Goal: Register for event/course

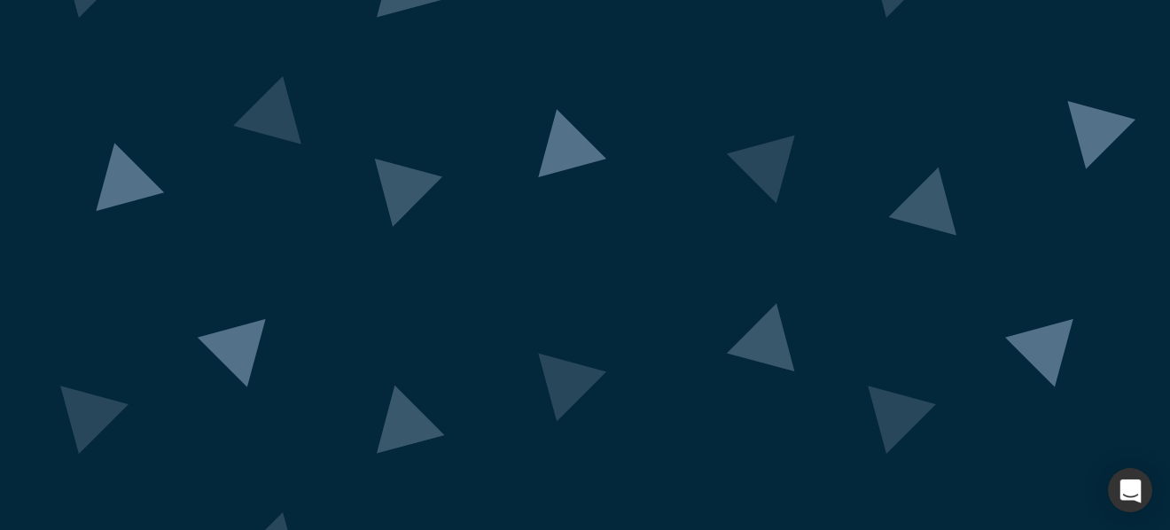
scroll to position [187, 0]
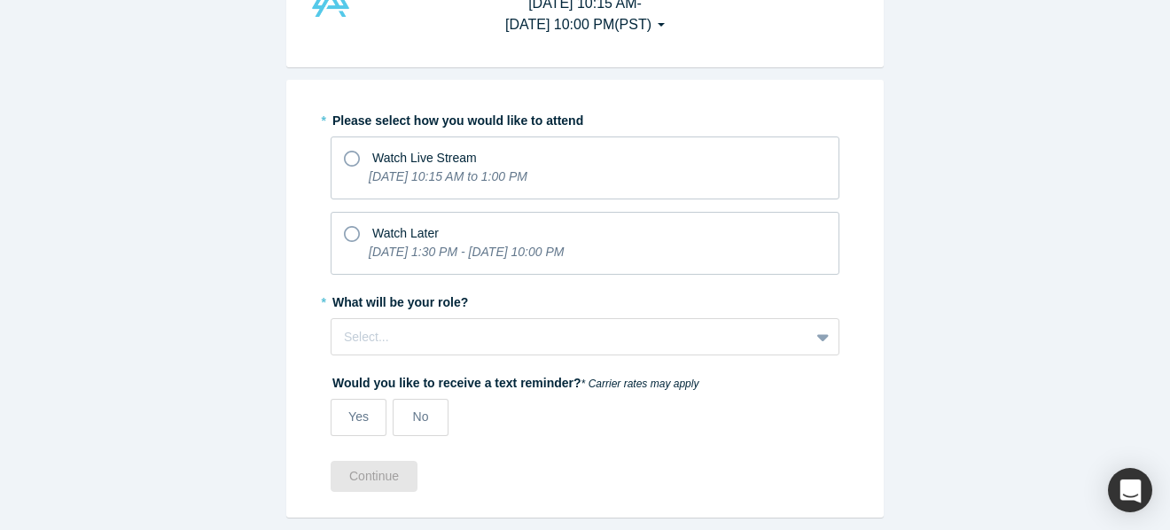
scroll to position [113, 0]
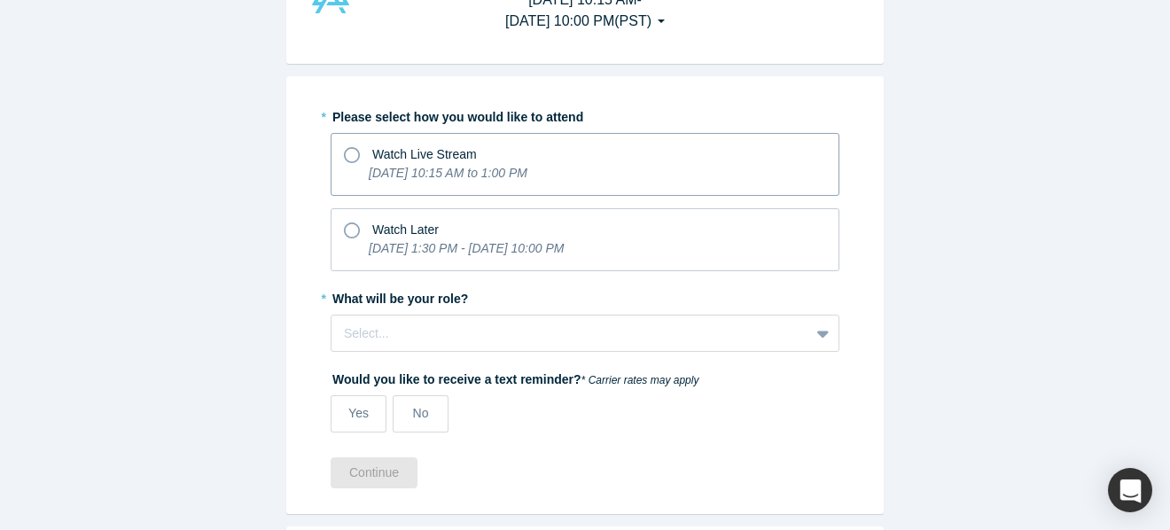
click at [350, 156] on icon at bounding box center [352, 155] width 16 height 16
click at [0, 0] on input "Watch Live Stream [DATE] 10:15 AM to 1:00 PM" at bounding box center [0, 0] width 0 height 0
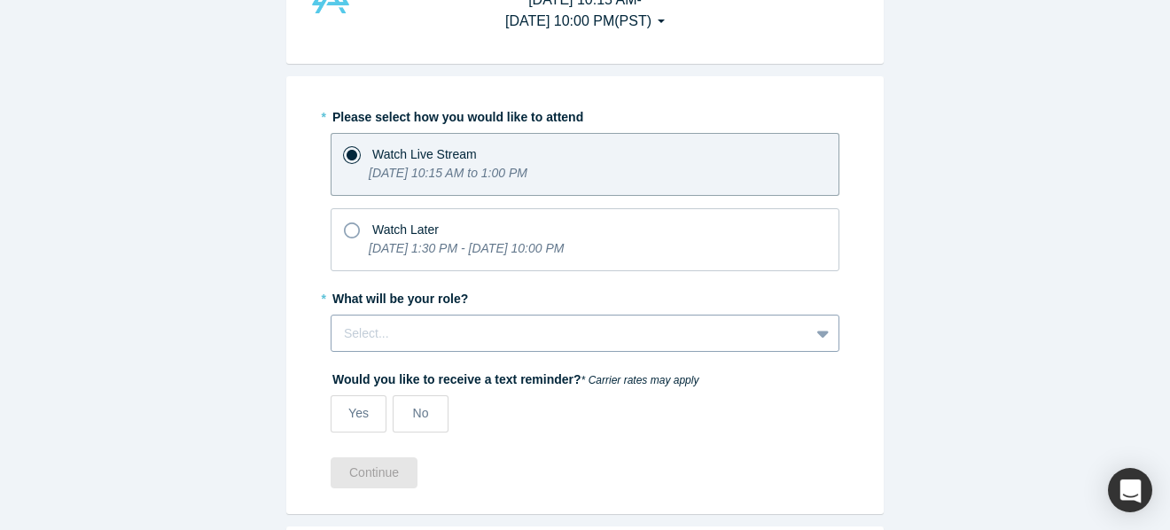
scroll to position [152, 0]
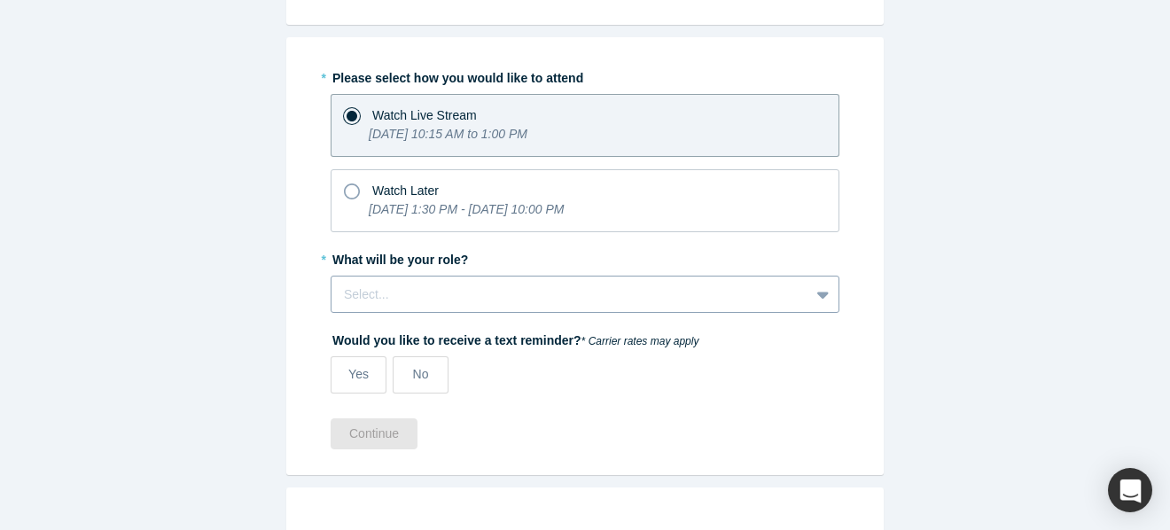
click at [389, 313] on div "Select..." at bounding box center [585, 294] width 509 height 37
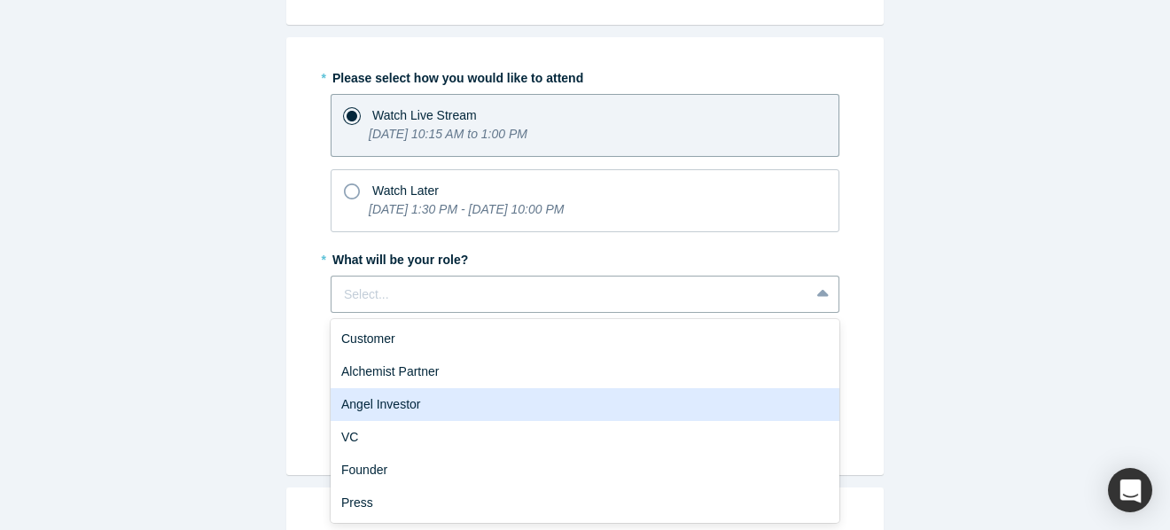
click at [439, 405] on div "Angel Investor" at bounding box center [585, 404] width 509 height 33
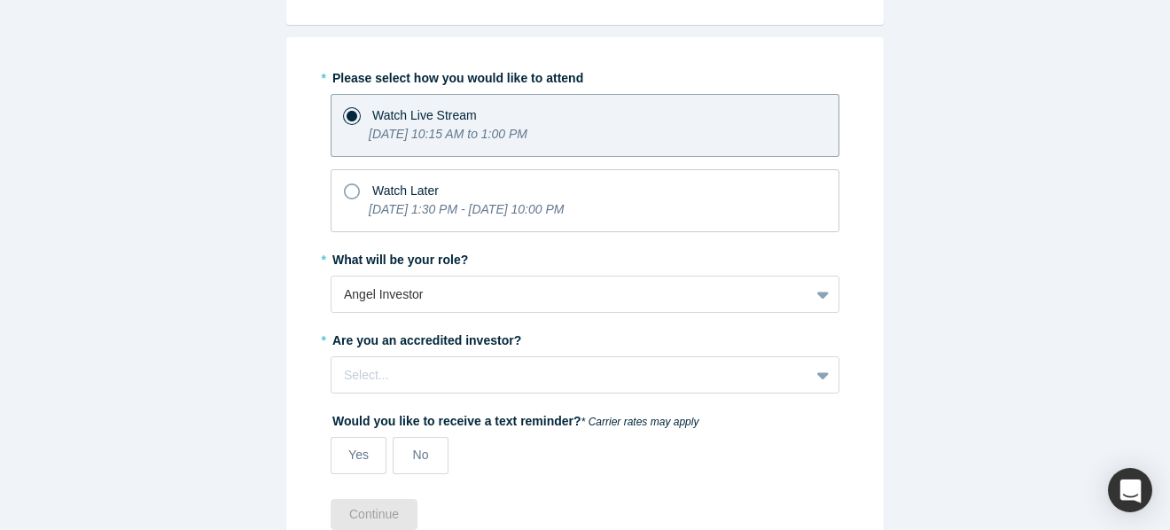
click at [700, 394] on div "* Please select how you would like to attend Watch Live Stream [DATE] 10:15 AM …" at bounding box center [585, 275] width 509 height 424
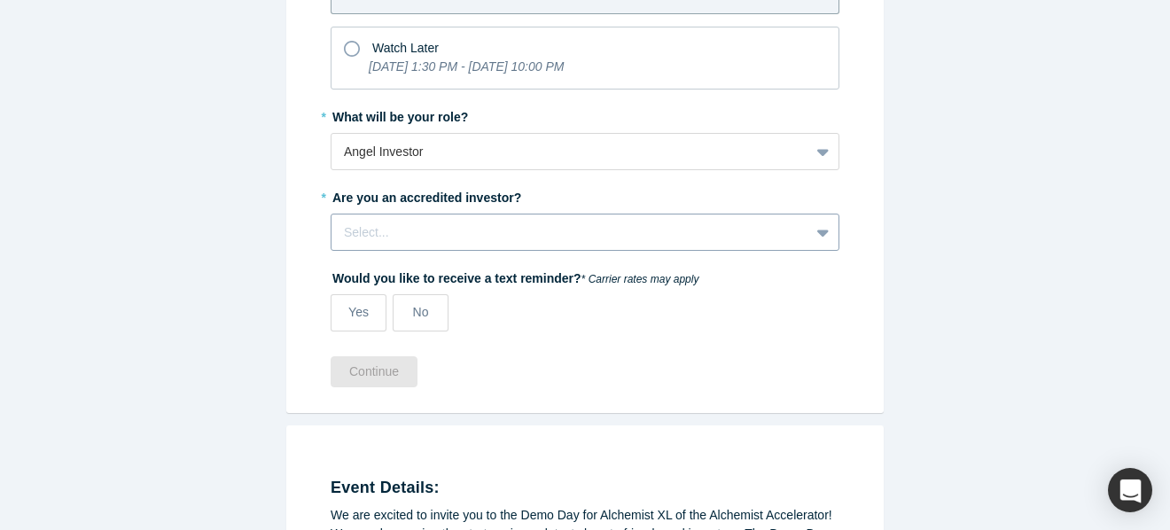
click at [699, 251] on div "Select..." at bounding box center [585, 232] width 509 height 37
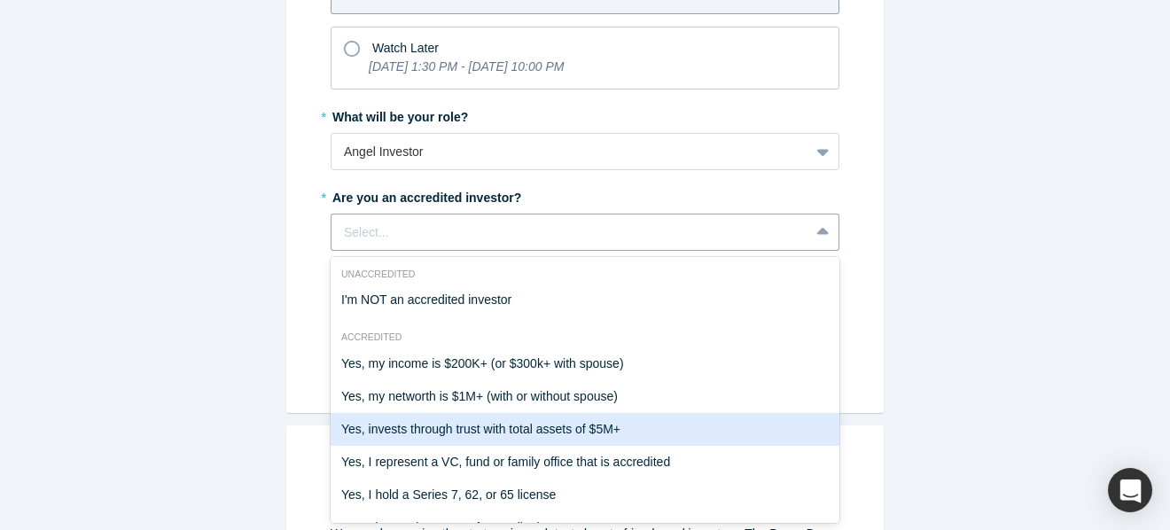
click at [638, 434] on div "Yes, invests through trust with total assets of $5M+" at bounding box center [585, 429] width 509 height 33
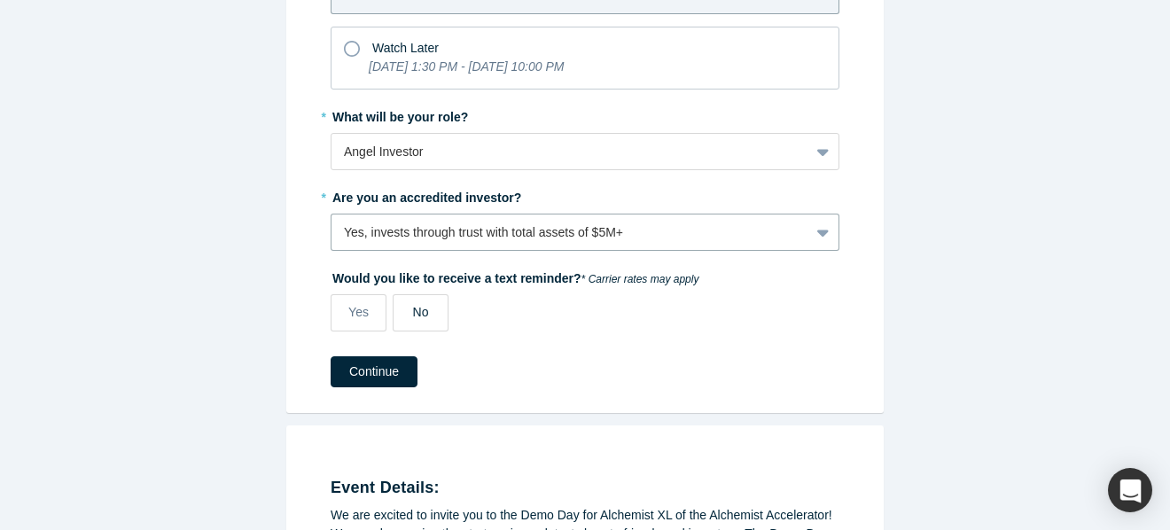
click at [416, 310] on span "No" at bounding box center [421, 312] width 16 height 14
click at [0, 0] on input "No" at bounding box center [0, 0] width 0 height 0
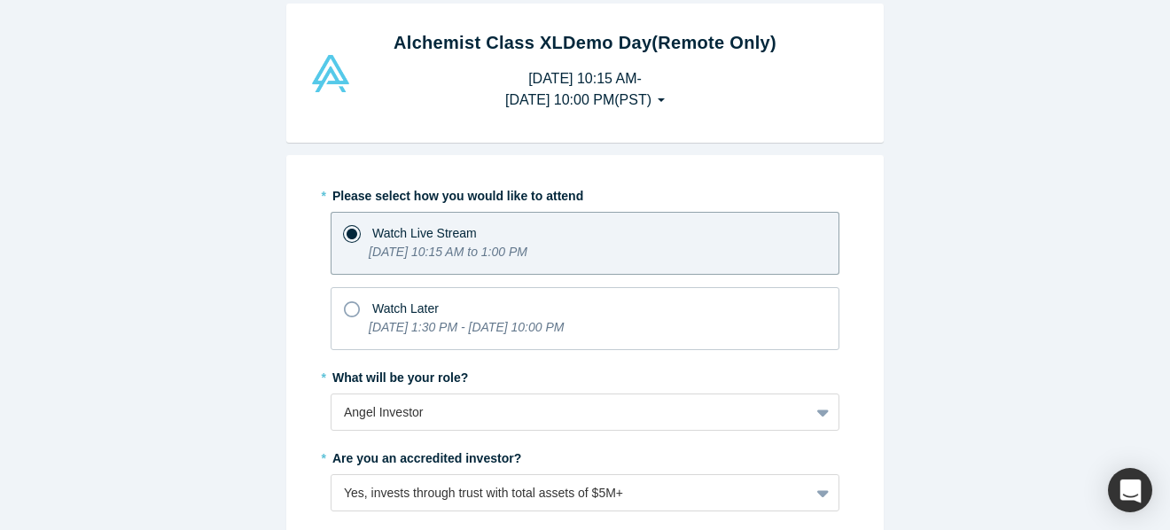
scroll to position [41, 0]
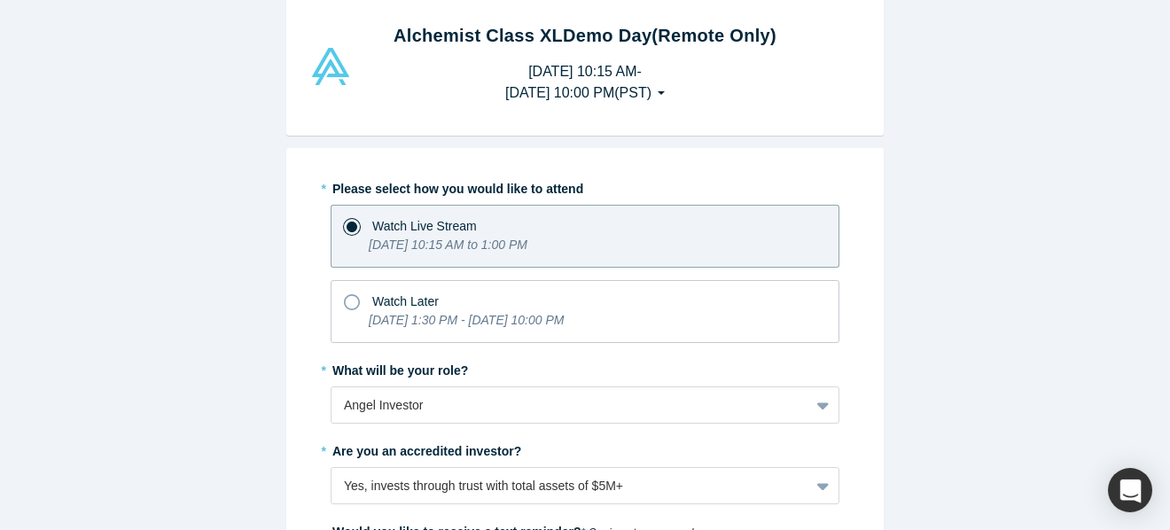
click at [683, 92] on button "[DATE] 10:15 AM - [DATE] 10:00 PM ( PST )" at bounding box center [585, 82] width 197 height 55
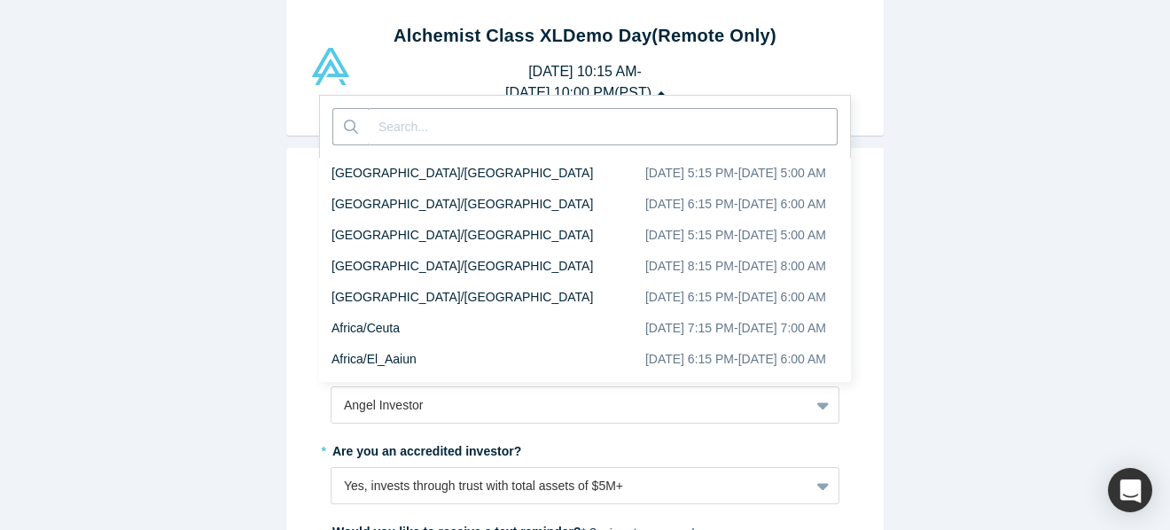
scroll to position [2730, 0]
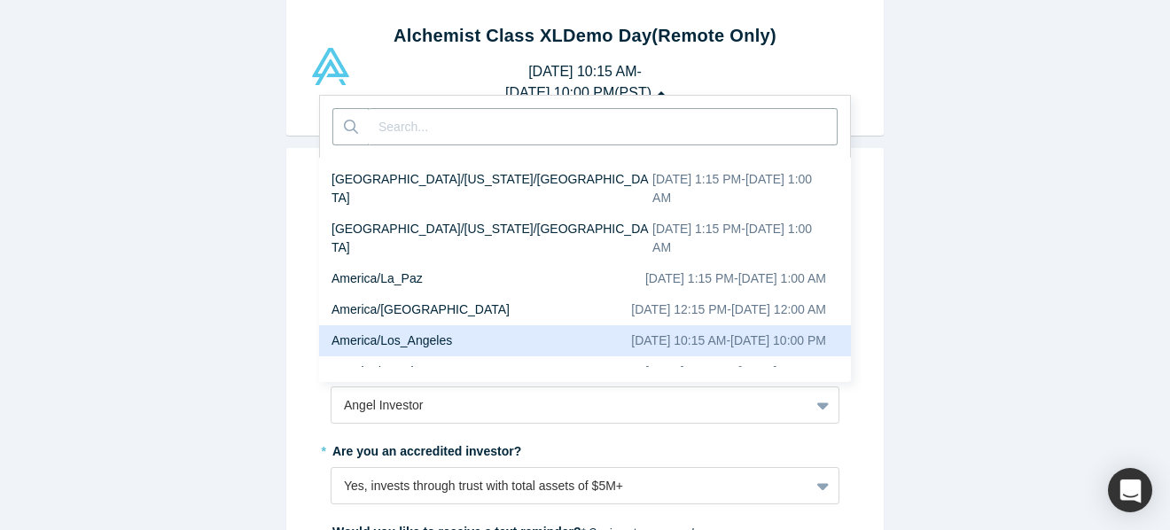
click at [926, 212] on div "Alchemist Class XL Demo Day (Remote Only) [DATE] 10:15 AM - [DATE] 10:00 PM ( P…" at bounding box center [585, 265] width 1170 height 530
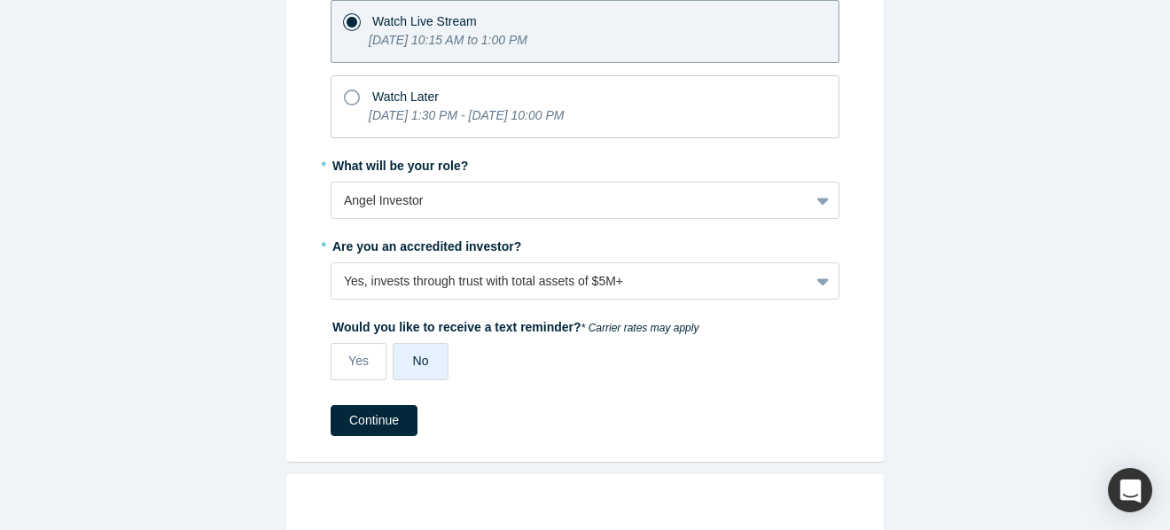
scroll to position [260, 0]
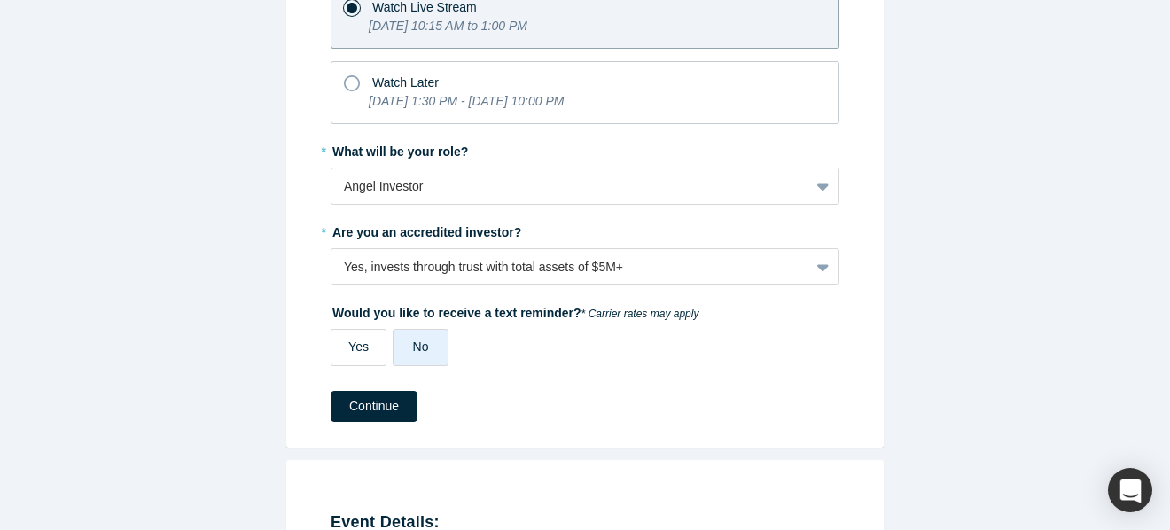
click at [363, 352] on span "Yes" at bounding box center [358, 346] width 20 height 14
click at [0, 0] on input "Yes" at bounding box center [0, 0] width 0 height 0
select select "US"
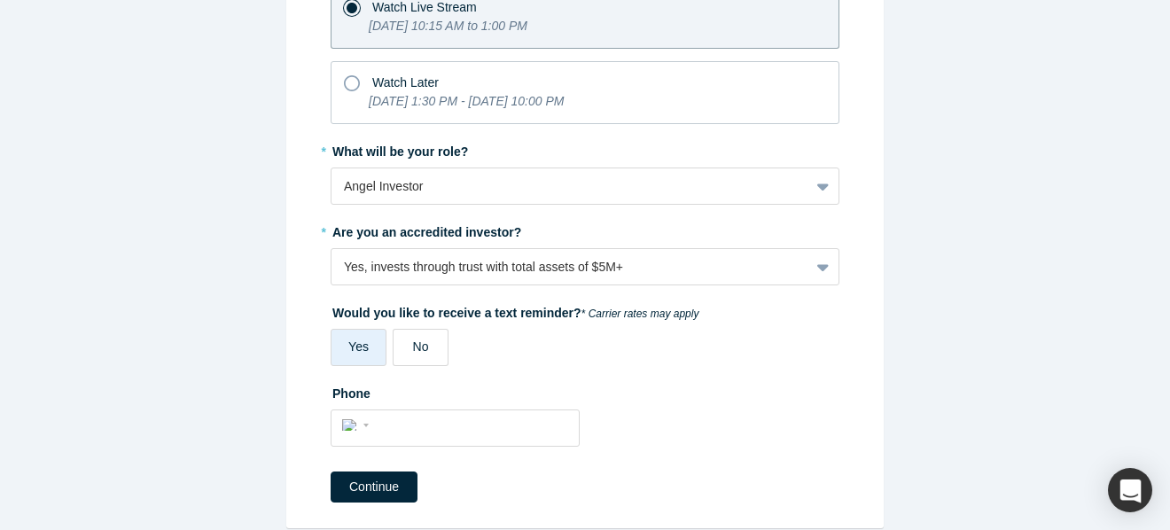
click at [419, 363] on label "No" at bounding box center [421, 347] width 56 height 37
click at [0, 0] on input "No" at bounding box center [0, 0] width 0 height 0
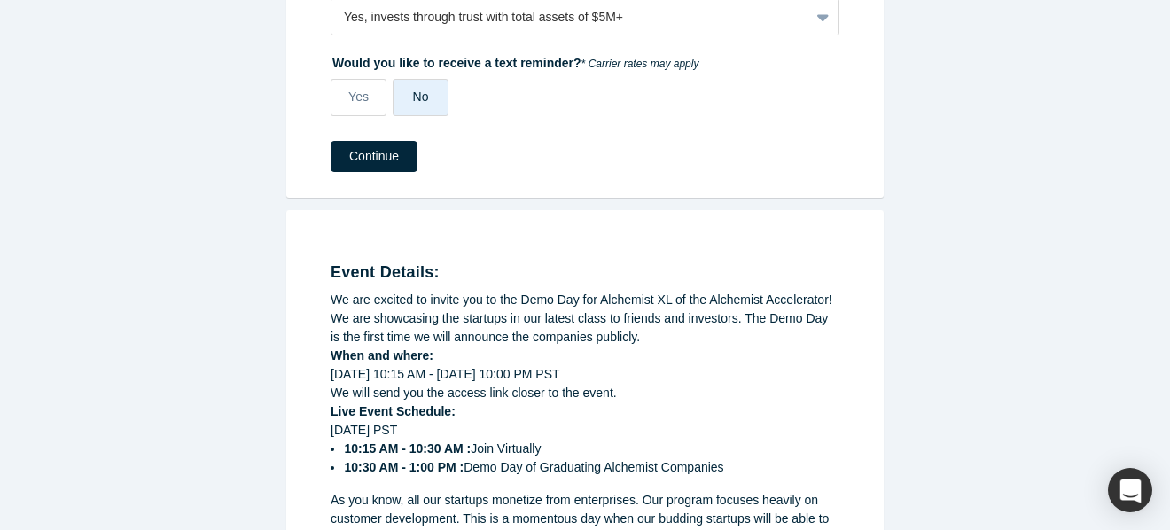
scroll to position [455, 0]
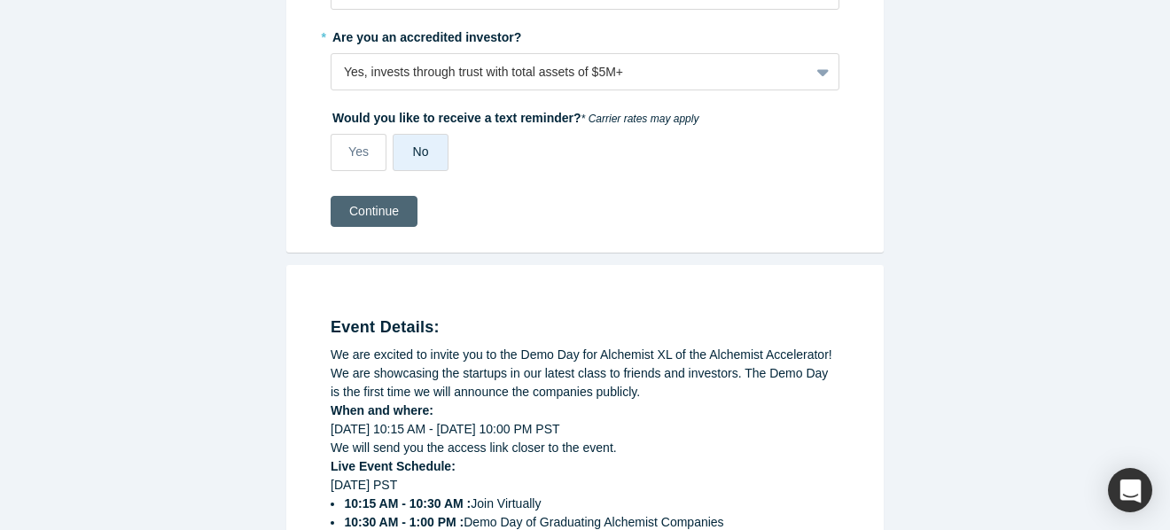
click at [386, 208] on button "Continue" at bounding box center [374, 211] width 87 height 31
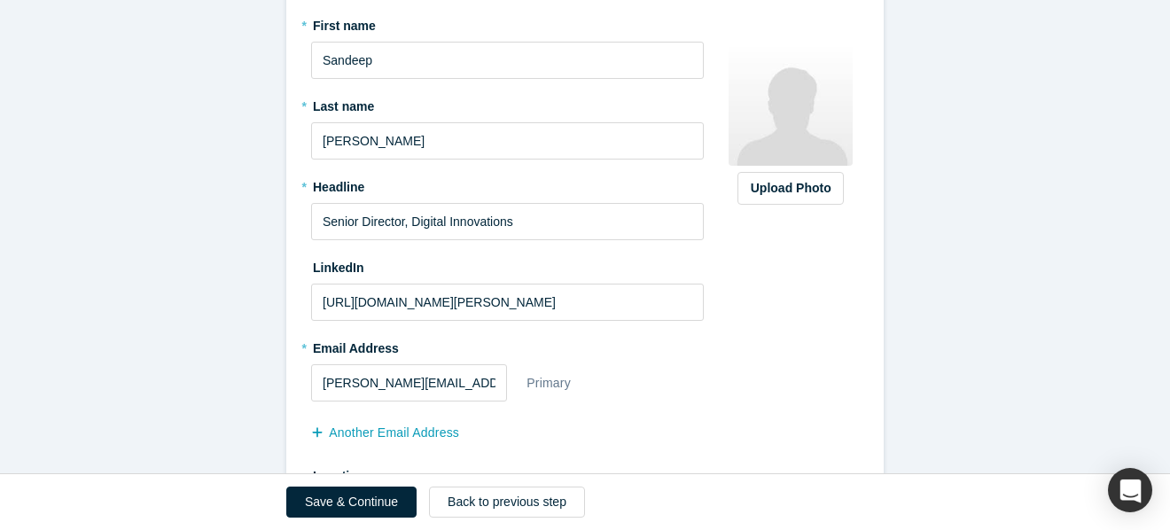
scroll to position [244, 0]
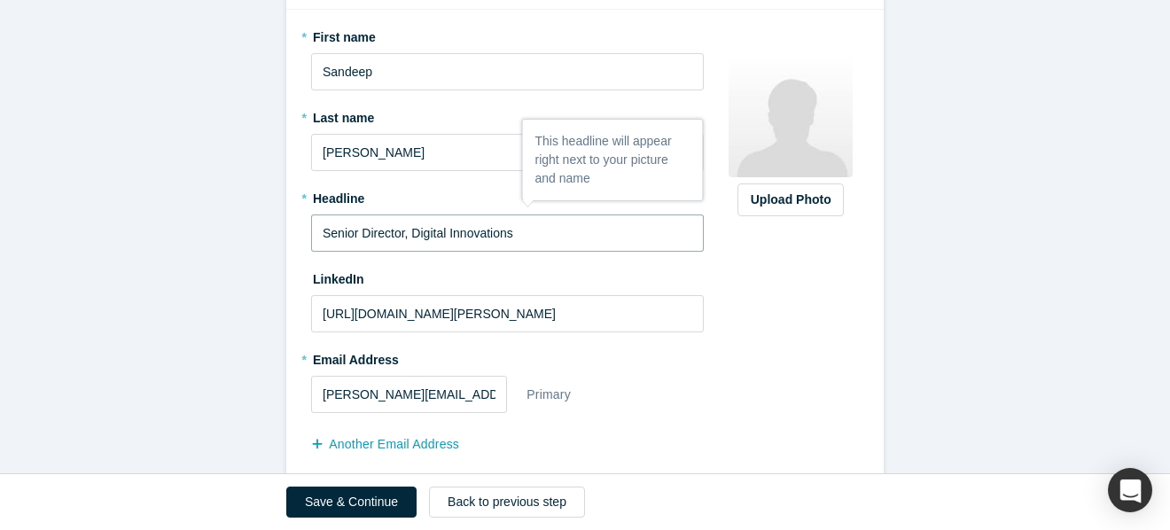
drag, startPoint x: 534, startPoint y: 230, endPoint x: 307, endPoint y: 235, distance: 227.8
click at [307, 235] on div "* First name [PERSON_NAME] * Last name [PERSON_NAME] * Headline Senior Director…" at bounding box center [584, 288] width 597 height 556
paste input "Vice President, Hardware Engineering"
type input "Vice President, Hardware Engineering"
click at [783, 348] on div "Upload Photo Zoom Save Remove Upload New" at bounding box center [790, 287] width 137 height 531
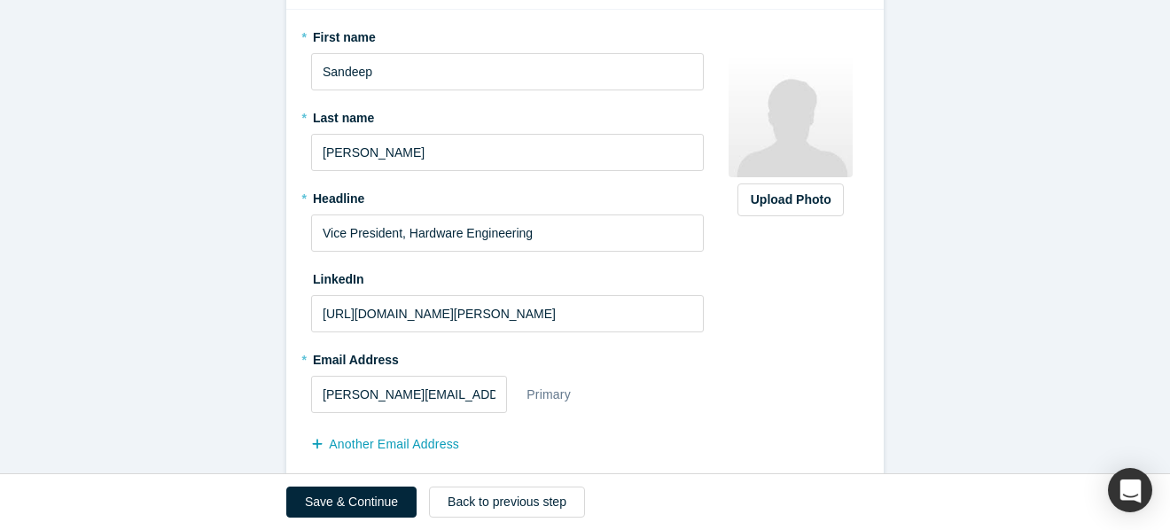
scroll to position [361, 0]
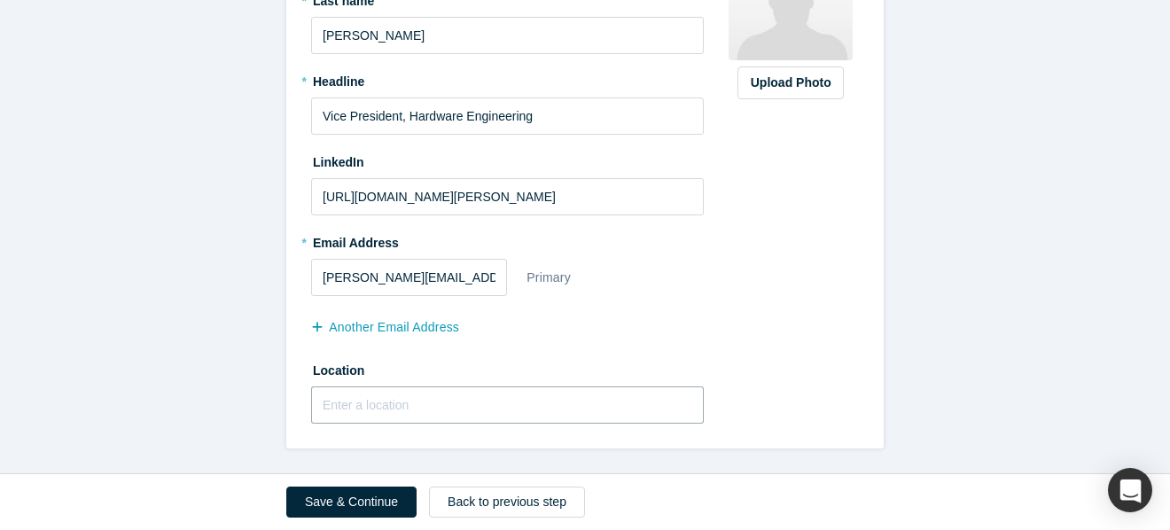
click at [586, 404] on input "text" at bounding box center [507, 404] width 393 height 37
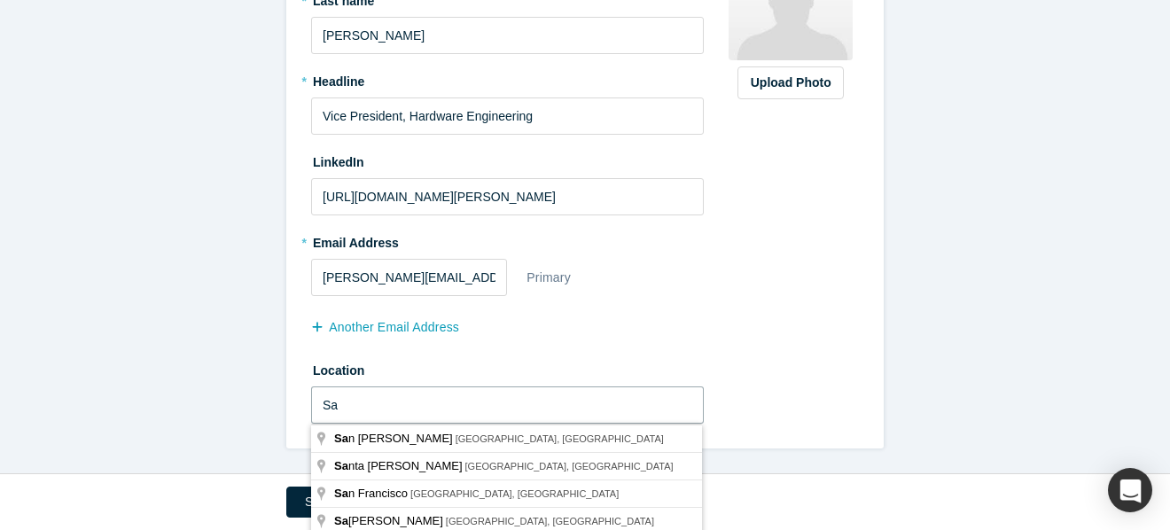
type input "S"
type input "[GEOGRAPHIC_DATA], [GEOGRAPHIC_DATA], [GEOGRAPHIC_DATA]"
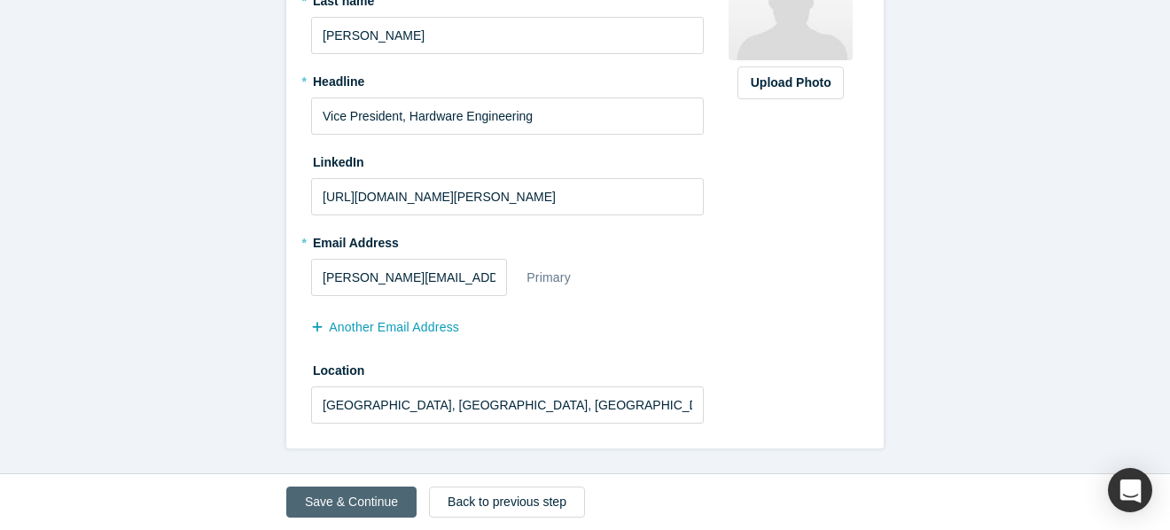
click at [353, 502] on button "Save & Continue" at bounding box center [351, 502] width 130 height 31
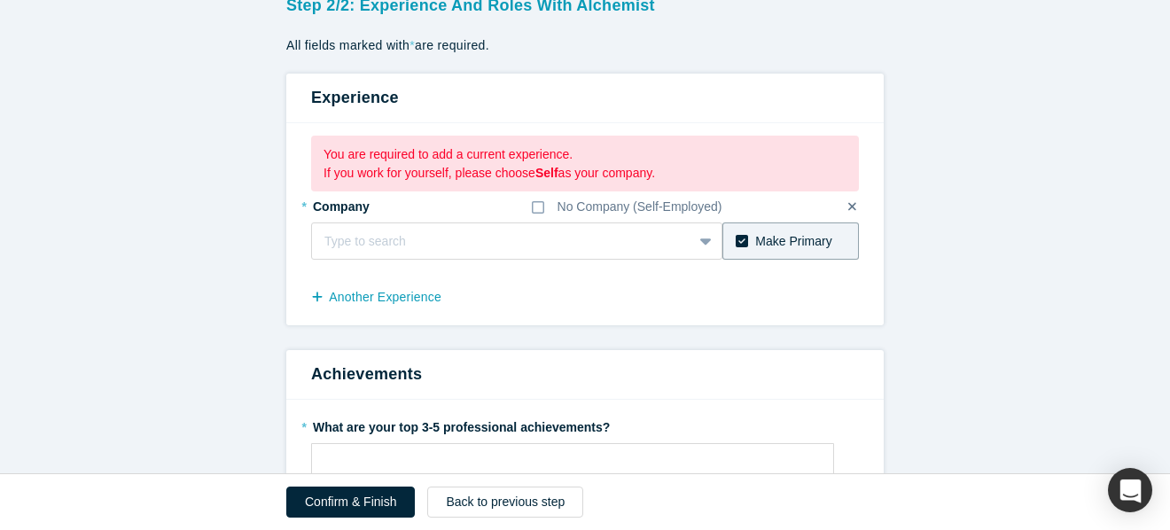
scroll to position [133, 0]
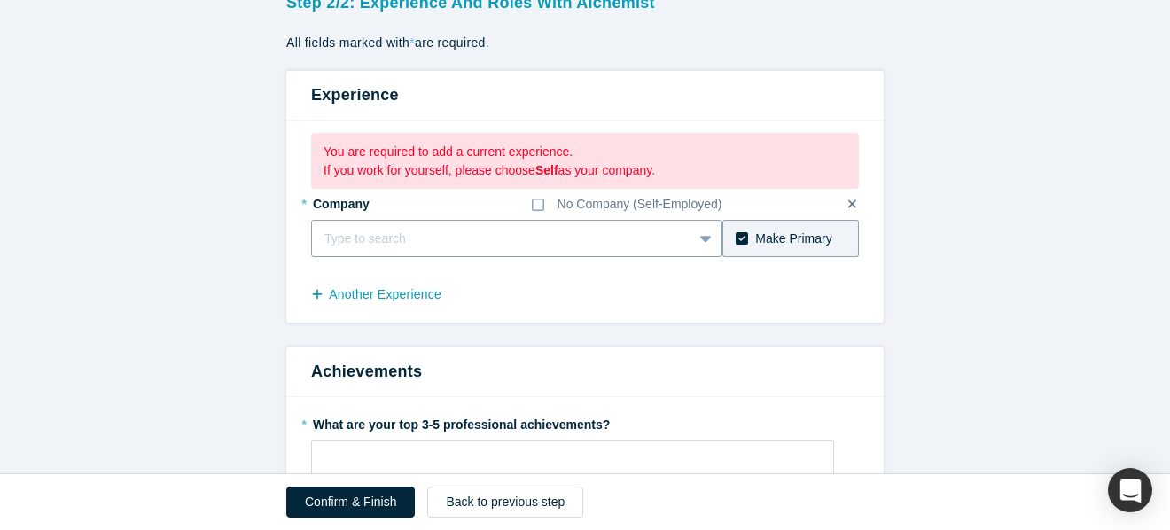
click at [670, 238] on div "Type to search" at bounding box center [516, 238] width 411 height 37
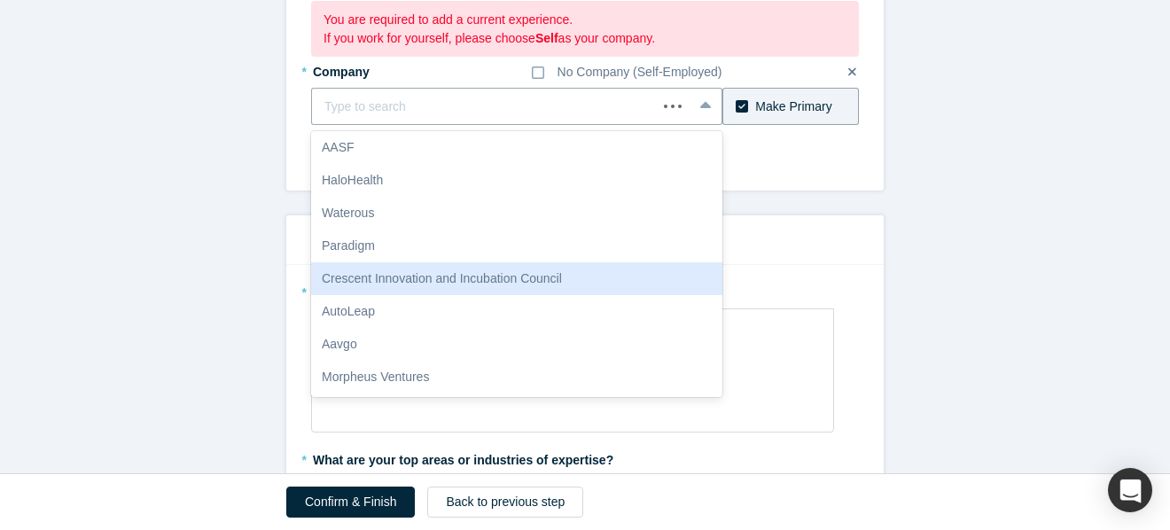
scroll to position [0, 0]
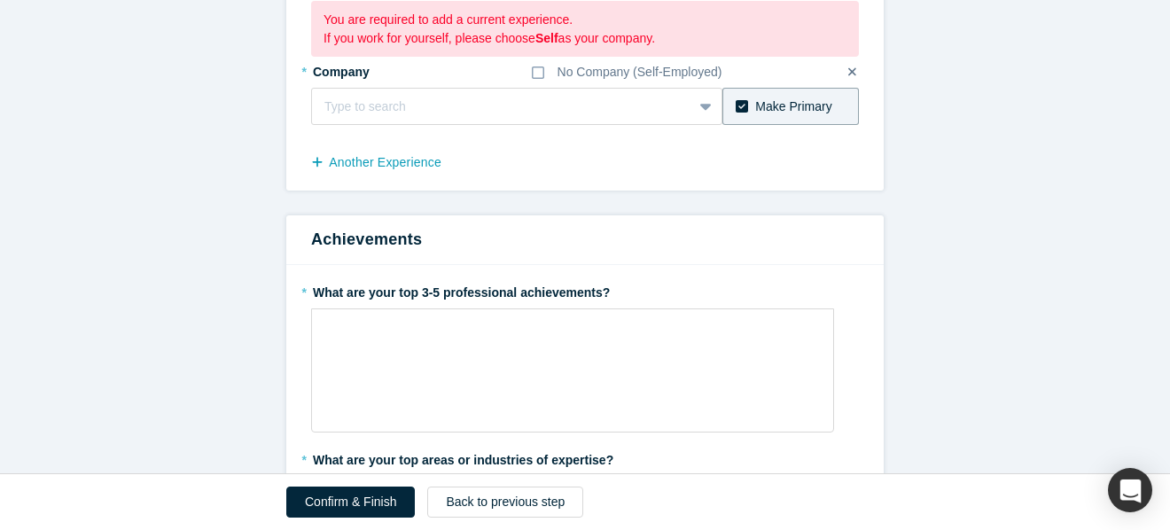
click at [968, 183] on form "Step 2/2: Experience and Roles with Alchemist All fields marked with * are requ…" at bounding box center [585, 416] width 1170 height 1126
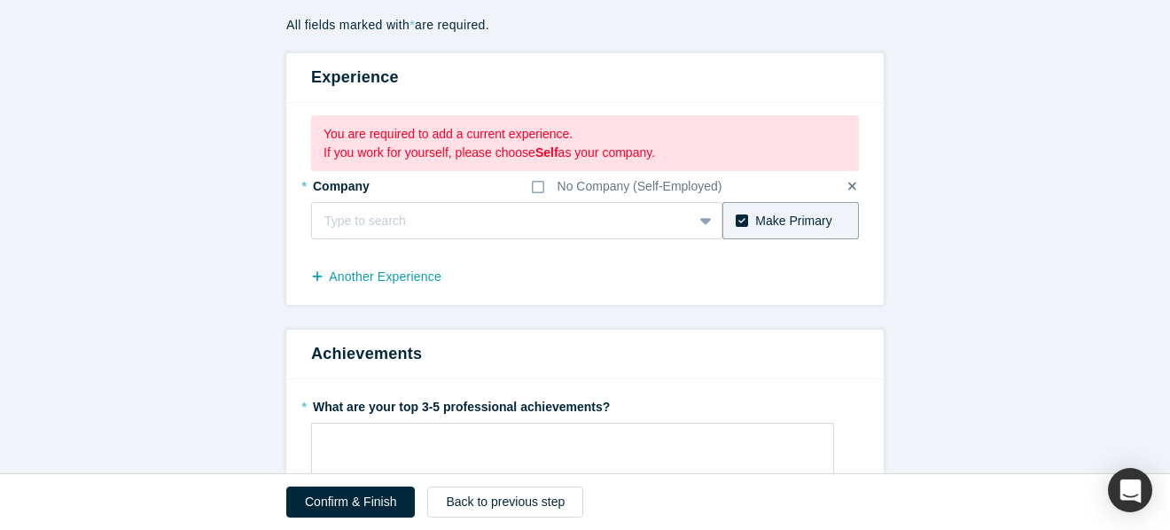
scroll to position [153, 0]
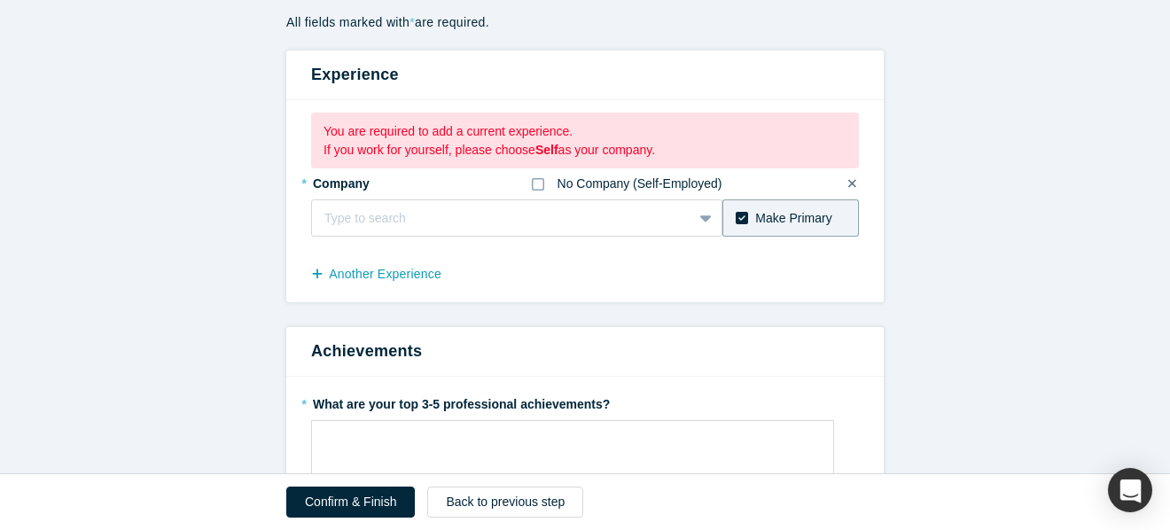
click at [540, 188] on icon at bounding box center [538, 184] width 12 height 14
click at [0, 0] on input "No Company (Self-Employed)" at bounding box center [0, 0] width 0 height 0
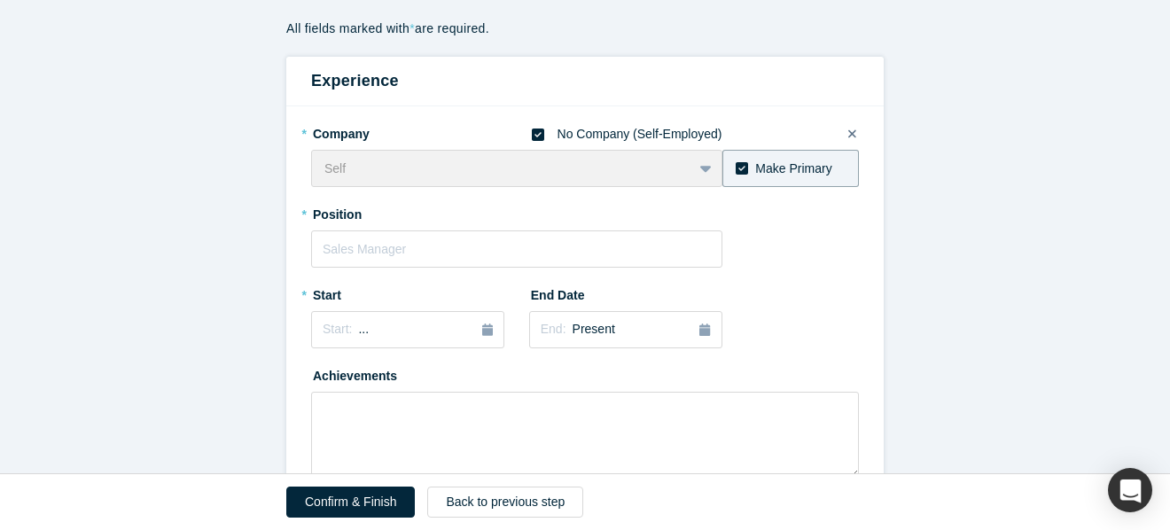
scroll to position [145, 0]
click at [542, 137] on icon at bounding box center [538, 136] width 12 height 12
click at [0, 0] on input "No Company (Self-Employed)" at bounding box center [0, 0] width 0 height 0
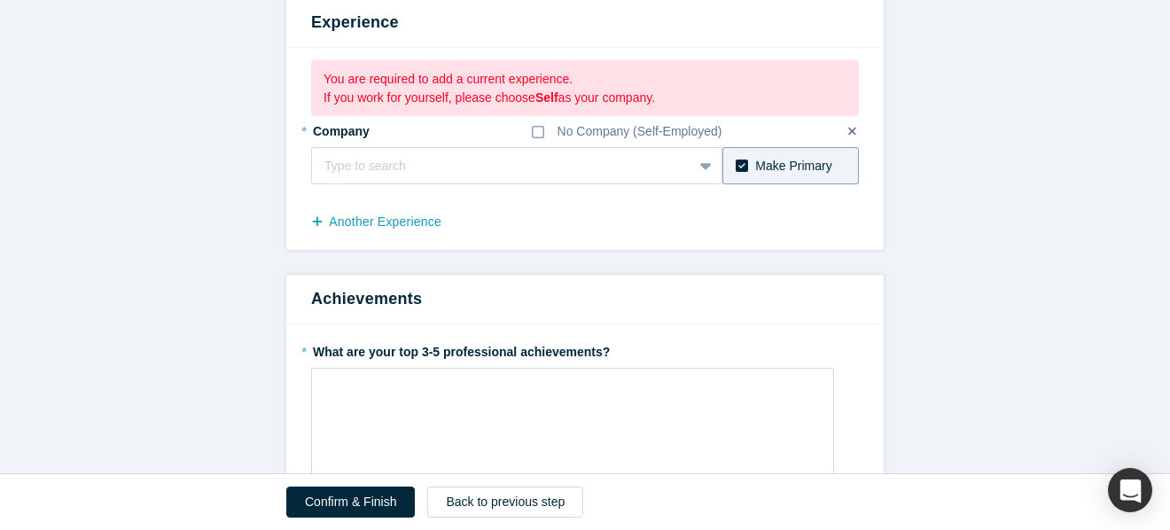
scroll to position [207, 0]
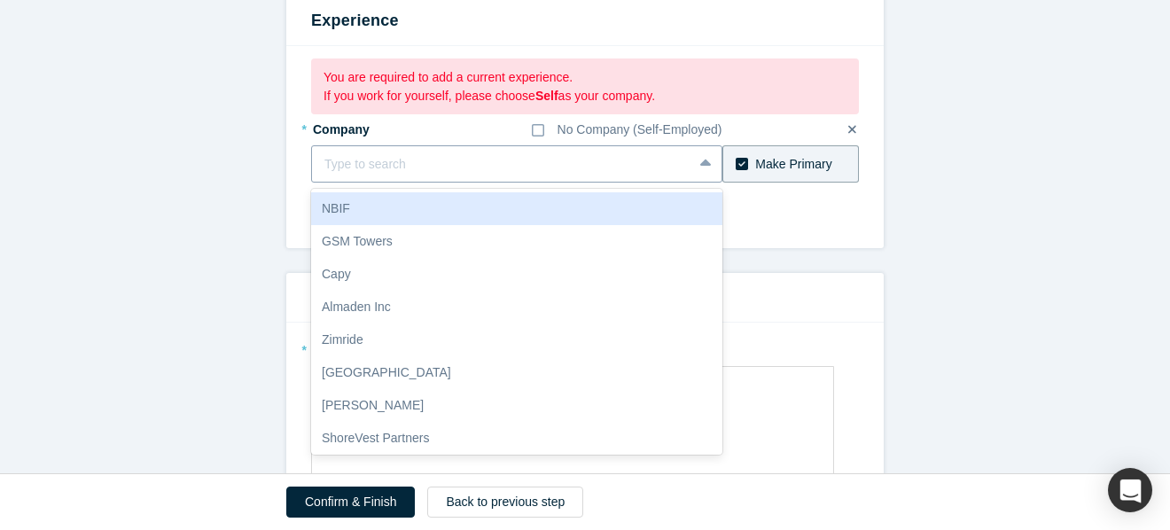
click at [331, 165] on div at bounding box center [501, 164] width 355 height 22
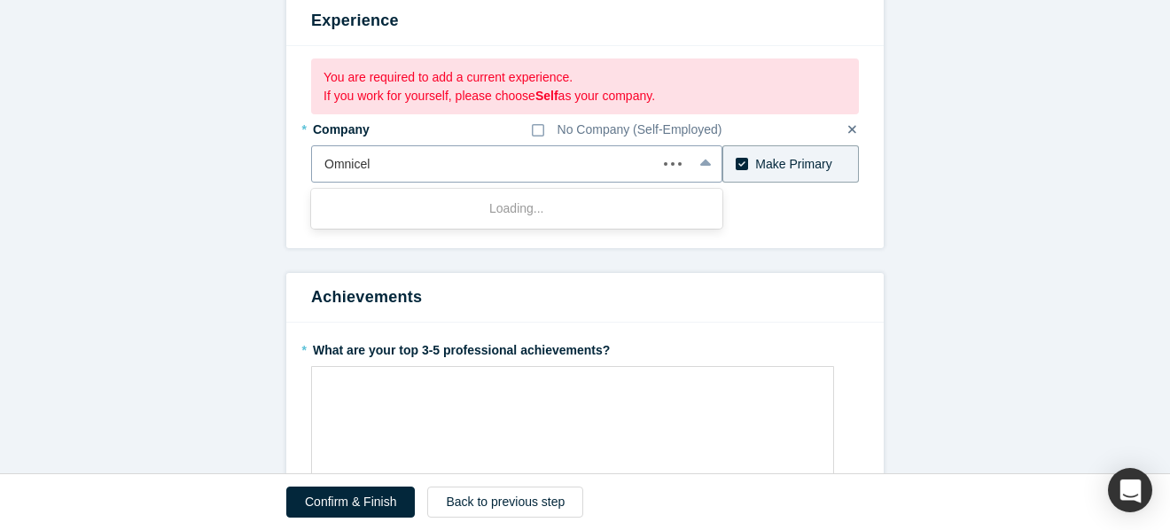
type input "Omnicell"
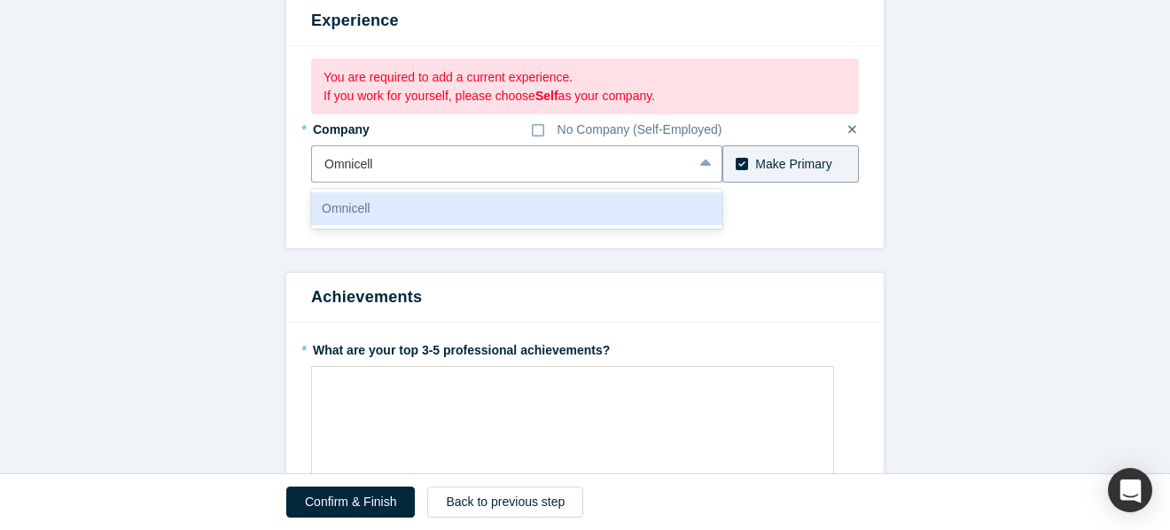
click at [329, 209] on div "Omnicell" at bounding box center [516, 208] width 411 height 33
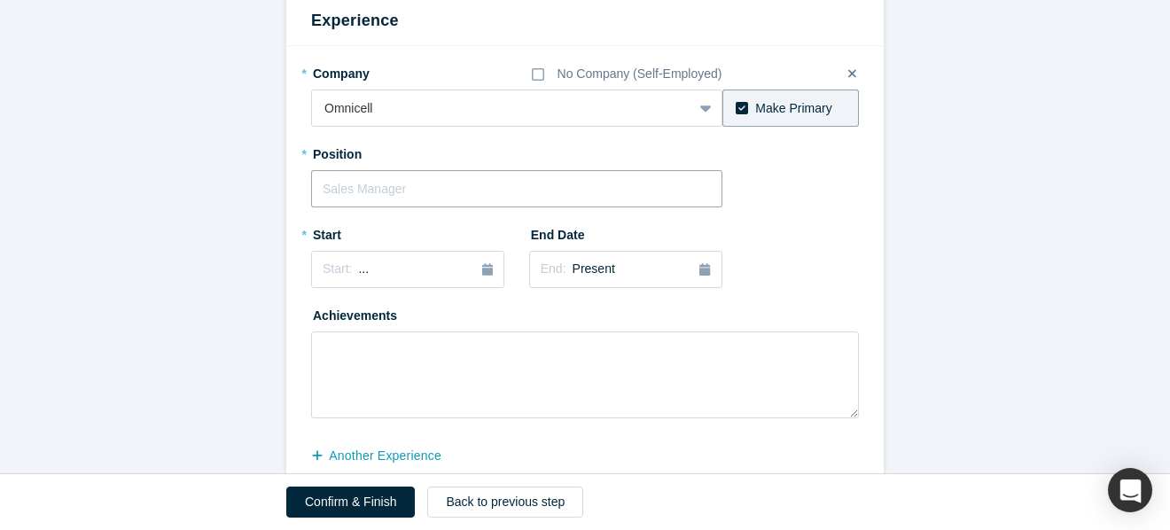
click at [620, 203] on input "text" at bounding box center [516, 188] width 411 height 37
paste input "Vice President, Hardware Engineering"
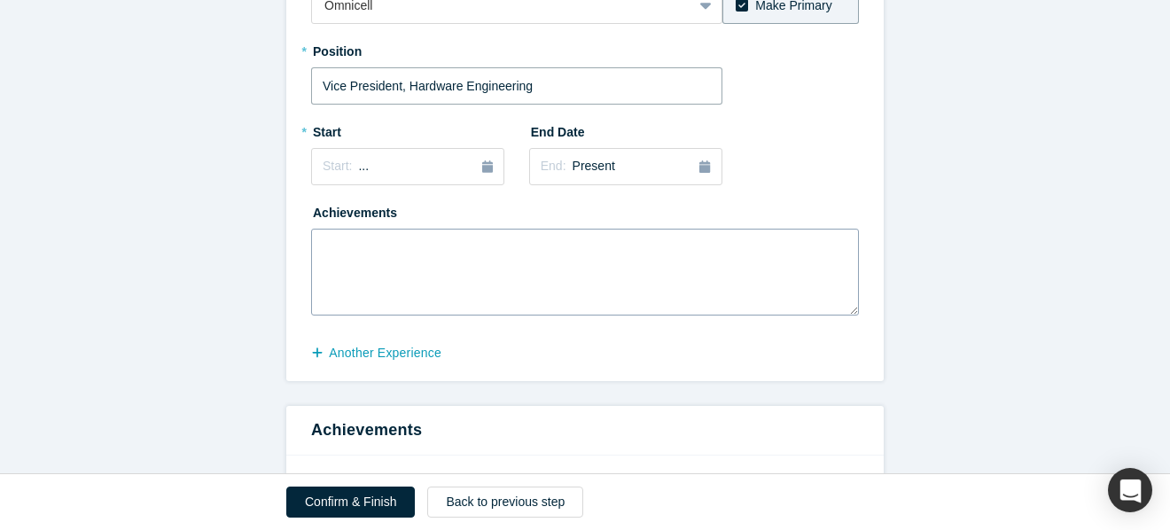
scroll to position [314, 0]
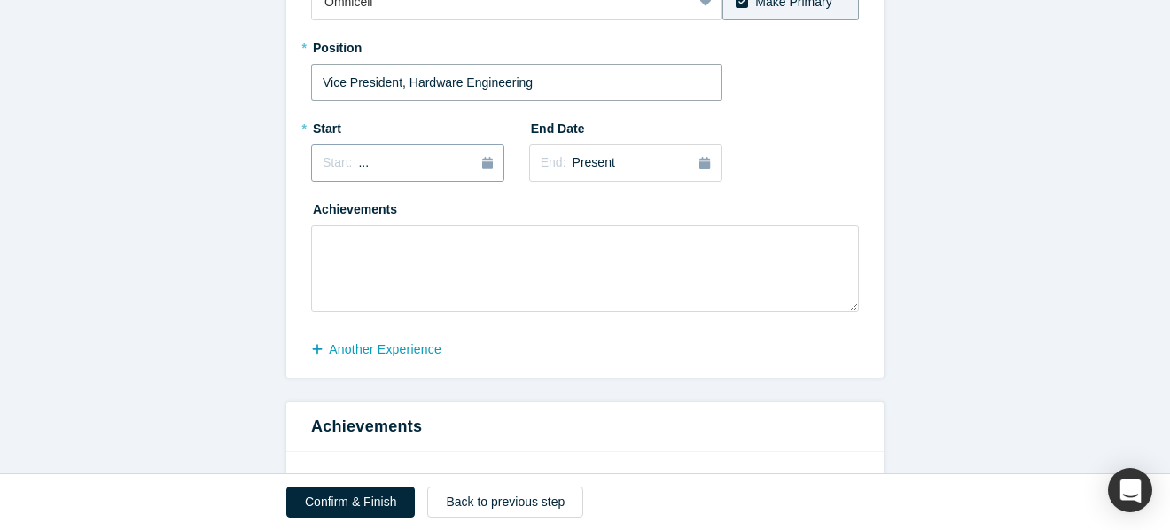
type input "Vice President, Hardware Engineering"
click at [484, 160] on icon "button" at bounding box center [487, 163] width 11 height 12
click at [323, 220] on button "Previous Year" at bounding box center [318, 213] width 18 height 18
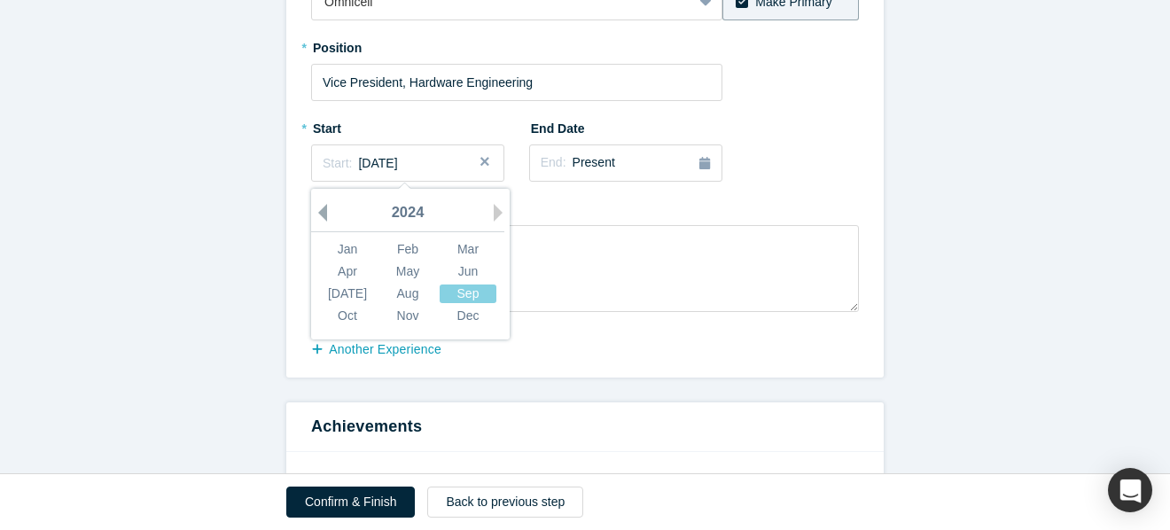
click at [323, 220] on button "Previous Year" at bounding box center [318, 213] width 18 height 18
click at [1011, 222] on form "Step 2/2: Experience and Roles with Alchemist All fields marked with * are requ…" at bounding box center [585, 484] width 1170 height 1361
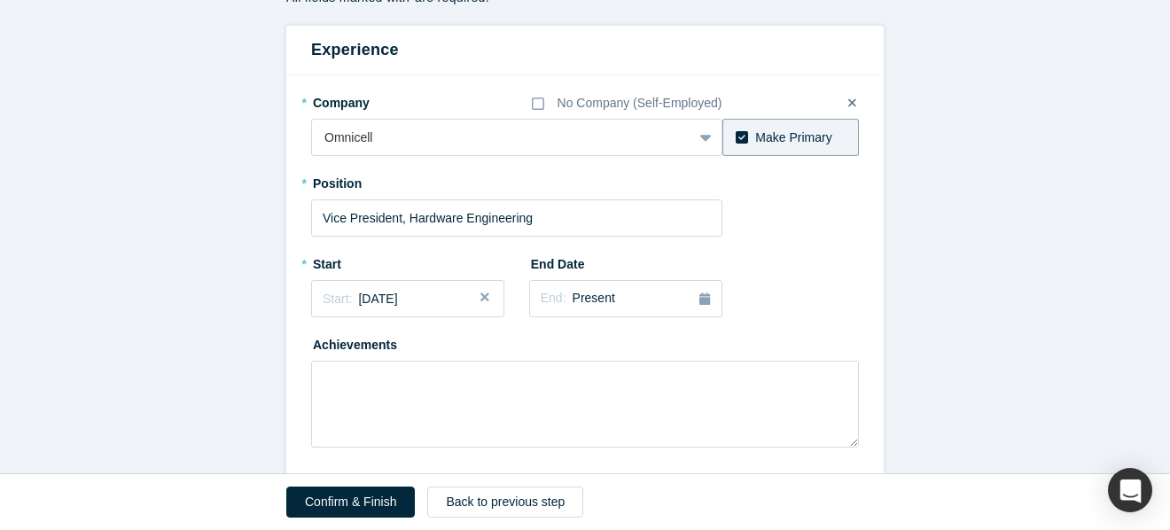
scroll to position [176, 0]
click at [741, 138] on icon at bounding box center [742, 139] width 12 height 12
click at [0, 0] on input "Make Primary" at bounding box center [0, 0] width 0 height 0
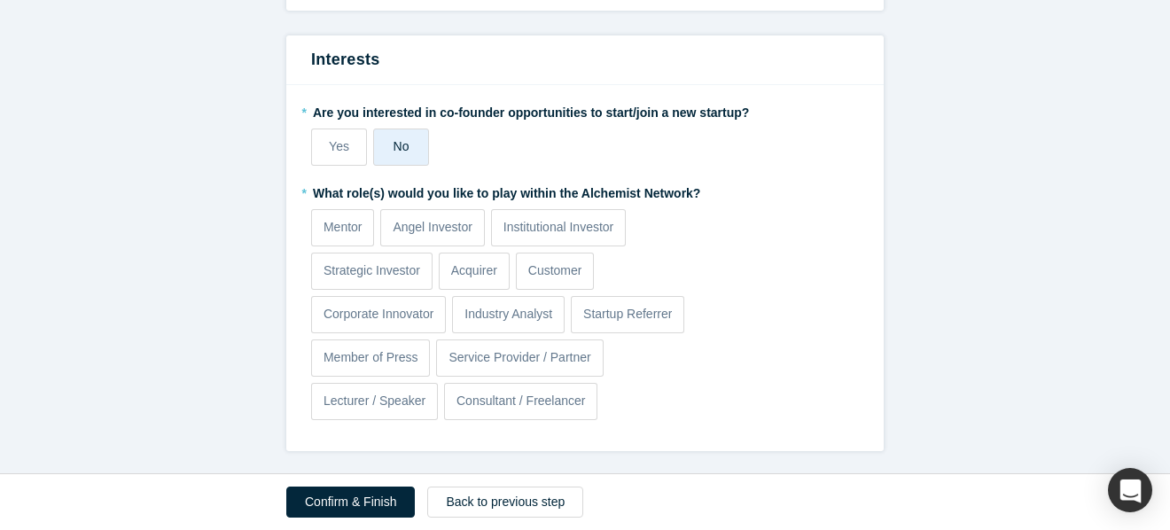
scroll to position [1031, 0]
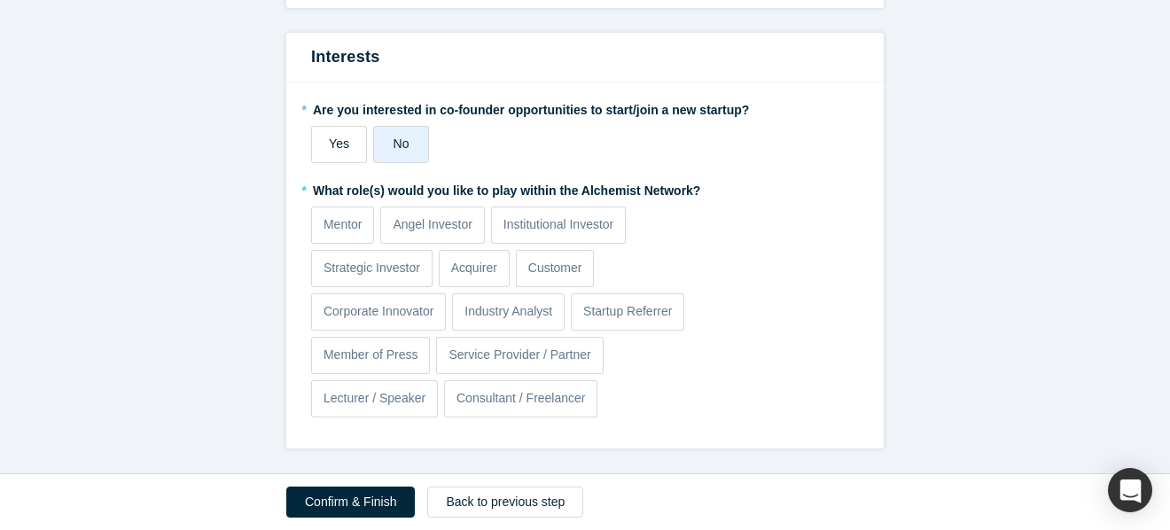
click at [323, 147] on label "Yes" at bounding box center [339, 144] width 56 height 37
click at [0, 0] on input "Yes" at bounding box center [0, 0] width 0 height 0
click at [437, 236] on label "Angel Investor" at bounding box center [432, 225] width 104 height 37
click at [0, 0] on input "Angel Investor" at bounding box center [0, 0] width 0 height 0
click at [324, 228] on p "Mentor" at bounding box center [342, 224] width 39 height 19
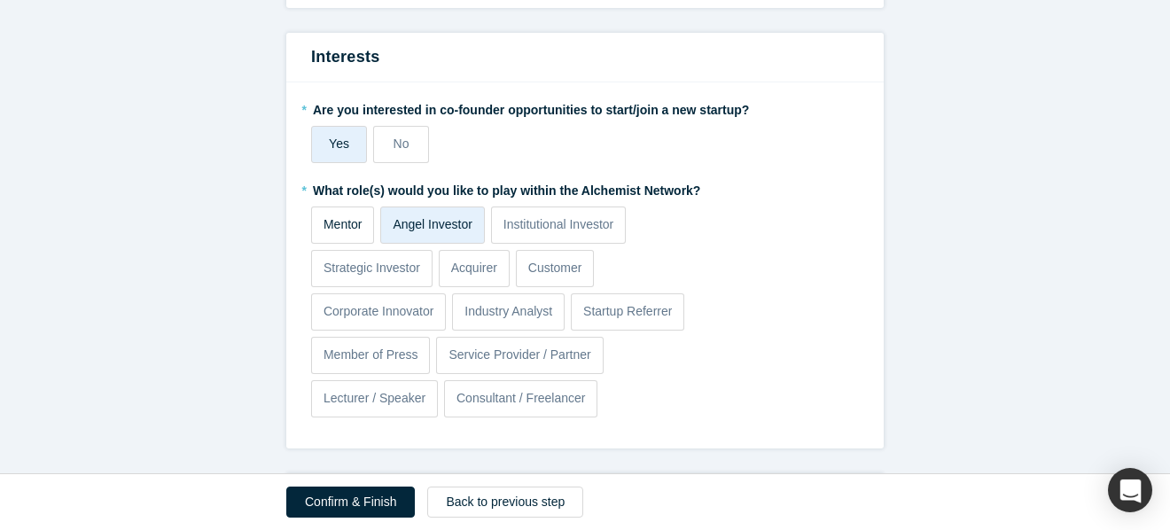
click at [0, 0] on input "Mentor" at bounding box center [0, 0] width 0 height 0
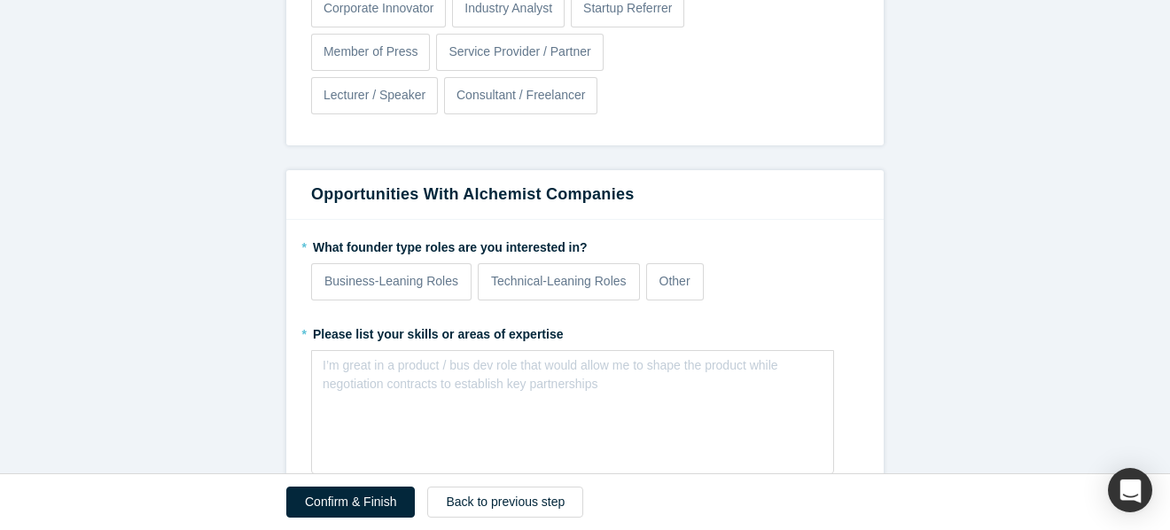
scroll to position [1336, 0]
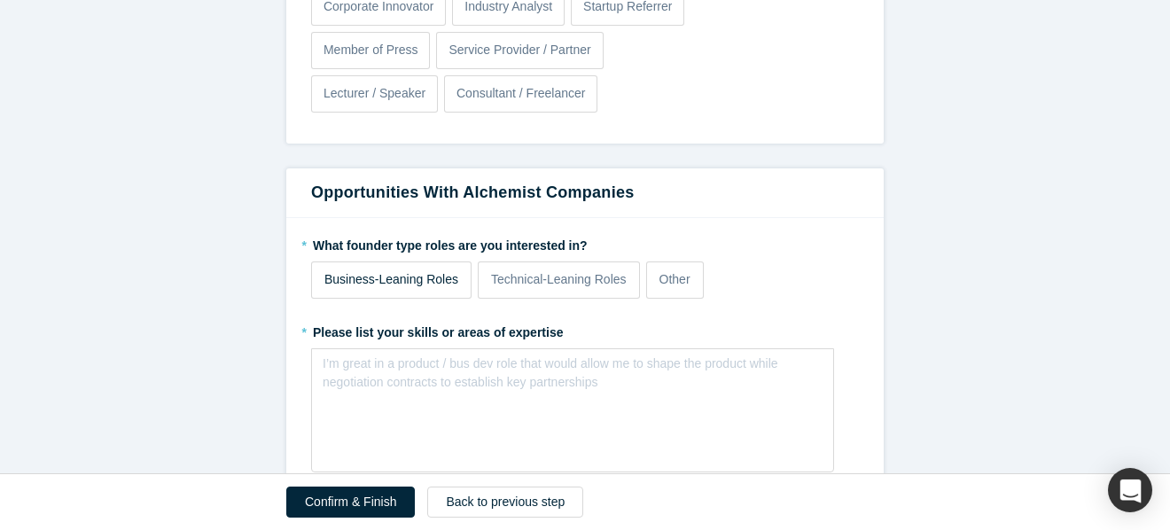
click at [448, 284] on p "Business-Leaning Roles" at bounding box center [391, 279] width 134 height 19
click at [0, 0] on input "Business-Leaning Roles" at bounding box center [0, 0] width 0 height 0
click at [548, 269] on label "Technical-Leaning Roles" at bounding box center [559, 279] width 162 height 37
click at [0, 0] on input "Technical-Leaning Roles" at bounding box center [0, 0] width 0 height 0
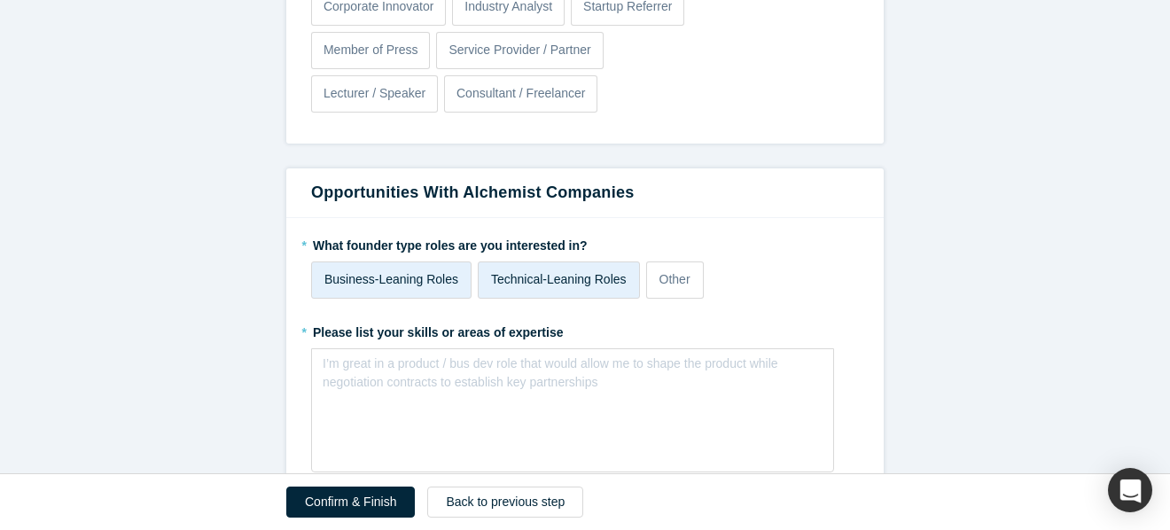
click at [428, 289] on label "Business-Leaning Roles" at bounding box center [391, 279] width 160 height 37
click at [0, 0] on input "Business-Leaning Roles" at bounding box center [0, 0] width 0 height 0
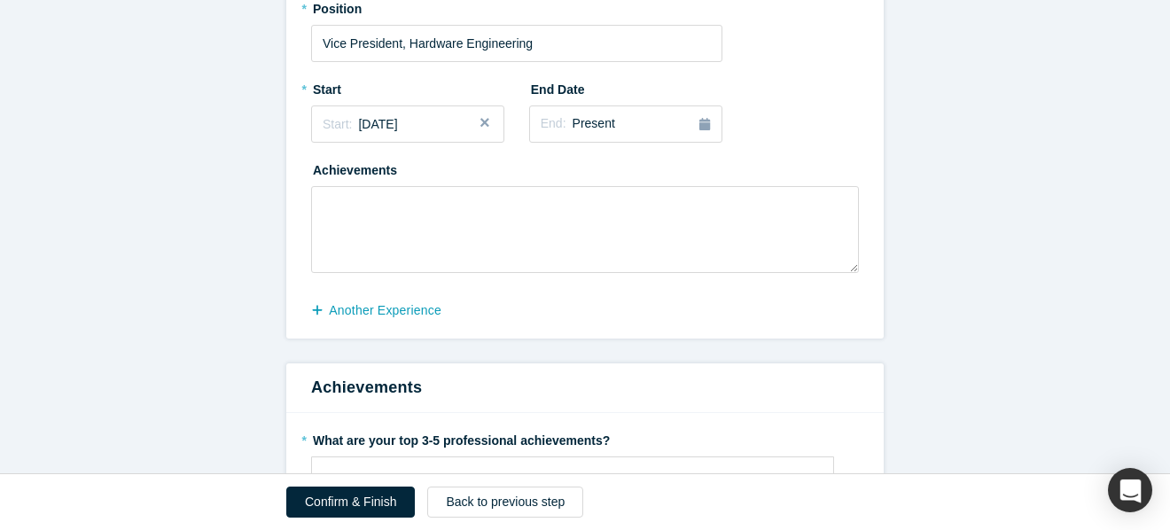
scroll to position [0, 0]
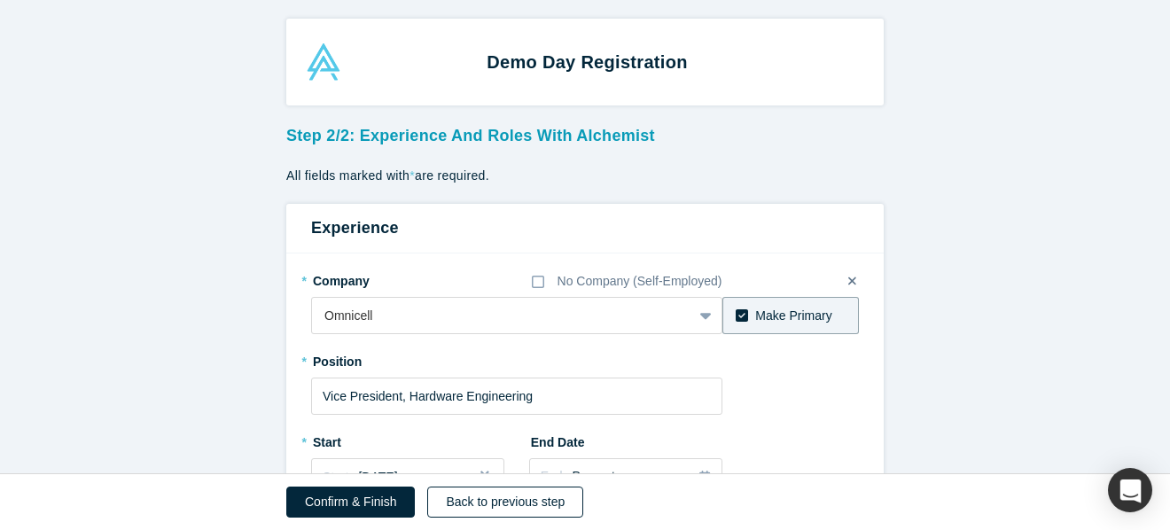
click at [531, 502] on button "Back to previous step" at bounding box center [505, 502] width 156 height 31
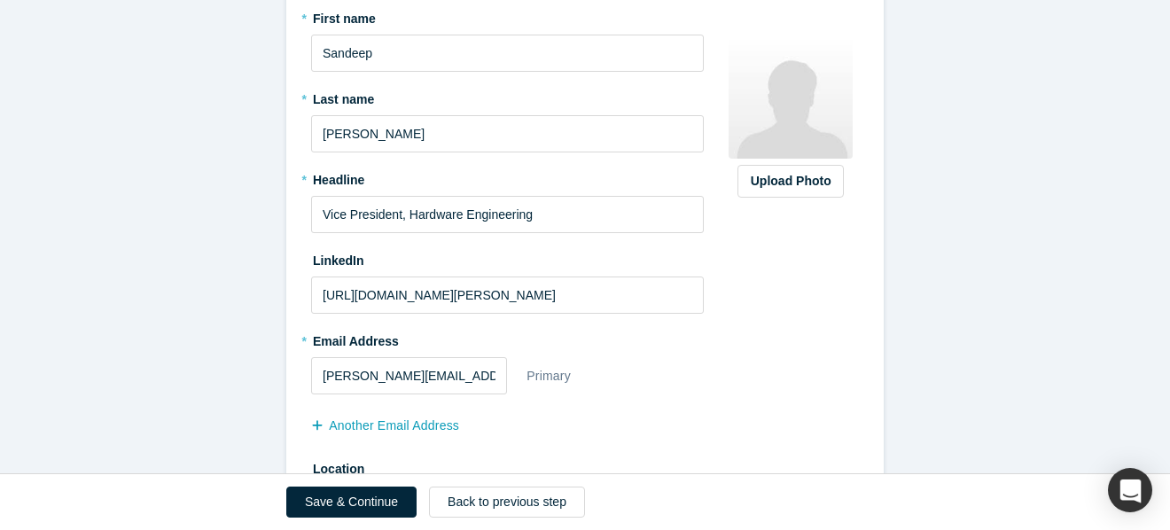
scroll to position [361, 0]
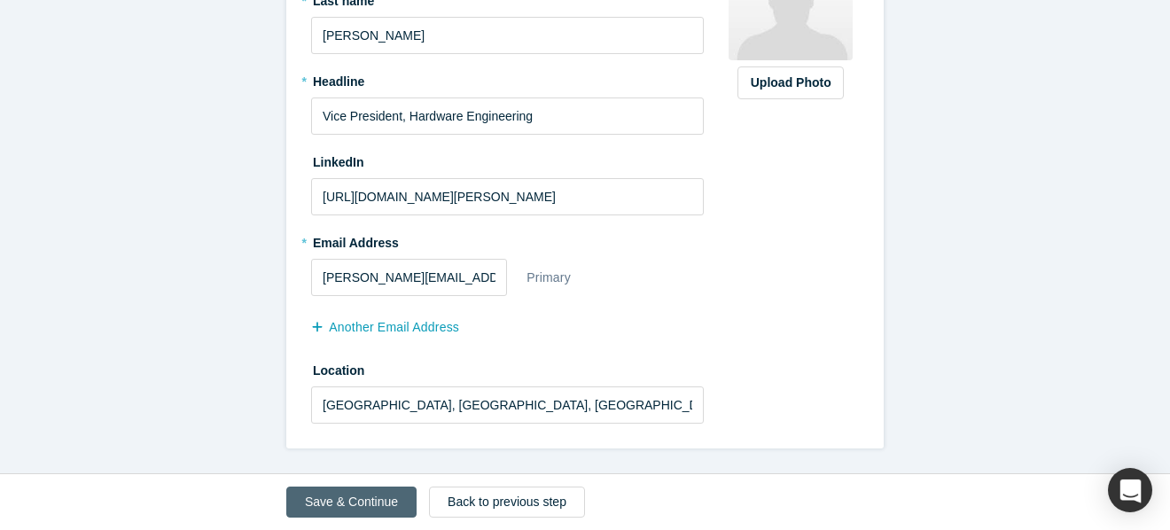
click at [363, 505] on button "Save & Continue" at bounding box center [351, 502] width 130 height 31
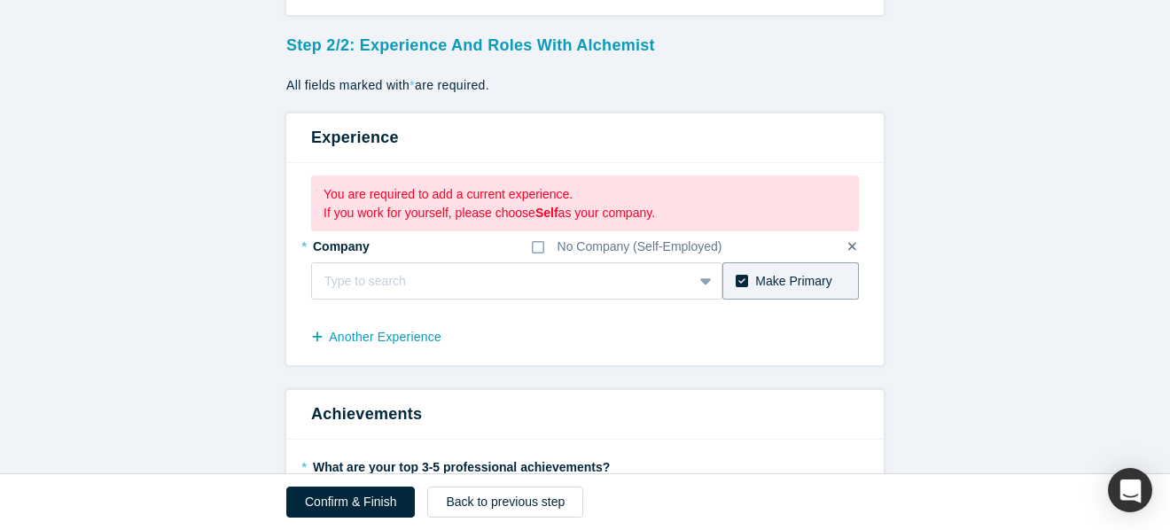
scroll to position [94, 0]
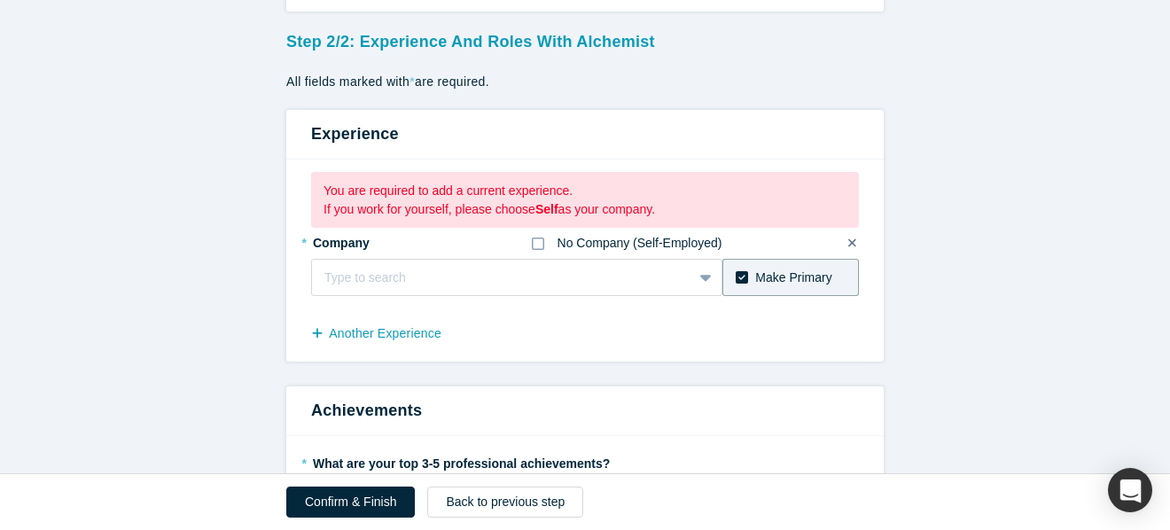
click at [542, 246] on icon at bounding box center [538, 244] width 12 height 14
click at [0, 0] on input "No Company (Self-Employed)" at bounding box center [0, 0] width 0 height 0
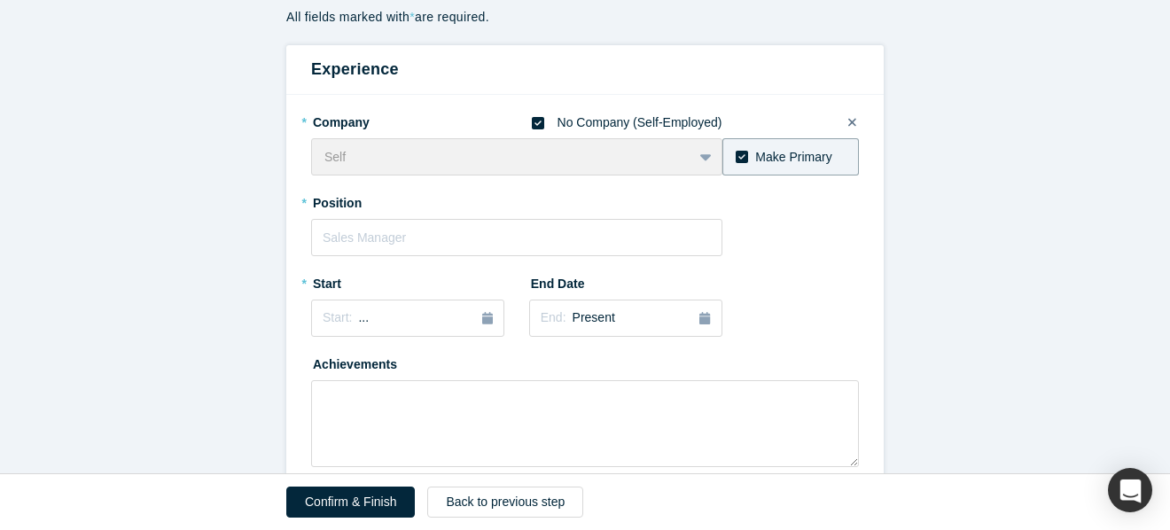
scroll to position [162, 0]
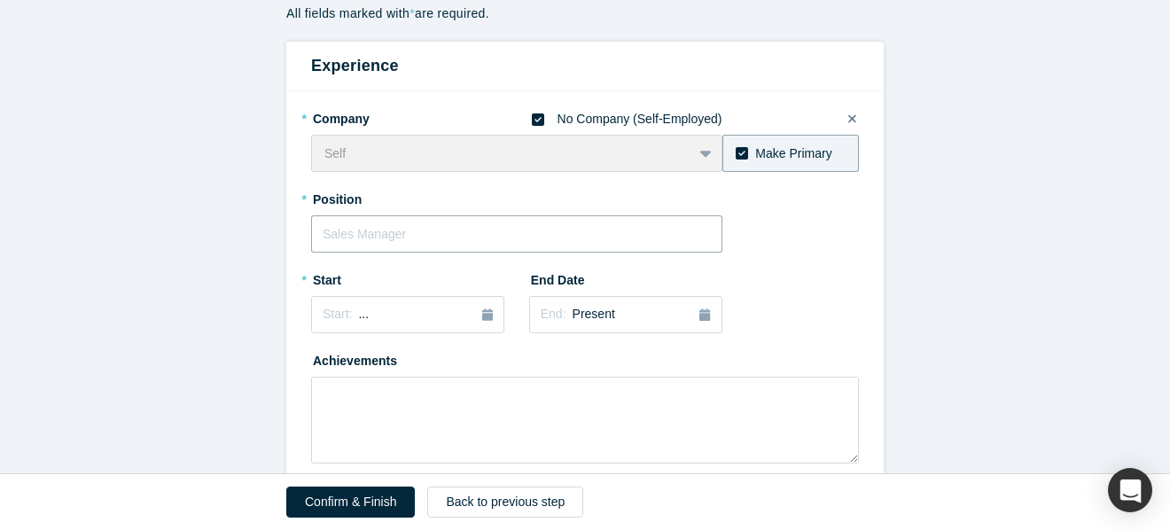
click at [654, 234] on input "text" at bounding box center [516, 233] width 411 height 37
type input "Investor"
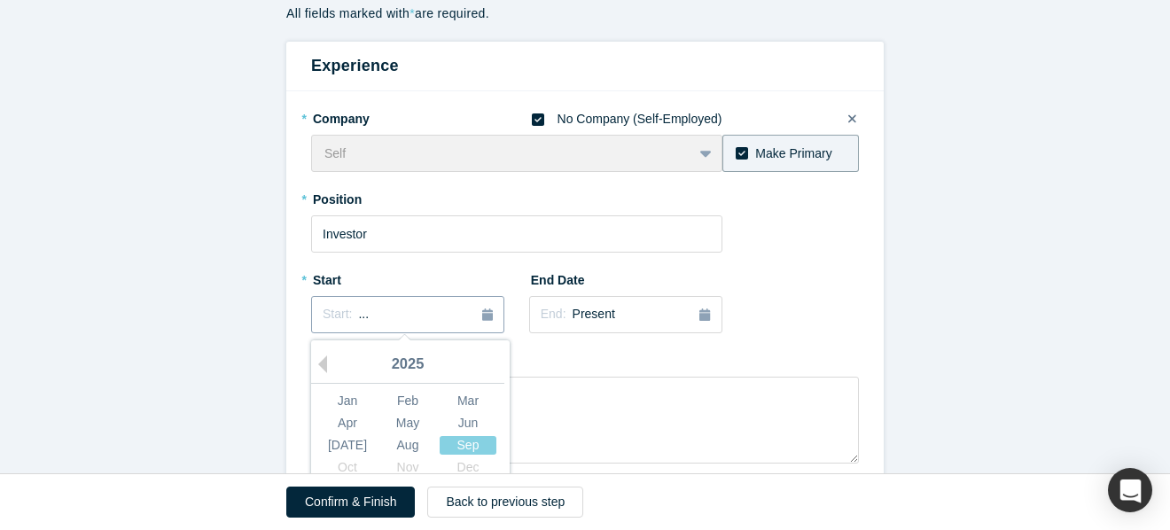
click at [487, 316] on icon "button" at bounding box center [487, 314] width 11 height 12
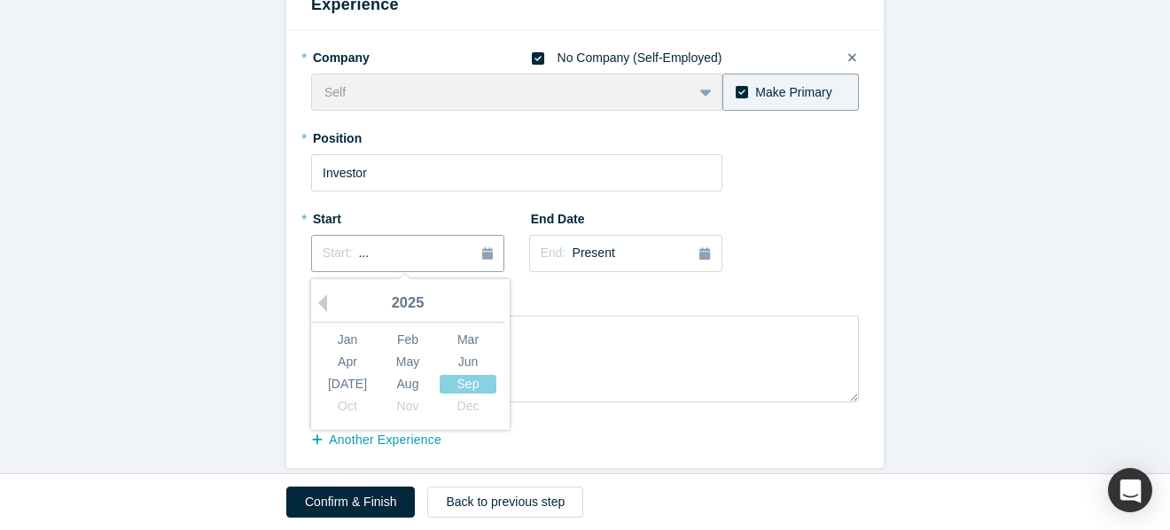
scroll to position [224, 0]
click at [469, 387] on div "Sep" at bounding box center [468, 383] width 57 height 19
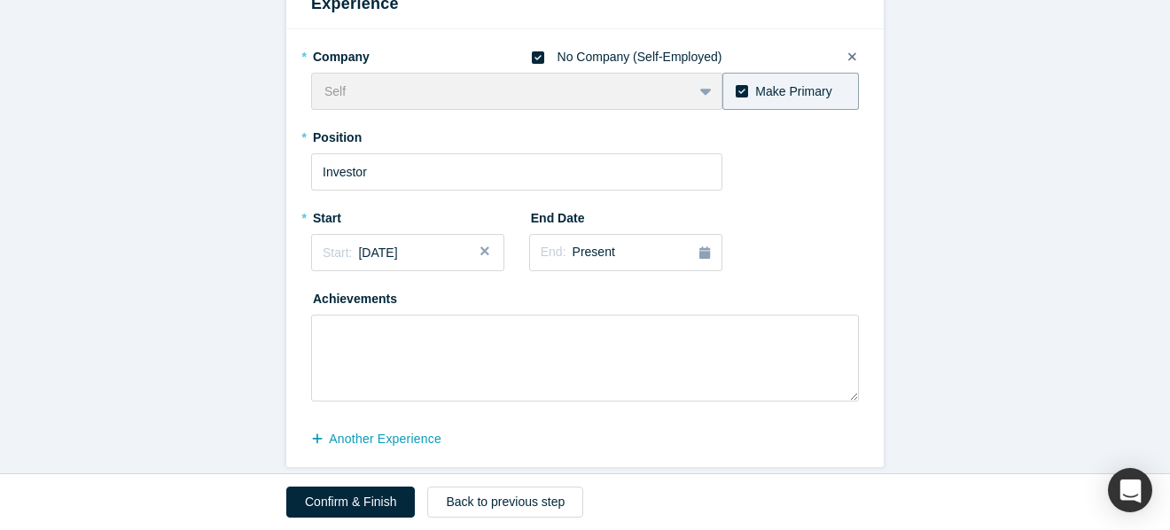
click at [486, 256] on button "Close" at bounding box center [491, 252] width 27 height 37
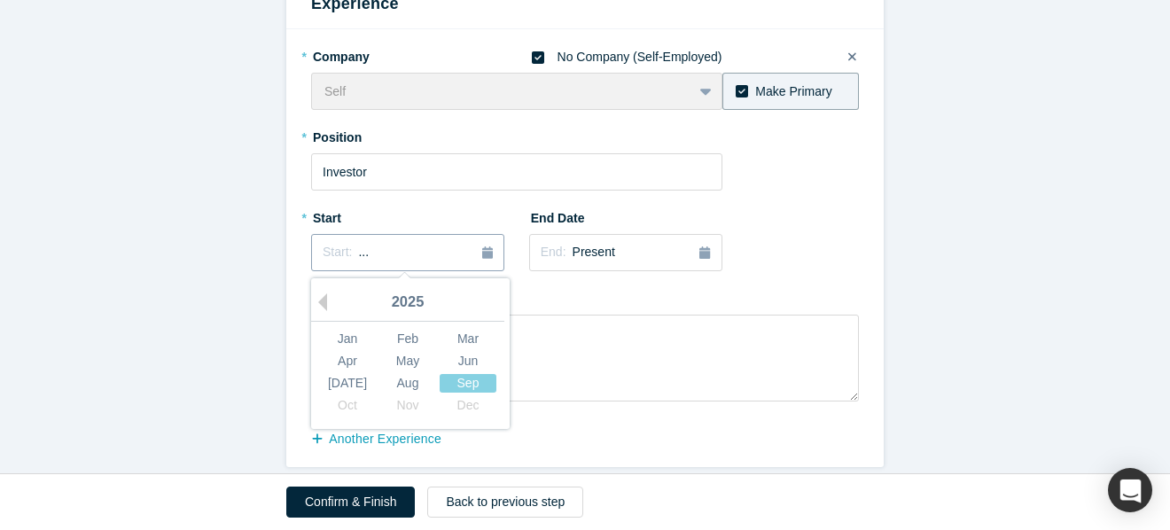
click at [440, 259] on div "Start: ..." at bounding box center [408, 252] width 170 height 19
click at [467, 383] on div "Sep" at bounding box center [468, 383] width 57 height 19
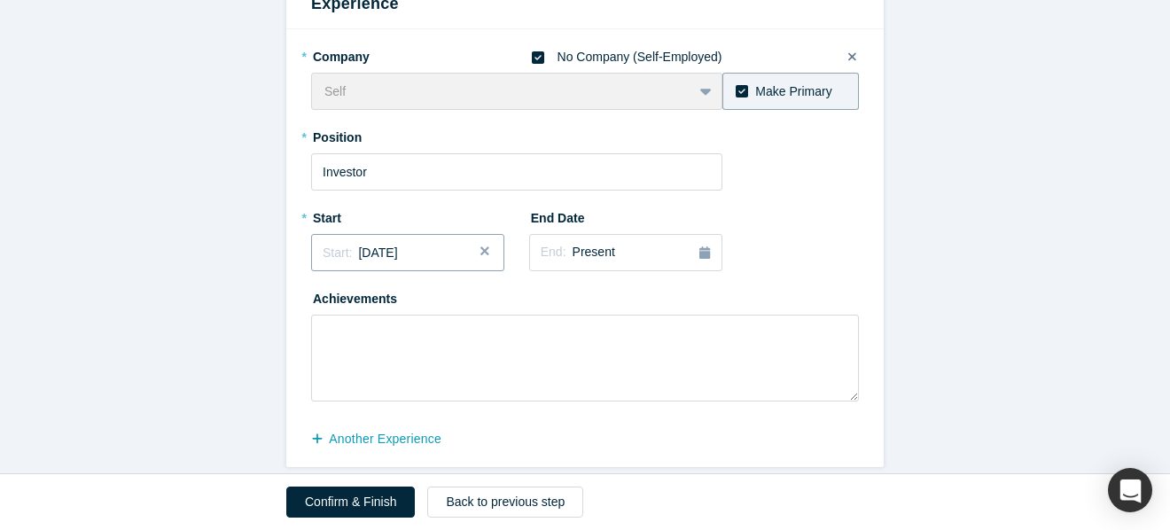
click at [370, 249] on span "[DATE]" at bounding box center [377, 252] width 39 height 14
click at [567, 326] on textarea at bounding box center [585, 358] width 548 height 87
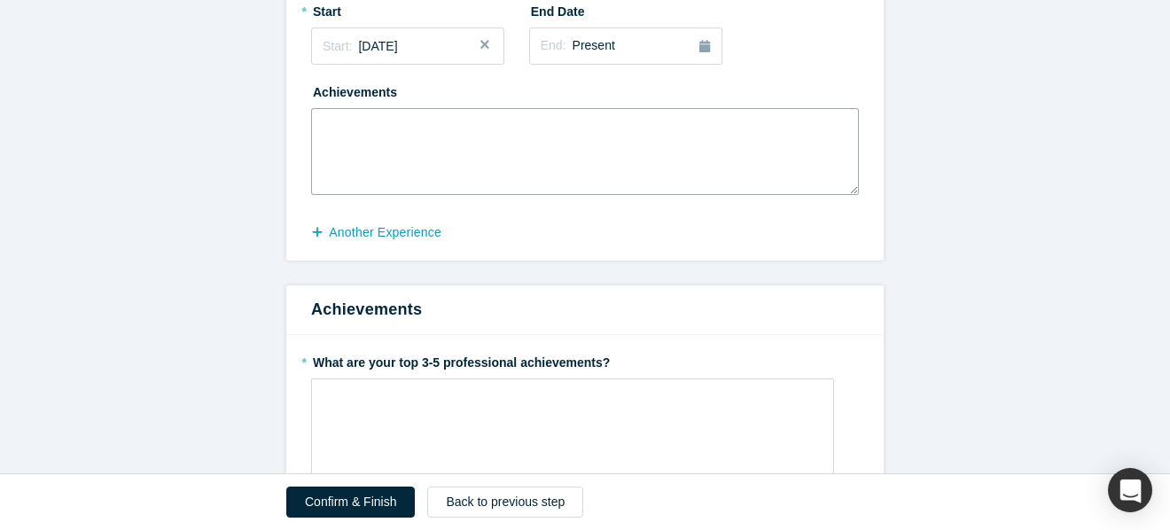
scroll to position [434, 0]
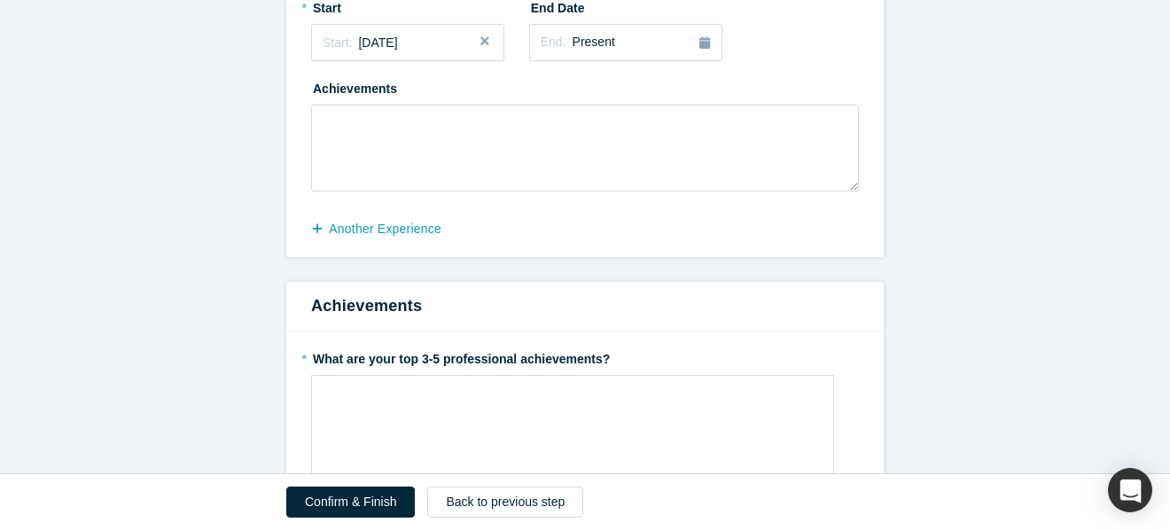
click at [309, 225] on div "* Company No Company (Self-Employed) Self To pick up a draggable item, press th…" at bounding box center [584, 38] width 597 height 438
click at [317, 228] on icon "button" at bounding box center [317, 228] width 10 height 10
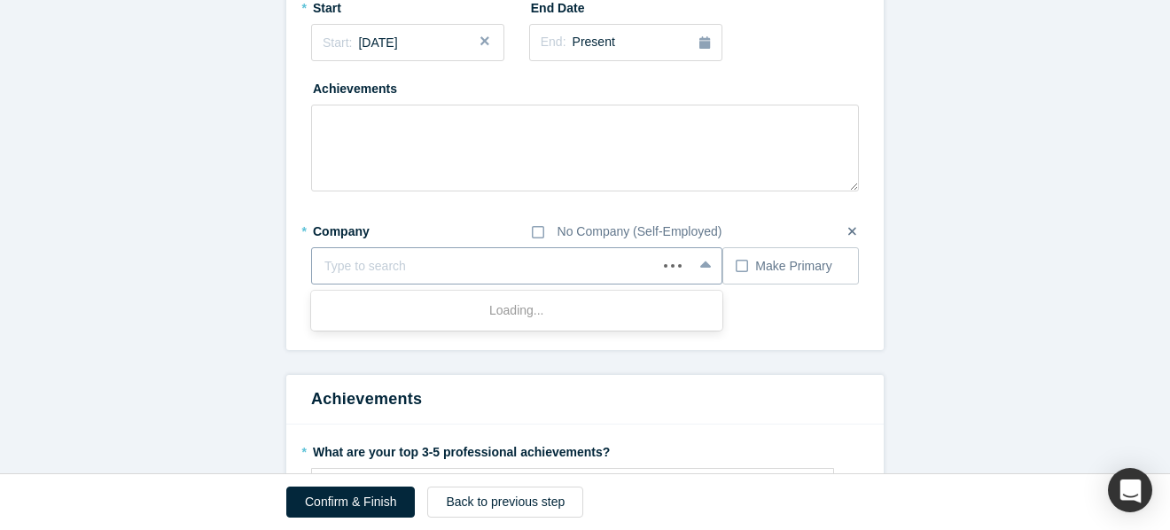
click at [520, 279] on div "Type to search" at bounding box center [484, 266] width 345 height 29
type input "omnice"
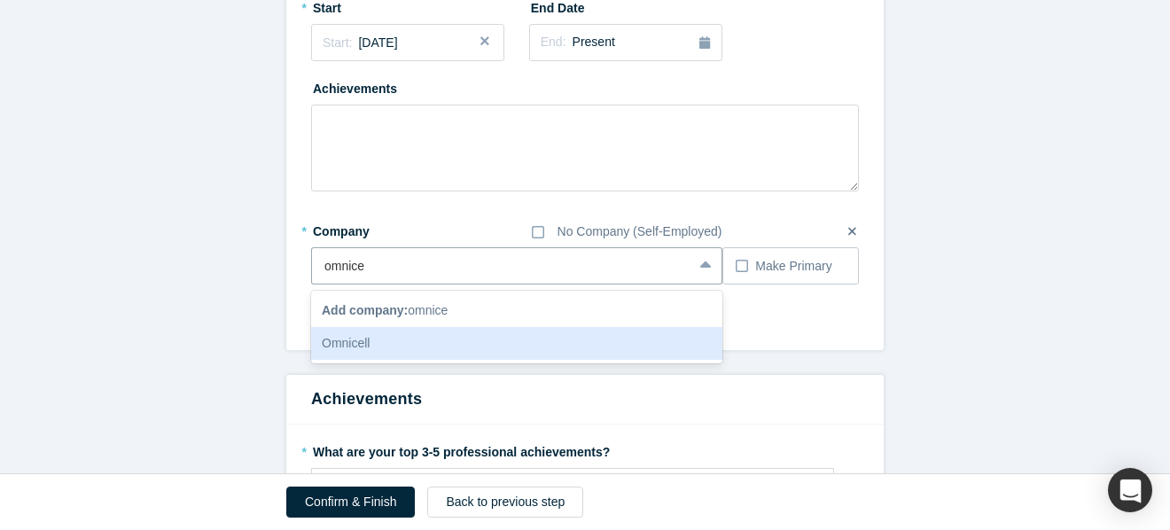
click at [381, 343] on div "Omnicell" at bounding box center [516, 343] width 411 height 33
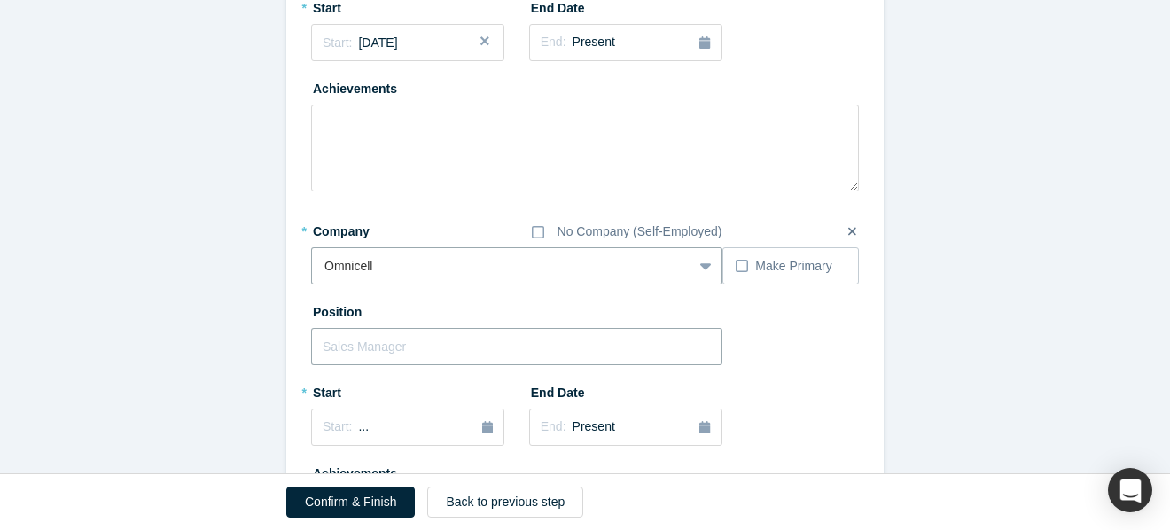
click at [452, 347] on input "text" at bounding box center [516, 346] width 411 height 37
paste input "Vice President, Hardware Engineering"
type input "Vice President, Hardware Engineering"
click at [489, 436] on button "Start: ..." at bounding box center [407, 427] width 193 height 37
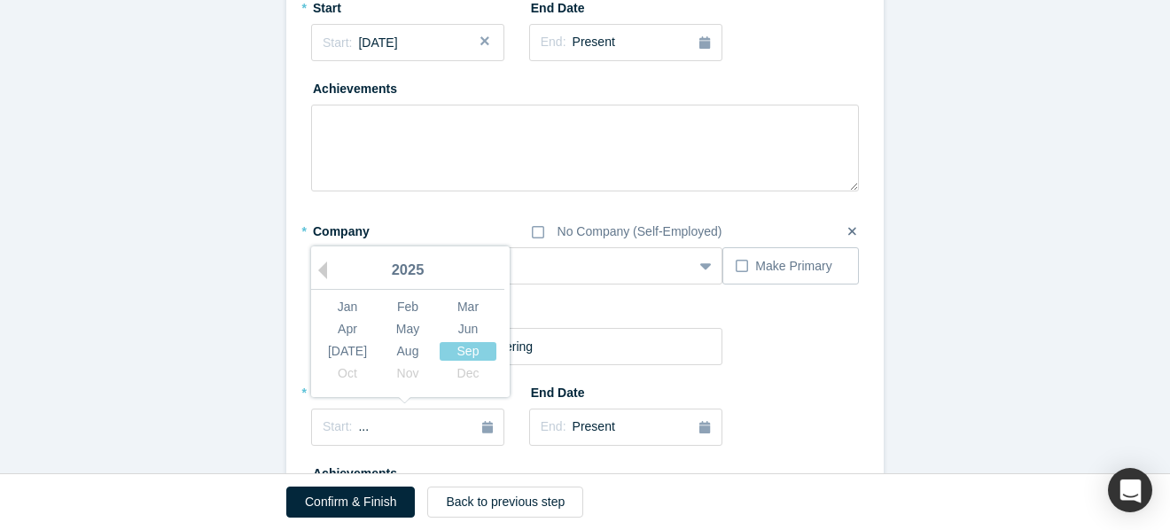
click at [332, 275] on div "2025" at bounding box center [407, 271] width 193 height 37
click at [331, 275] on div "2025" at bounding box center [407, 271] width 193 height 37
click at [326, 272] on button "Previous Year" at bounding box center [318, 270] width 18 height 18
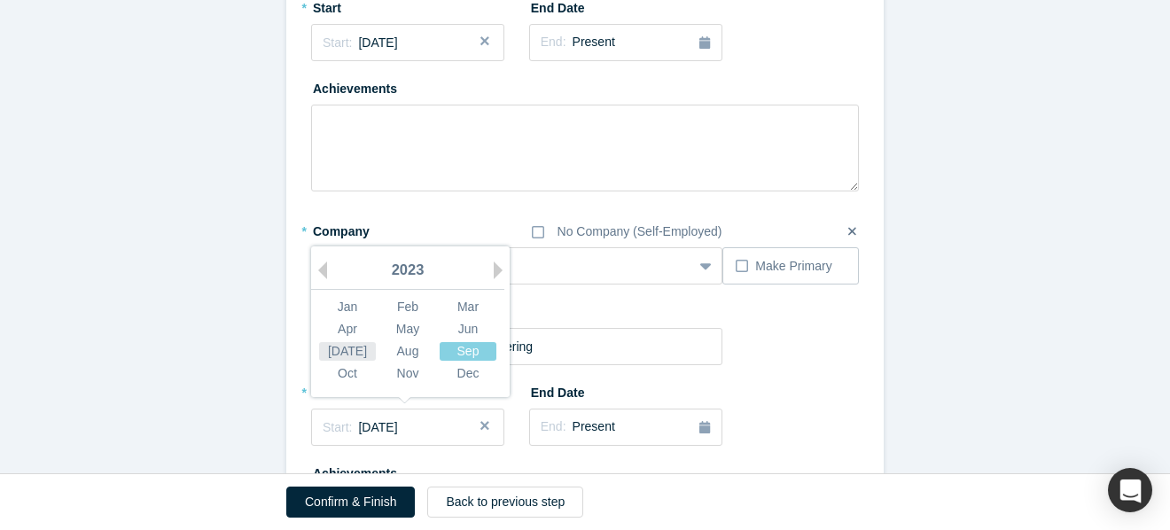
click at [339, 346] on div "[DATE]" at bounding box center [347, 351] width 57 height 19
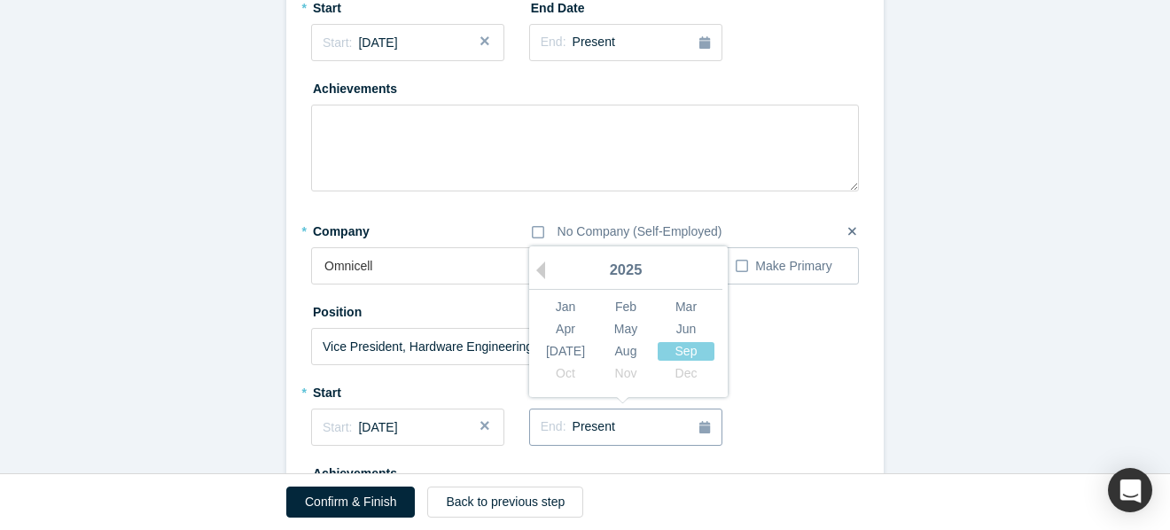
click at [709, 428] on icon "button" at bounding box center [704, 427] width 11 height 12
click at [680, 351] on div "Sep" at bounding box center [686, 351] width 57 height 19
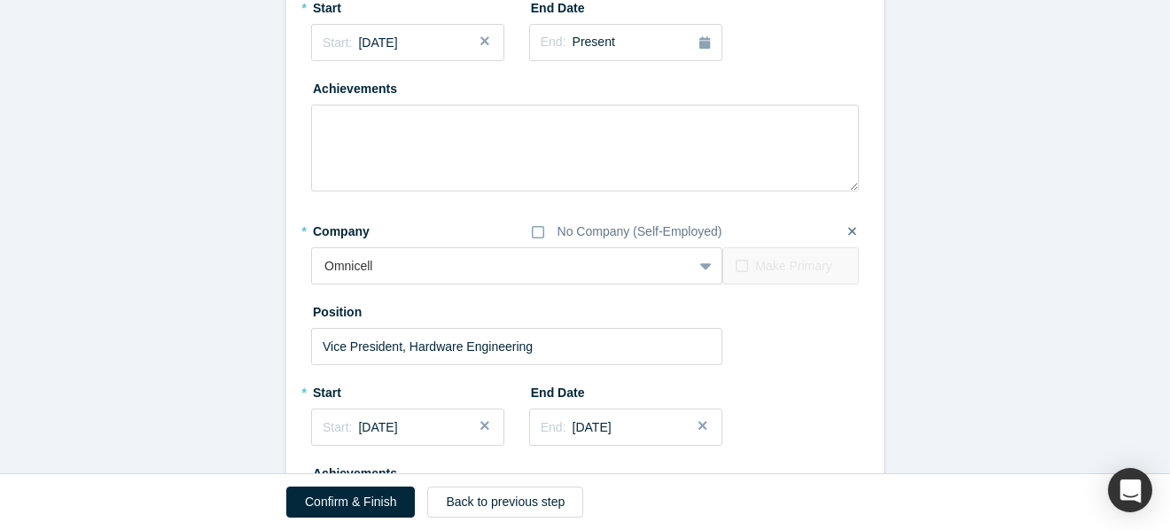
click at [819, 454] on div "* Company No Company (Self-Employed) Omnicell To pick up a draggable item, pres…" at bounding box center [585, 396] width 548 height 360
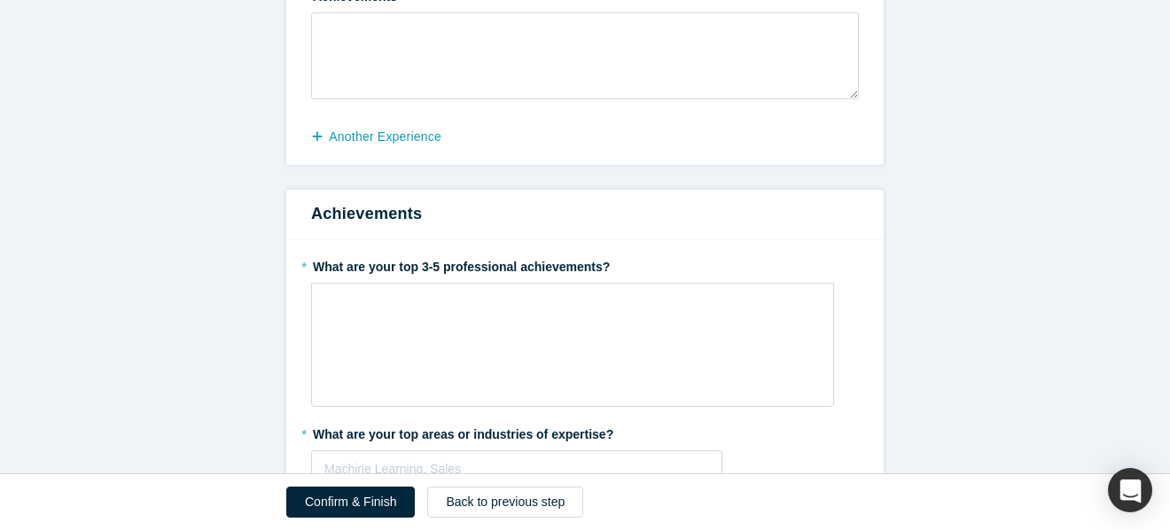
scroll to position [919, 0]
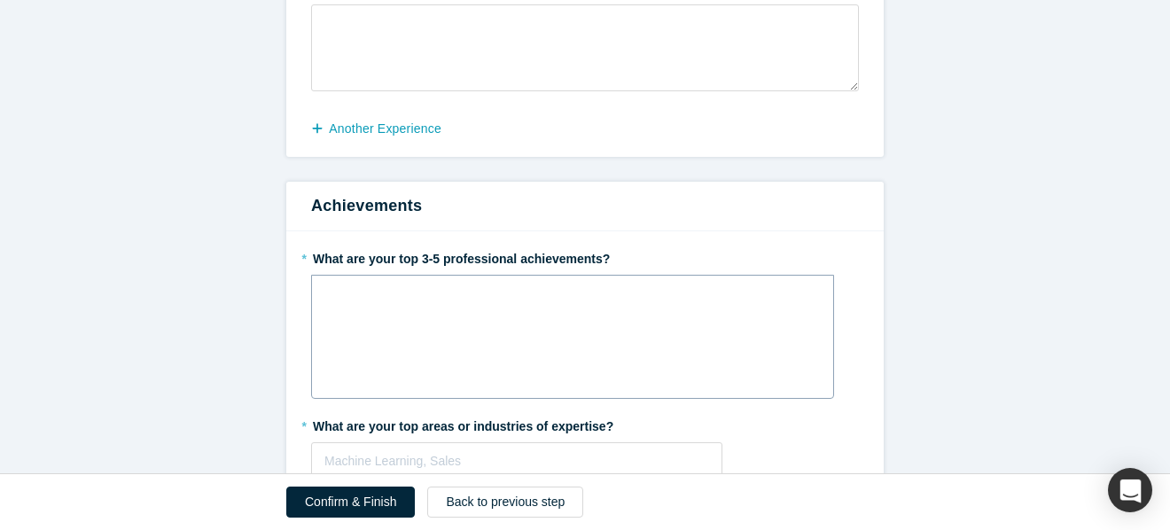
click at [514, 339] on div "rdw-wrapper" at bounding box center [572, 337] width 523 height 124
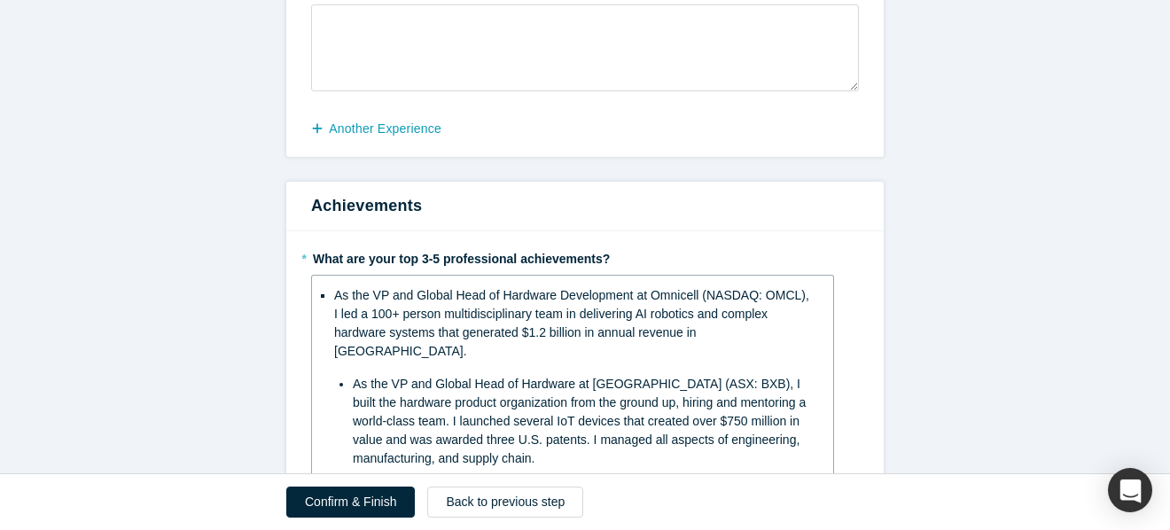
click at [354, 377] on span "As the VP and Global Head of Hardware at [GEOGRAPHIC_DATA] (ASX: BXB), I built …" at bounding box center [581, 421] width 456 height 89
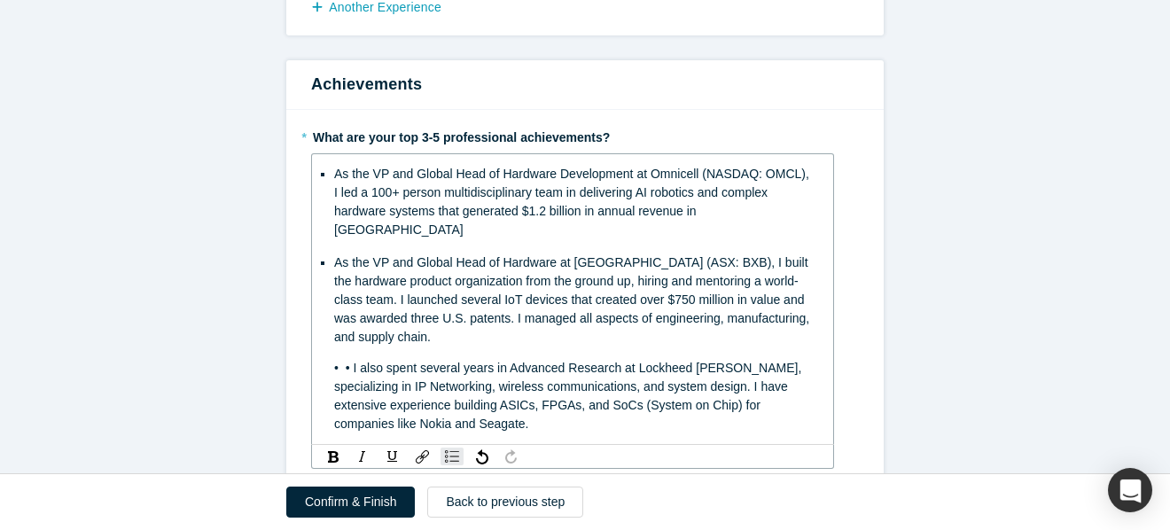
scroll to position [1041, 0]
click at [353, 360] on span "• • I also spent several years in Advanced Research at Lockheed [PERSON_NAME], …" at bounding box center [569, 395] width 471 height 70
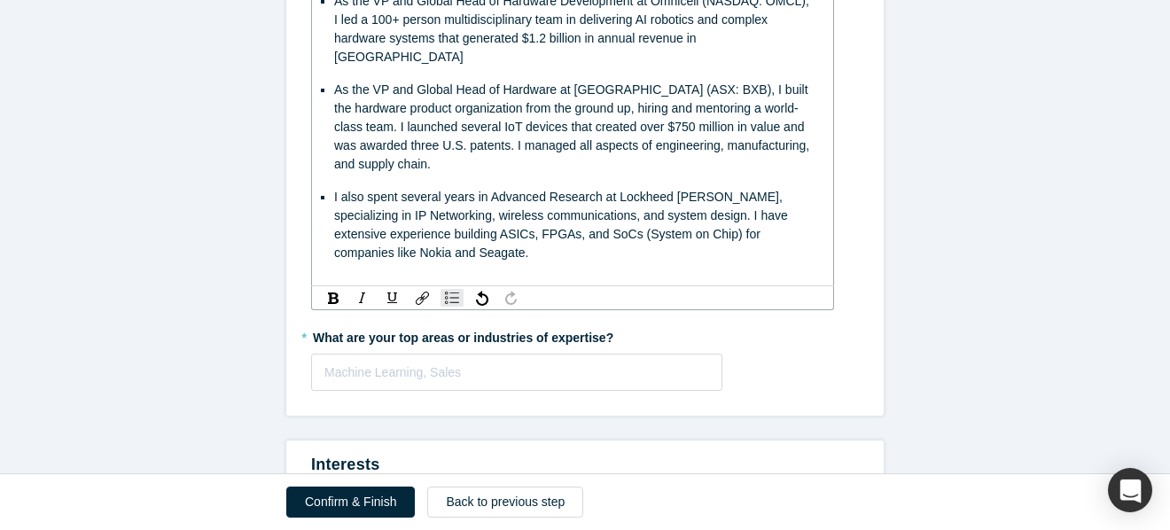
scroll to position [1215, 0]
click at [395, 352] on fieldset "* What are your top 3-5 professional achievements? As the VP and Global Head of…" at bounding box center [585, 175] width 548 height 454
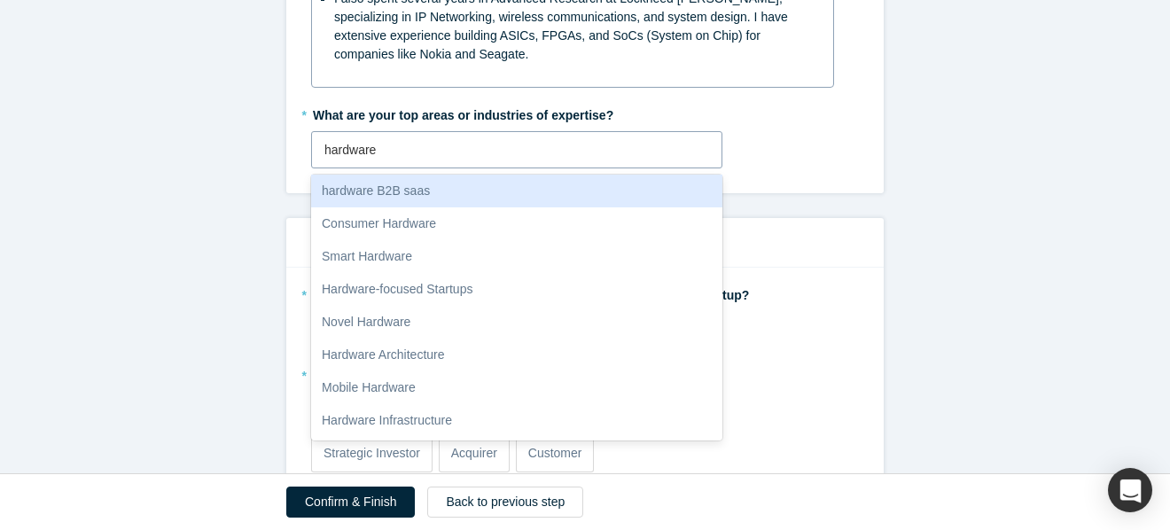
scroll to position [0, 0]
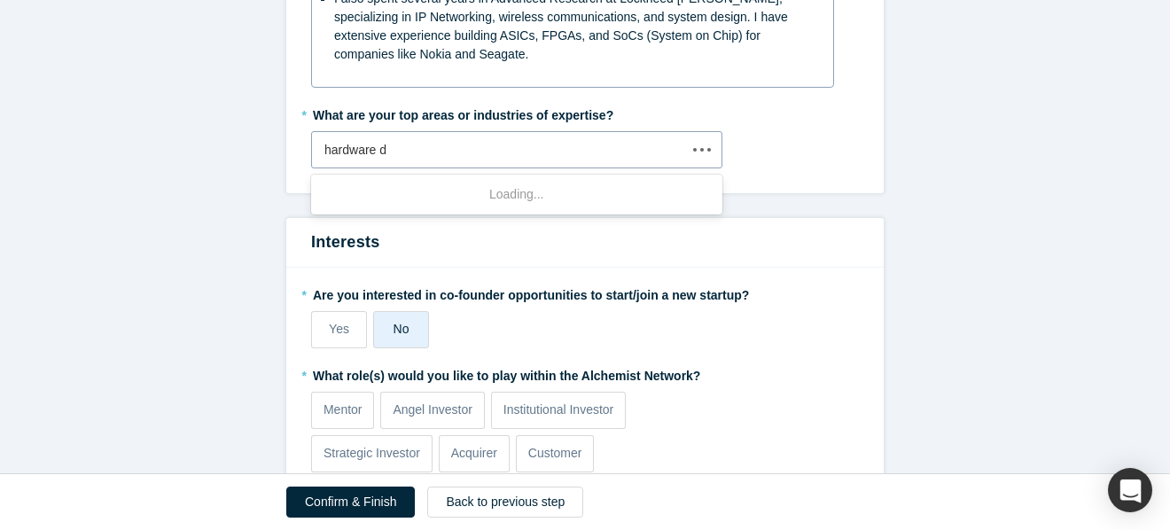
type input "hardware de"
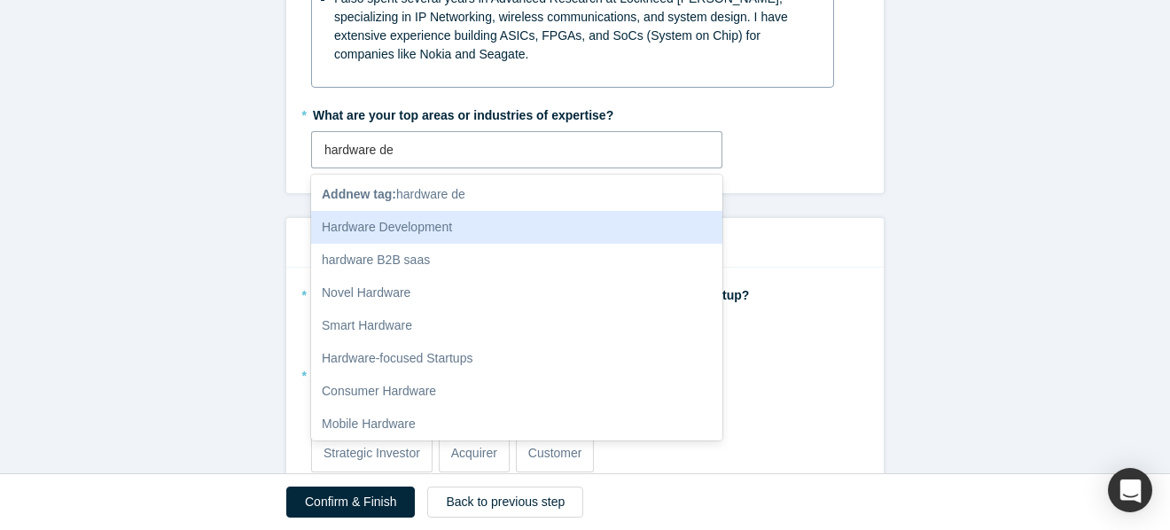
click at [440, 211] on div "Hardware Development" at bounding box center [516, 227] width 411 height 33
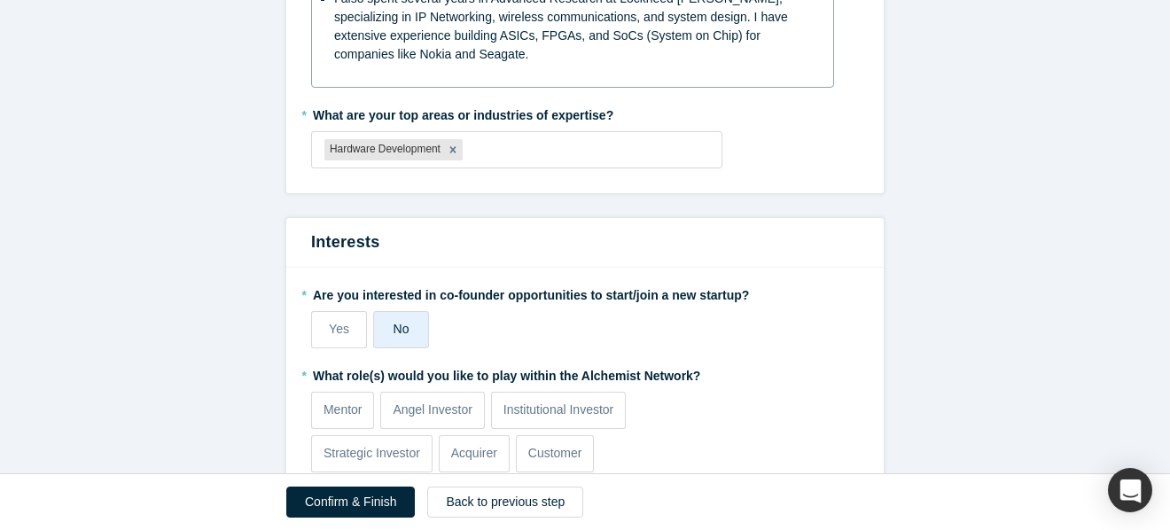
click at [860, 244] on div "Interests" at bounding box center [584, 243] width 597 height 50
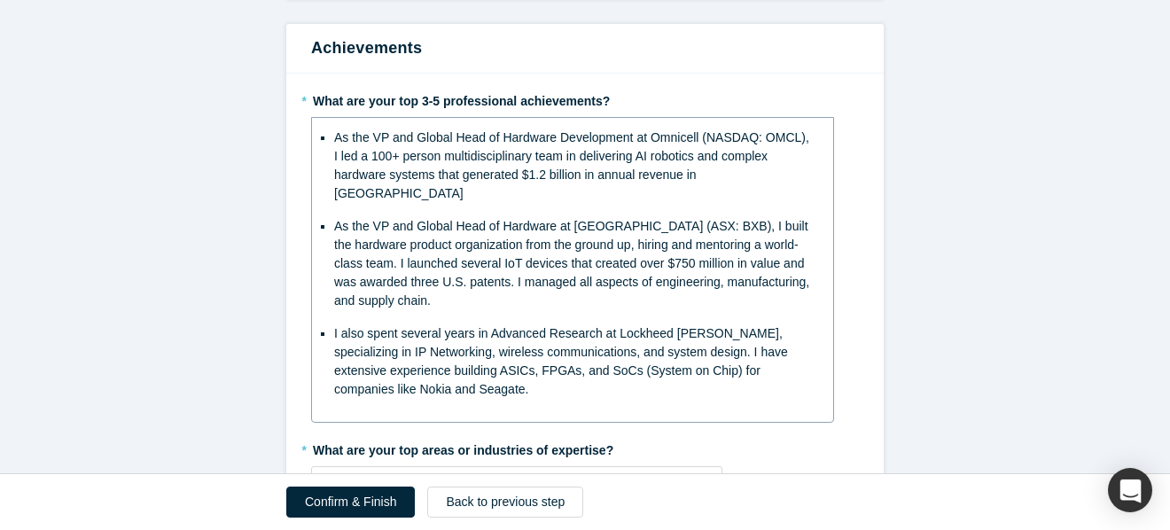
scroll to position [1082, 0]
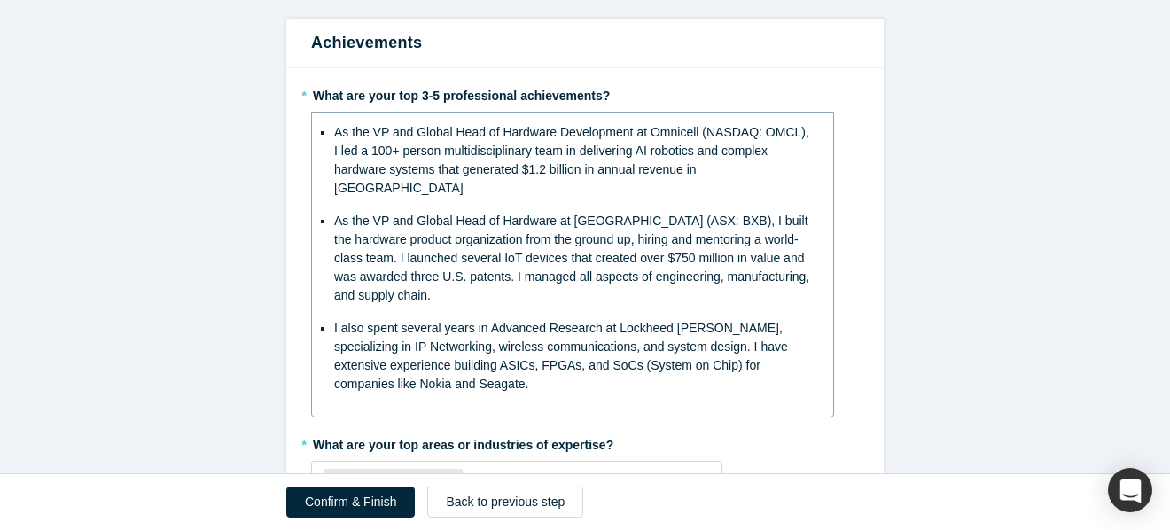
click at [516, 366] on div "I also spent several years in Advanced Research at Lockheed [PERSON_NAME], spec…" at bounding box center [573, 356] width 478 height 74
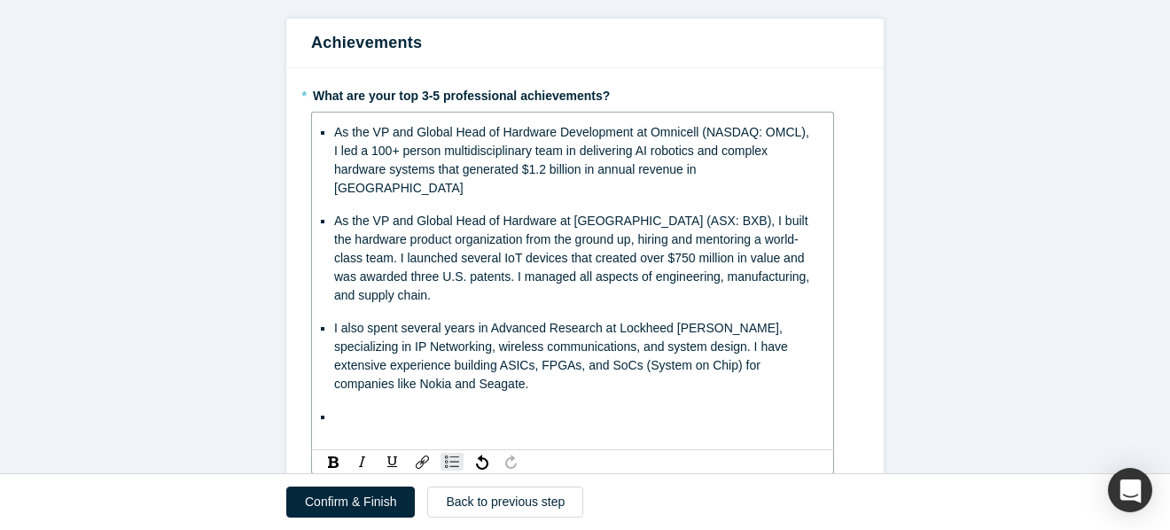
paste div "rdw-editor"
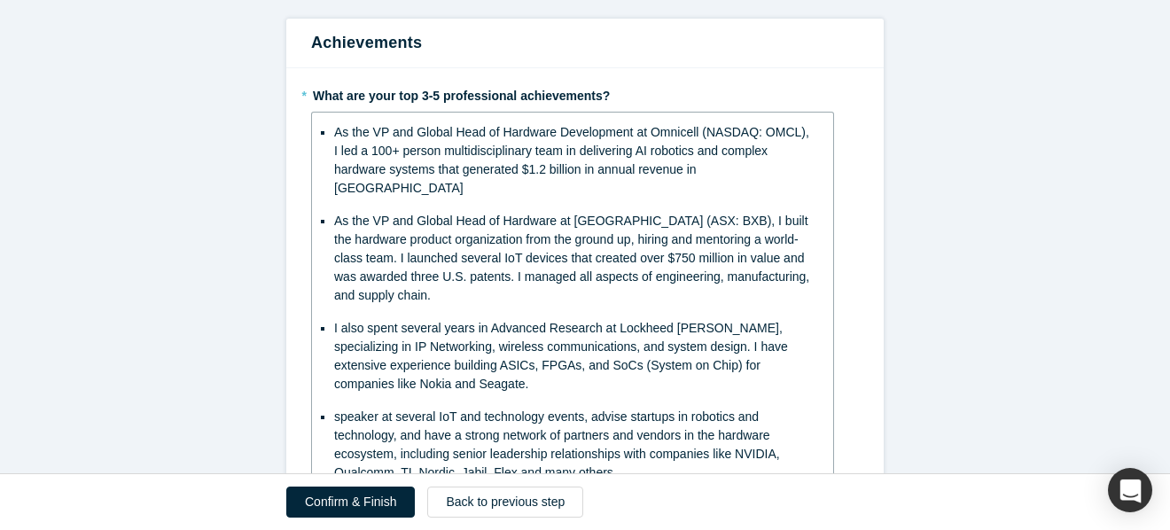
click at [335, 409] on span "speaker at several IoT and technology events, advise startups in robotics and t…" at bounding box center [558, 444] width 449 height 70
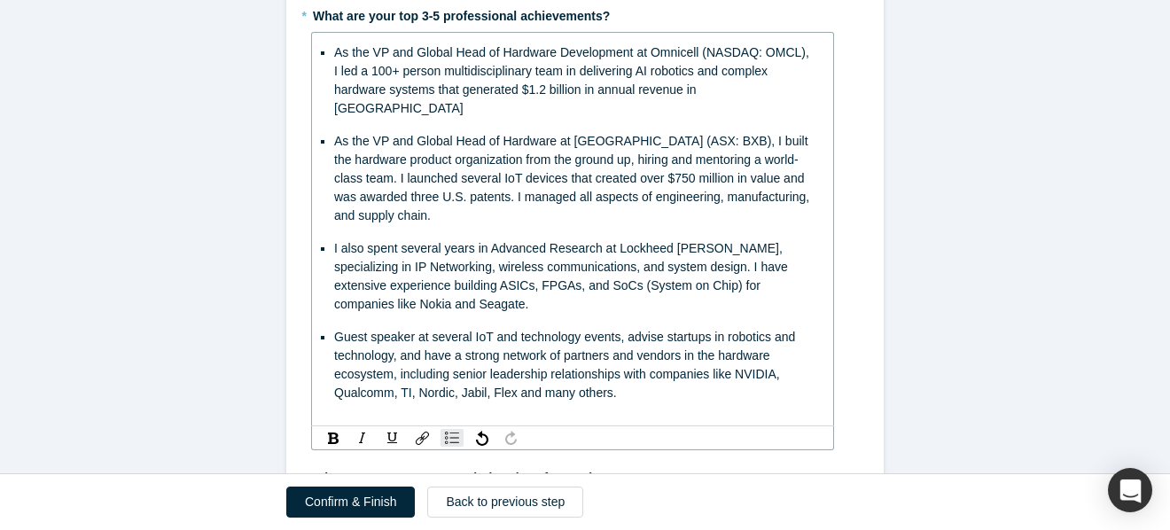
scroll to position [1161, 0]
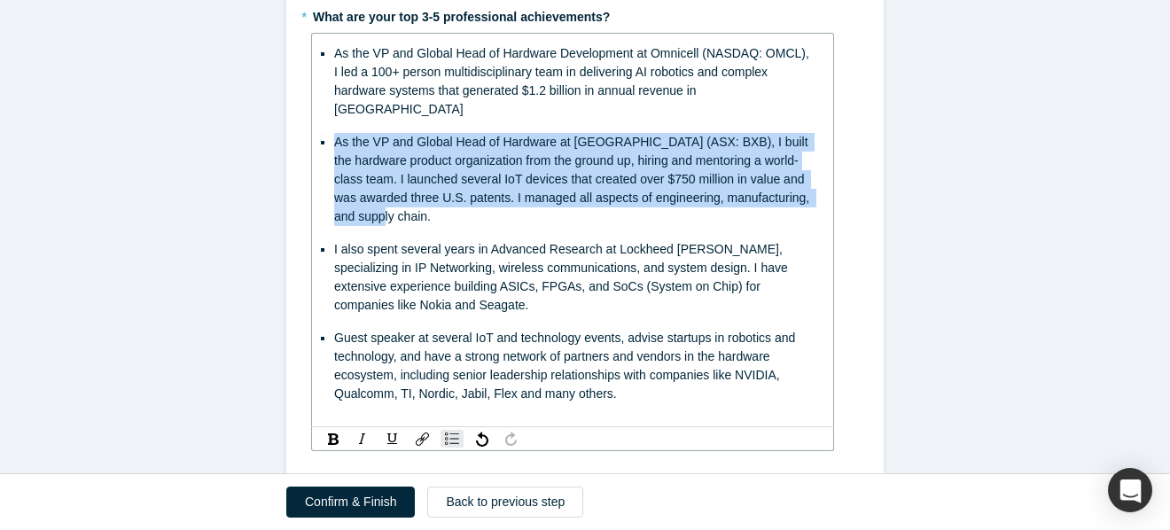
drag, startPoint x: 333, startPoint y: 124, endPoint x: 425, endPoint y: 193, distance: 114.5
click at [425, 193] on div "As the VP and Global Head of Hardware at [GEOGRAPHIC_DATA] (ASX: BXB), I built …" at bounding box center [573, 179] width 478 height 93
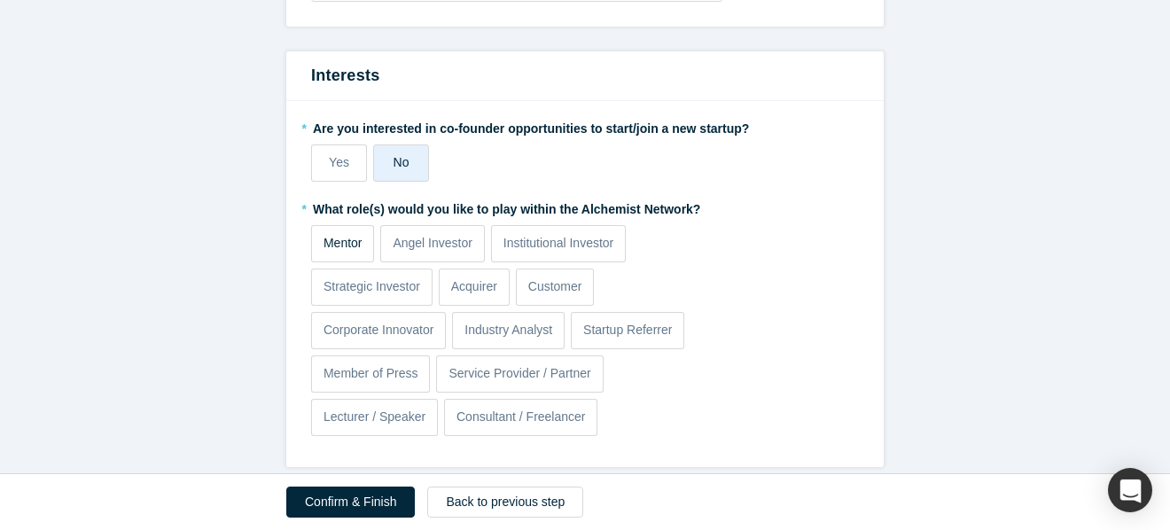
scroll to position [1648, 0]
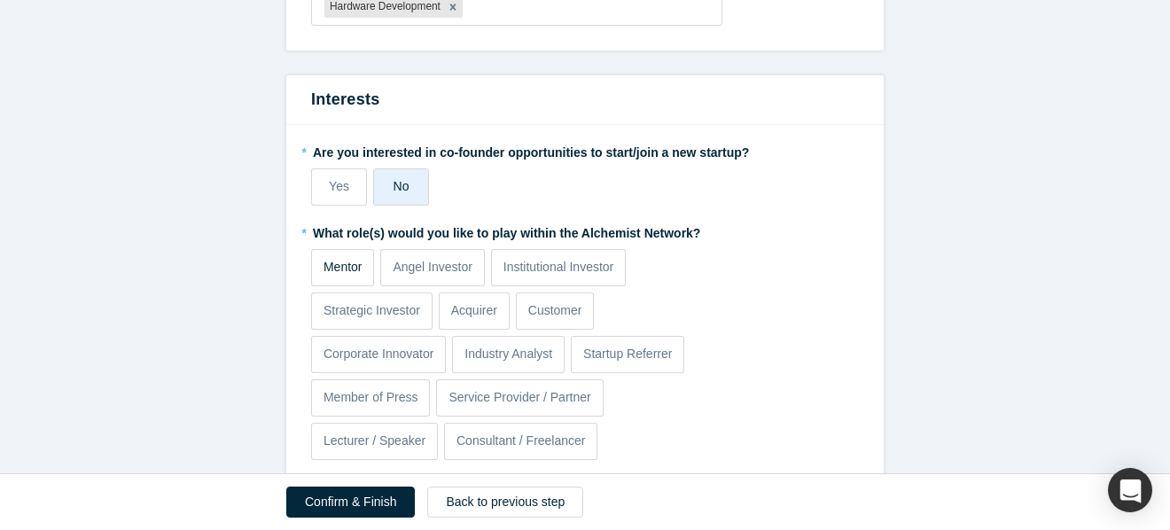
click at [330, 258] on p "Mentor" at bounding box center [342, 267] width 39 height 19
click at [0, 0] on input "Mentor" at bounding box center [0, 0] width 0 height 0
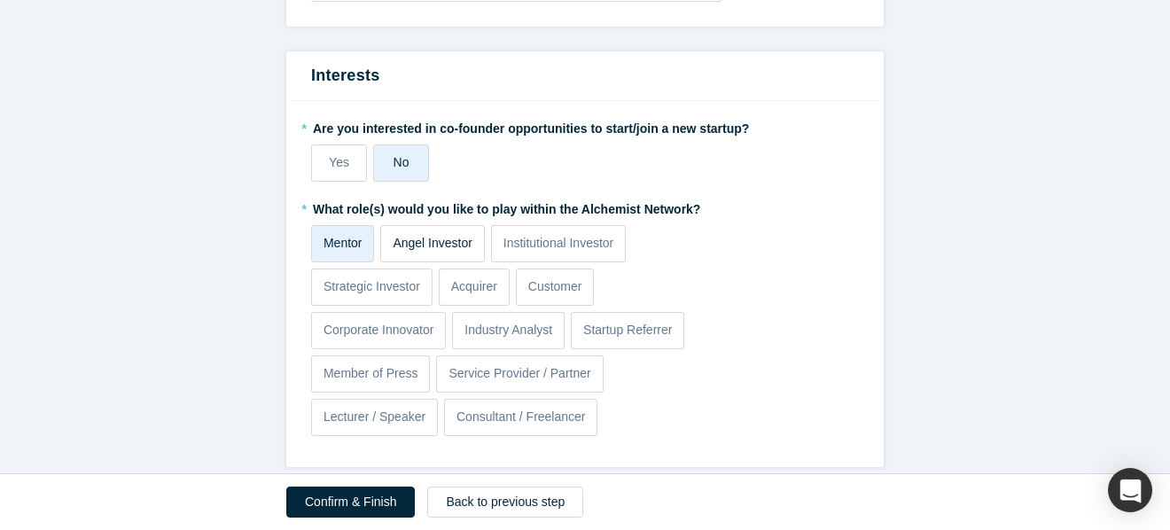
click at [441, 234] on p "Angel Investor" at bounding box center [433, 243] width 80 height 19
click at [0, 0] on input "Angel Investor" at bounding box center [0, 0] width 0 height 0
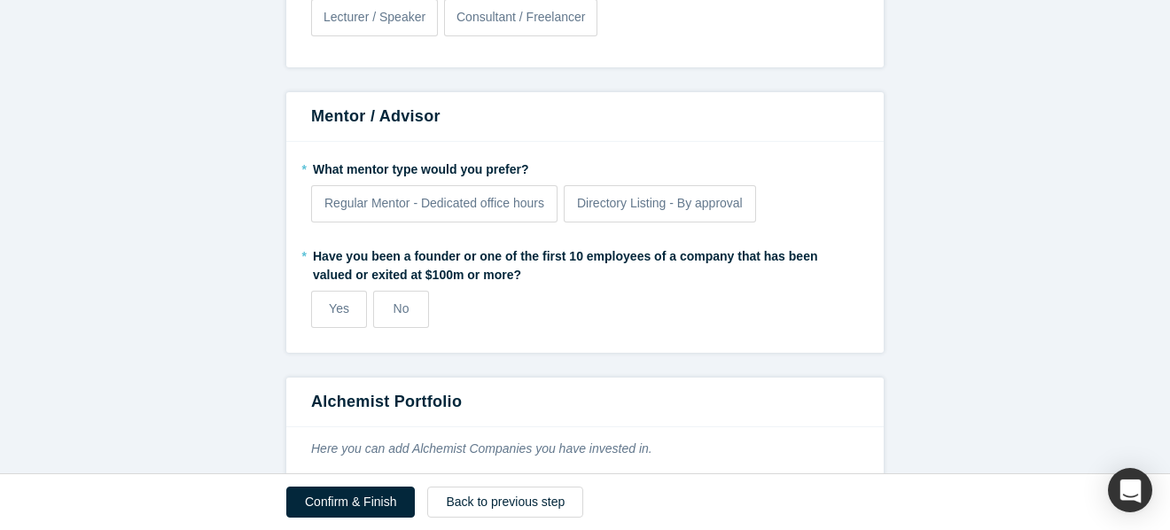
scroll to position [2055, 0]
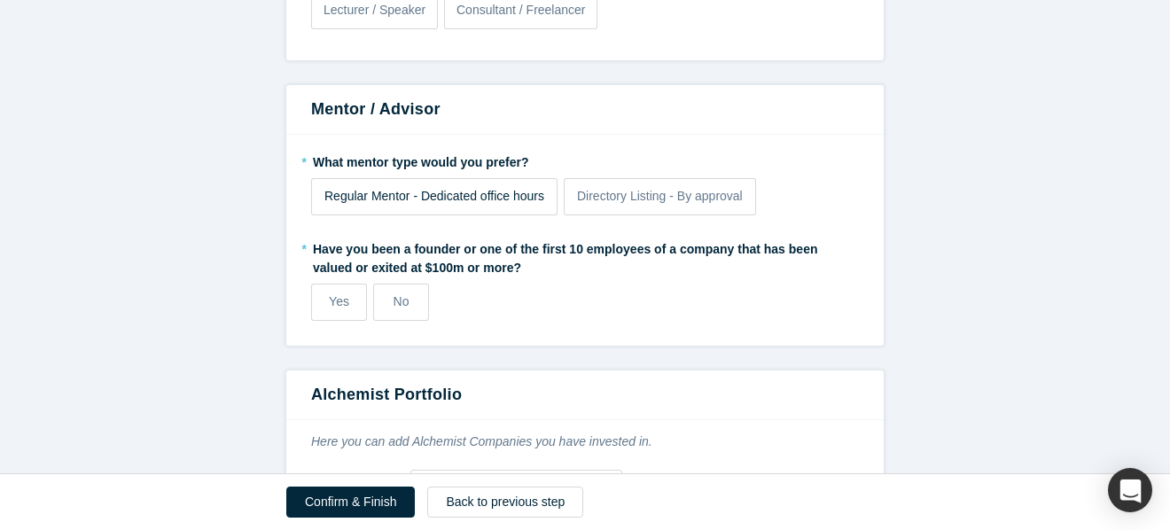
click at [487, 189] on span "Regular Mentor - Dedicated office hours" at bounding box center [434, 196] width 220 height 14
click at [0, 0] on input "Regular Mentor - Dedicated office hours" at bounding box center [0, 0] width 0 height 0
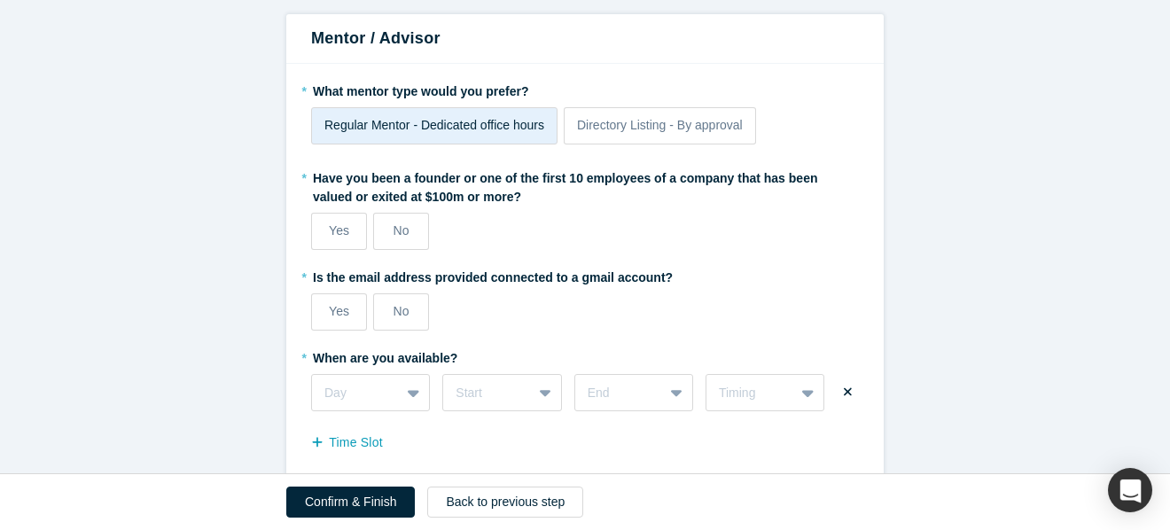
scroll to position [2129, 0]
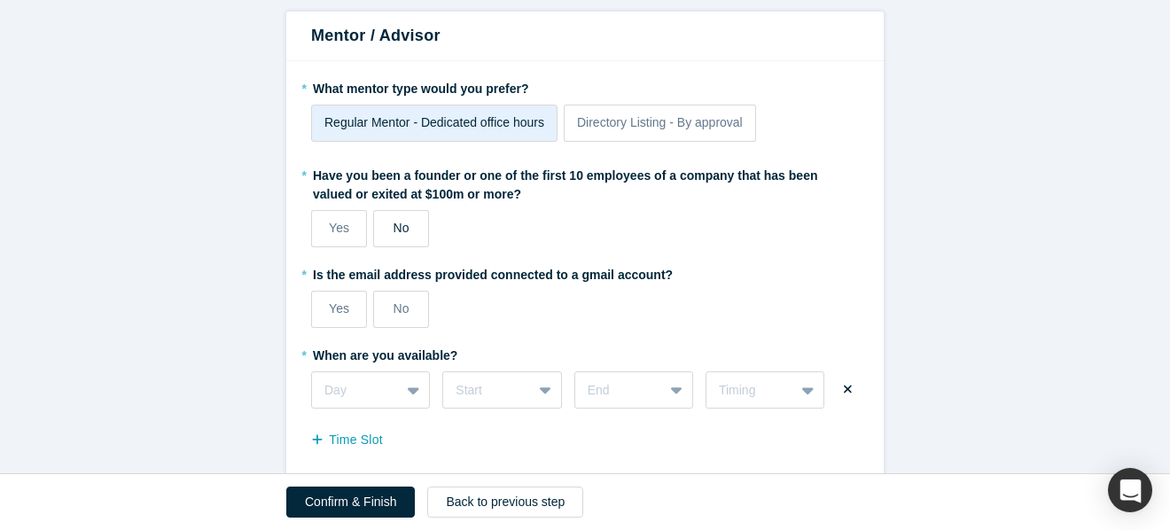
click at [397, 210] on label "No" at bounding box center [401, 228] width 56 height 37
click at [0, 0] on input "No" at bounding box center [0, 0] width 0 height 0
click at [345, 301] on span "Yes" at bounding box center [339, 308] width 20 height 14
click at [0, 0] on input "Yes" at bounding box center [0, 0] width 0 height 0
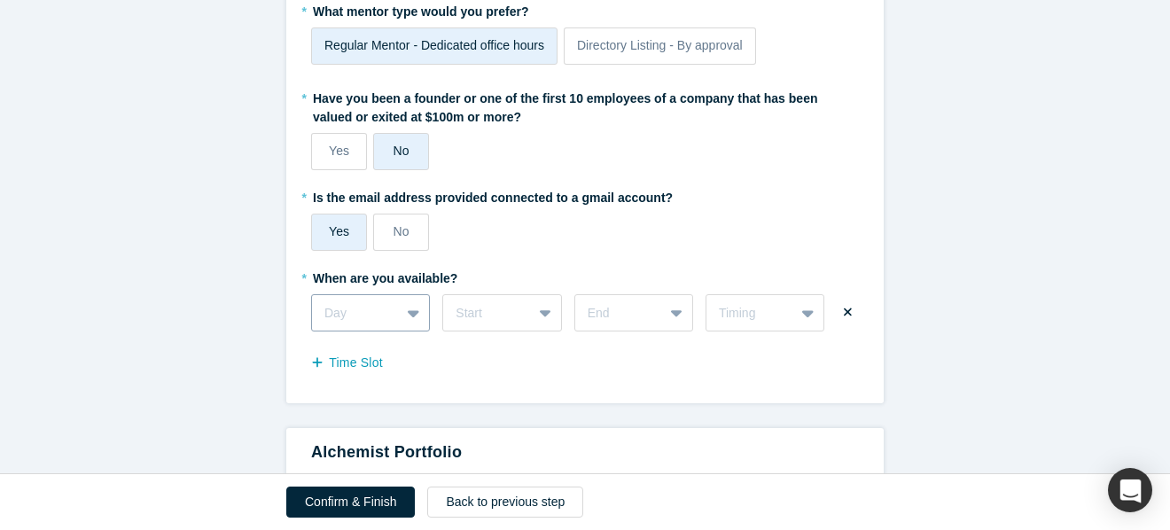
scroll to position [2295, 0]
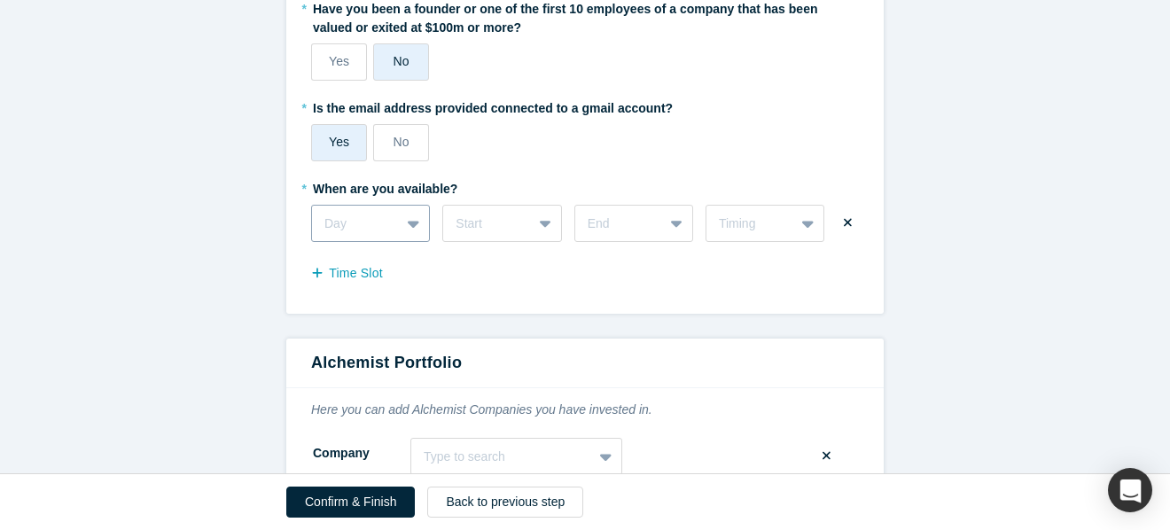
click at [418, 242] on div "Day" at bounding box center [370, 223] width 119 height 37
click at [584, 261] on div "Time Slot" at bounding box center [585, 275] width 548 height 28
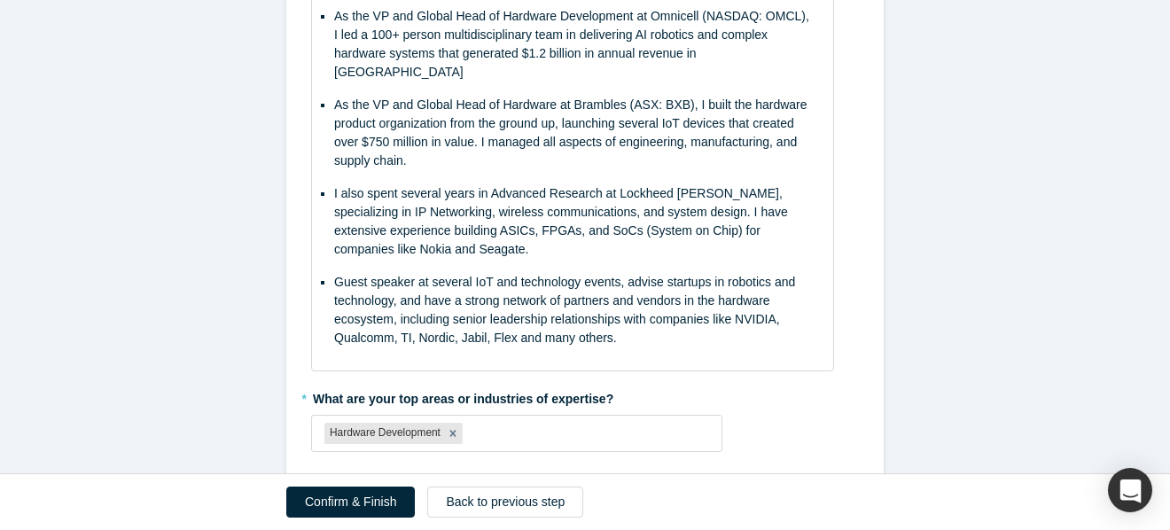
scroll to position [1205, 0]
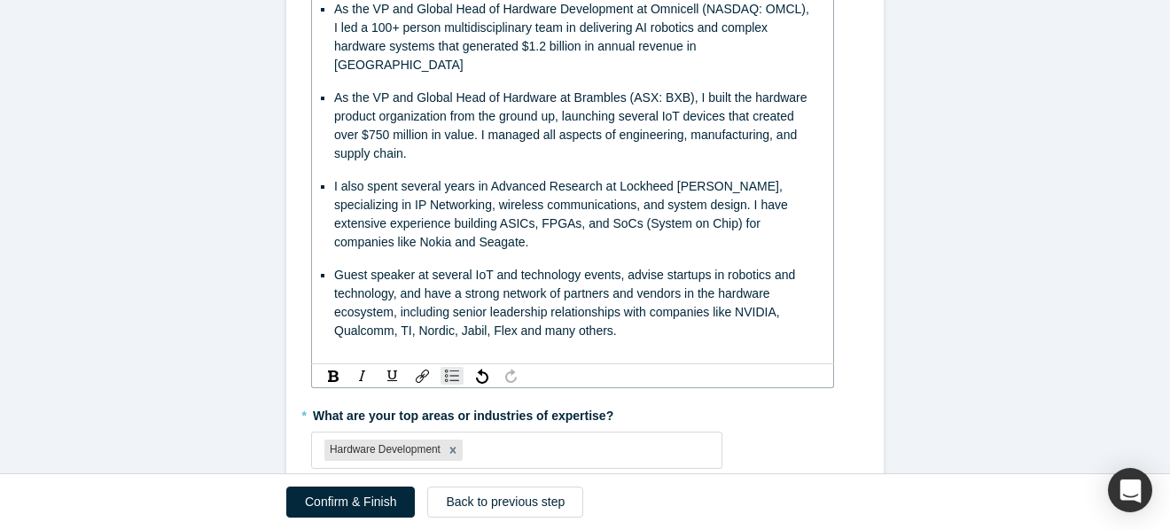
click at [481, 136] on div "As the VP and Global Head of Hardware at Brambles (ASX: BXB), I built the hardw…" at bounding box center [573, 126] width 478 height 74
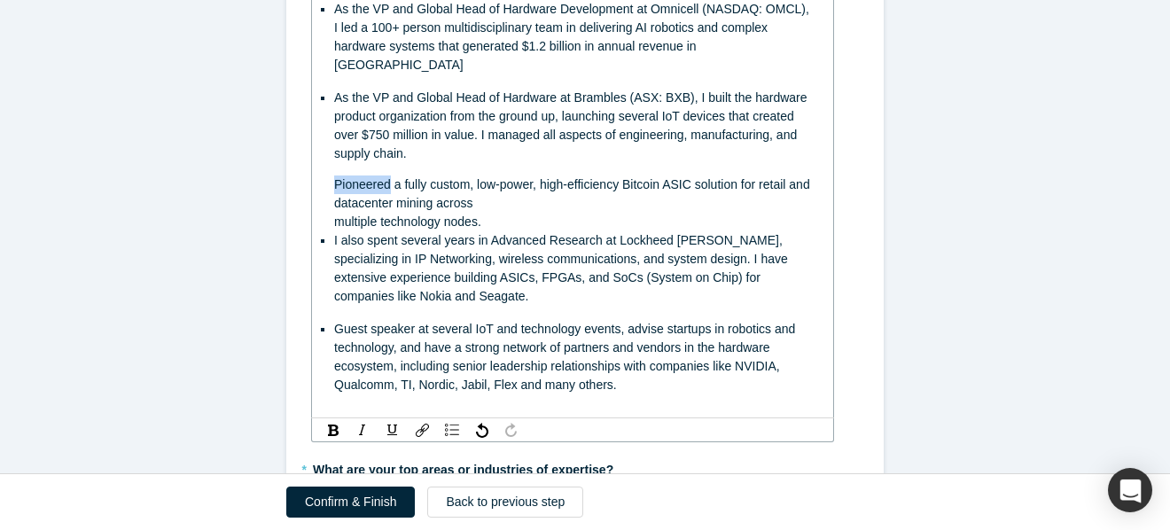
drag, startPoint x: 329, startPoint y: 165, endPoint x: 391, endPoint y: 167, distance: 62.1
click at [391, 167] on div "As the VP and Global Head of Hardware Development at Omnicell (NASDAQ: OMCL), I…" at bounding box center [572, 203] width 499 height 417
click at [328, 167] on div "As the VP and Global Head of Hardware Development at Omnicell (NASDAQ: OMCL), I…" at bounding box center [572, 203] width 499 height 417
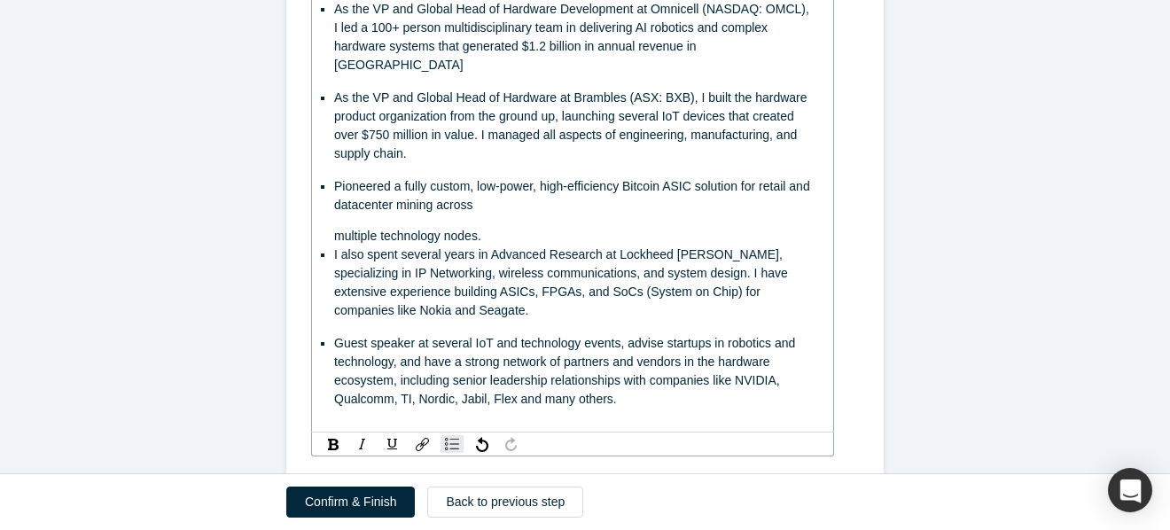
click at [526, 185] on div "Pioneered a fully custom, low-power, high-efficiency Bitcoin ASIC solution for …" at bounding box center [573, 195] width 478 height 37
drag, startPoint x: 329, startPoint y: 218, endPoint x: 566, endPoint y: 217, distance: 237.5
click at [566, 217] on div "As the VP and Global Head of Hardware Development at Omnicell (NASDAQ: OMCL), I…" at bounding box center [572, 211] width 499 height 432
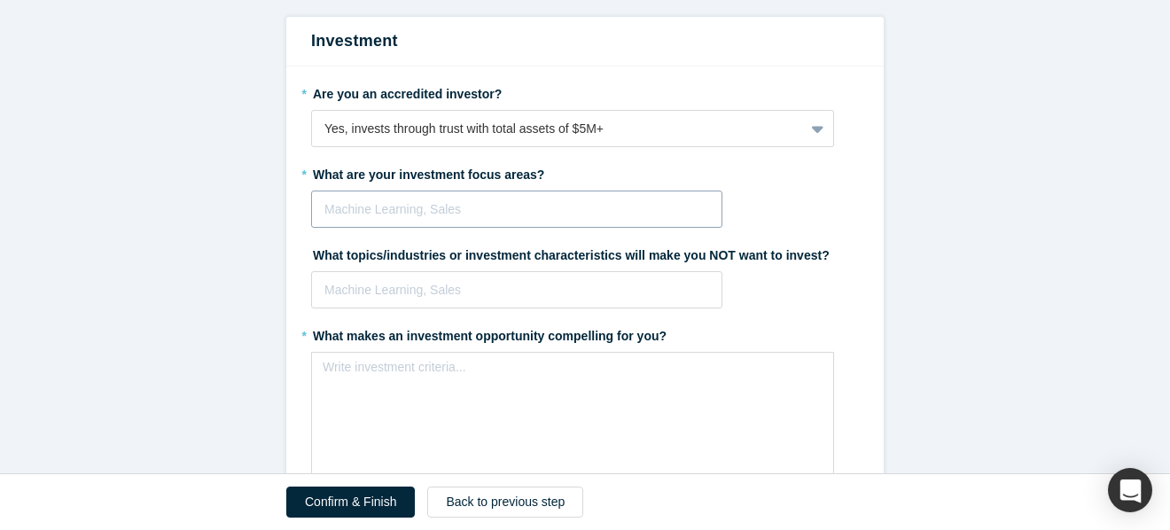
scroll to position [2902, 0]
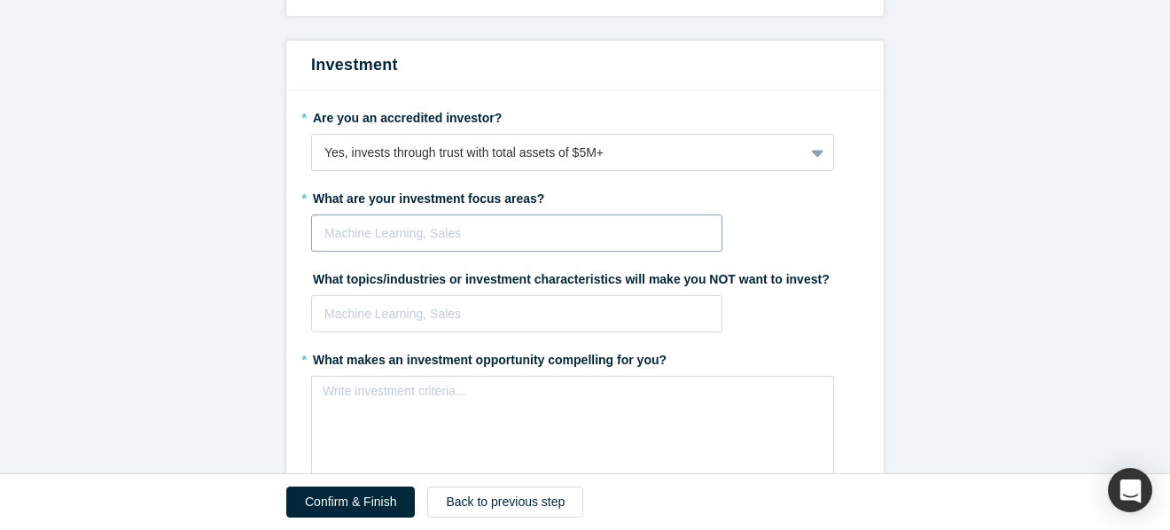
click at [343, 222] on div at bounding box center [516, 233] width 385 height 22
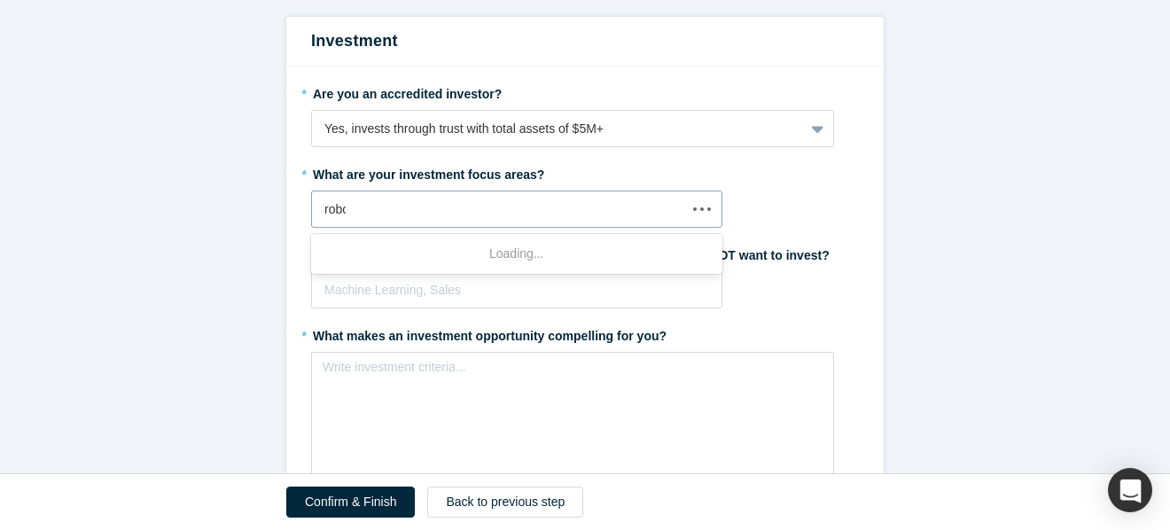
type input "robot"
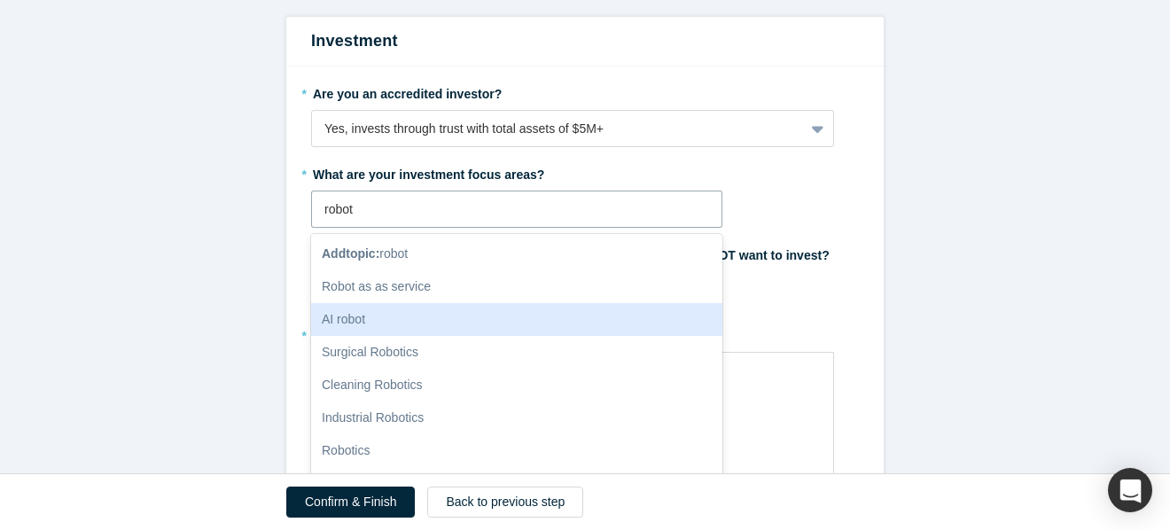
click at [341, 303] on div "AI robot" at bounding box center [516, 319] width 411 height 33
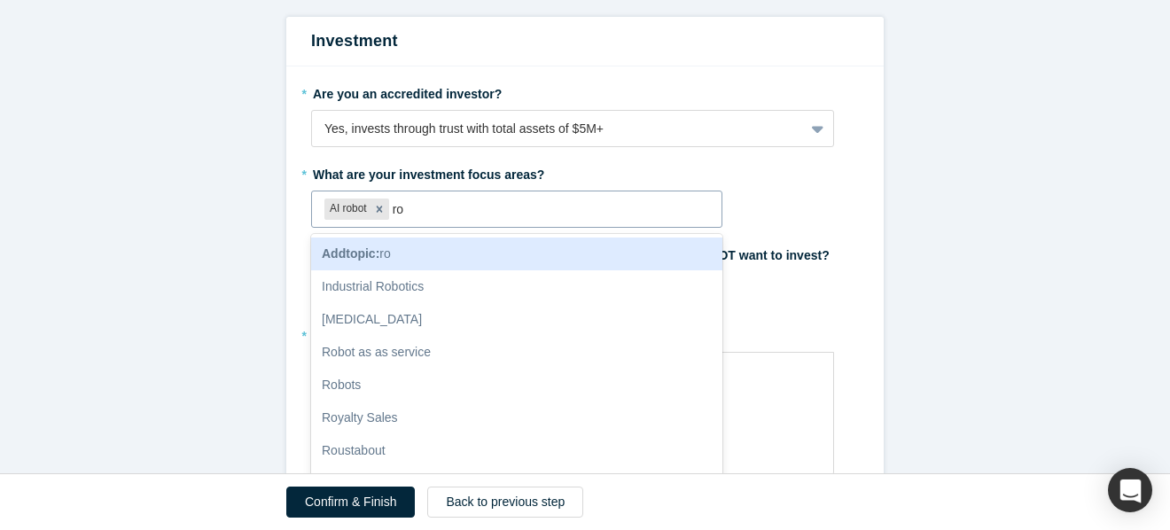
type input "r"
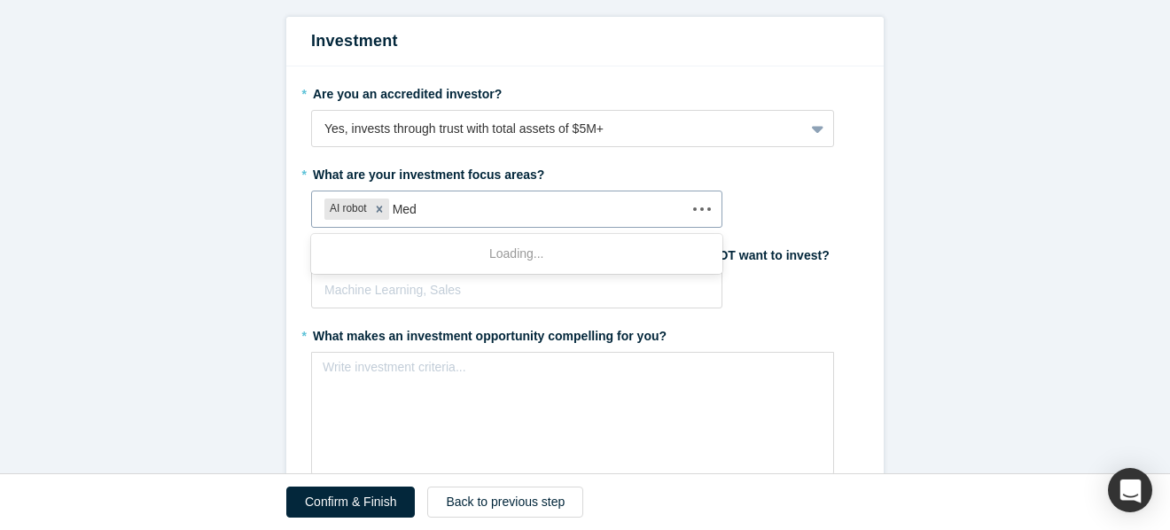
type input "Medt"
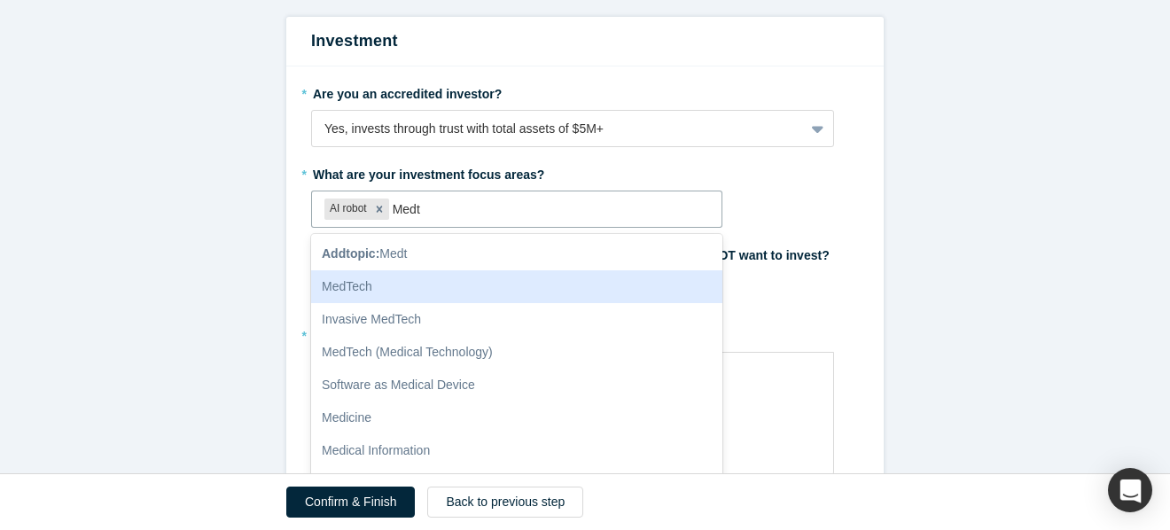
click at [445, 273] on div "MedTech" at bounding box center [516, 286] width 411 height 33
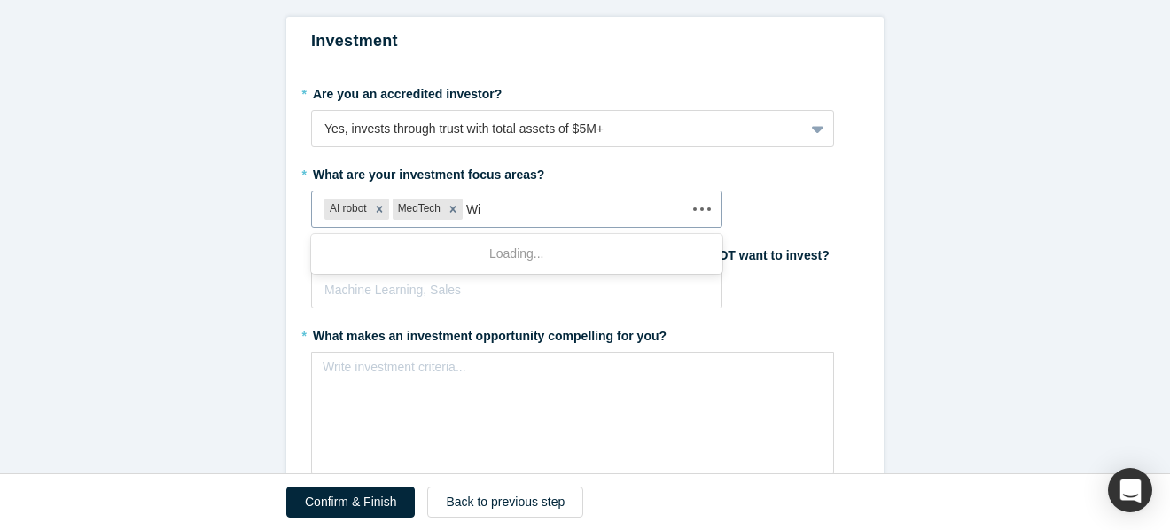
type input "W"
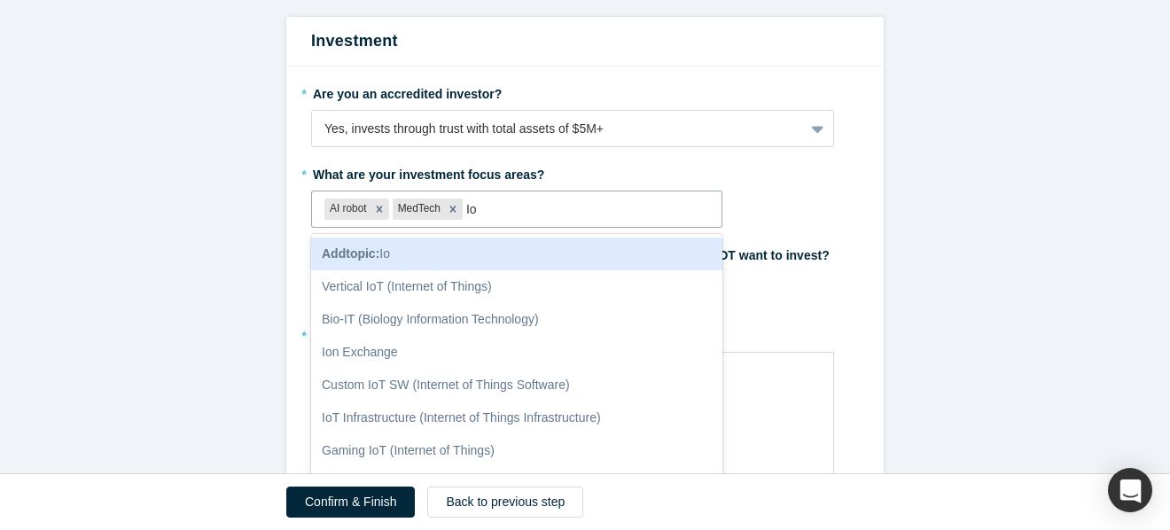
type input "Iot"
click at [485, 243] on div "IoT" at bounding box center [516, 254] width 411 height 33
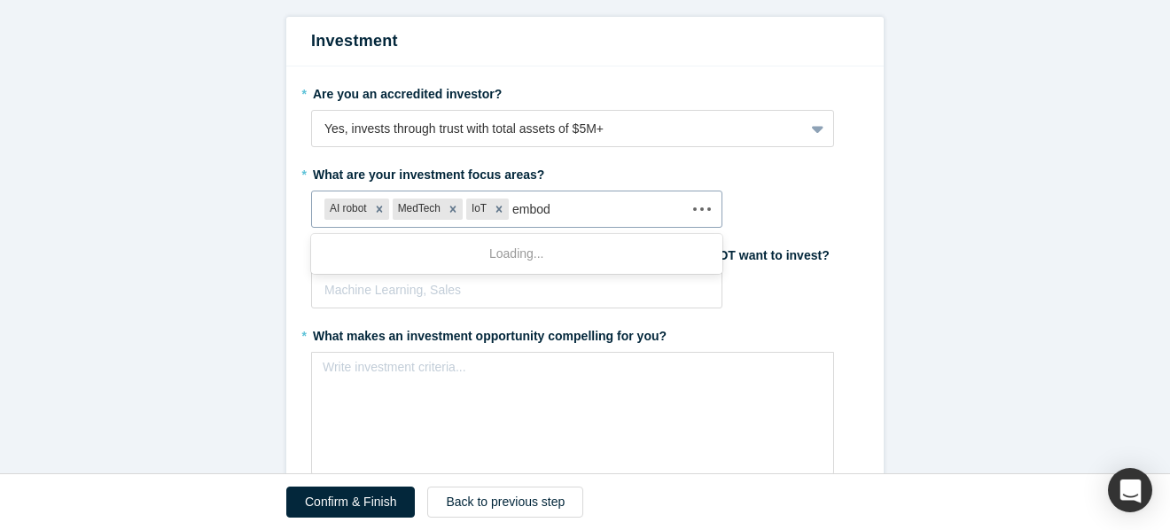
type input "embodi"
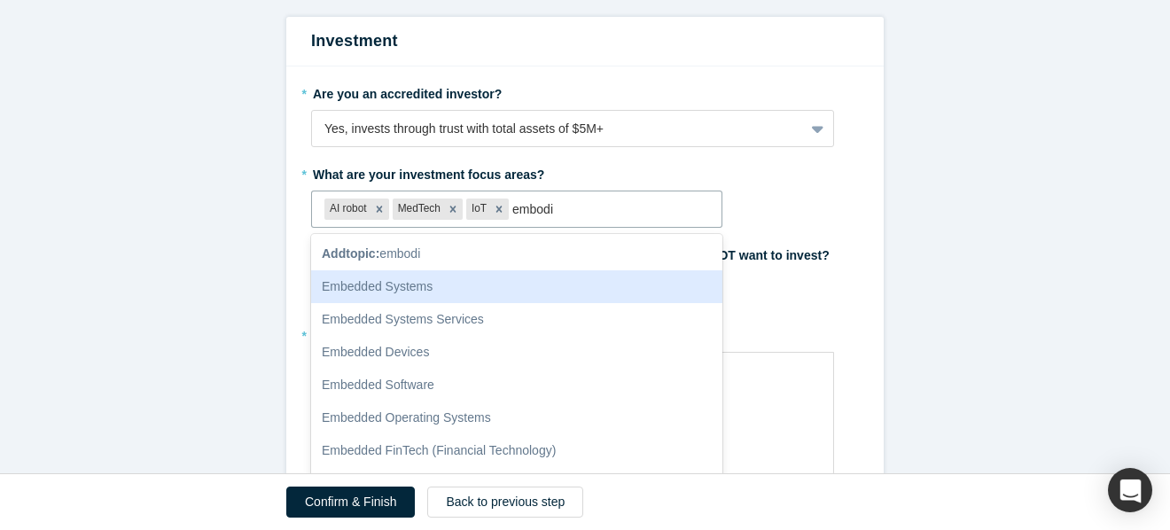
click at [487, 277] on div "Embedded Systems" at bounding box center [516, 286] width 411 height 33
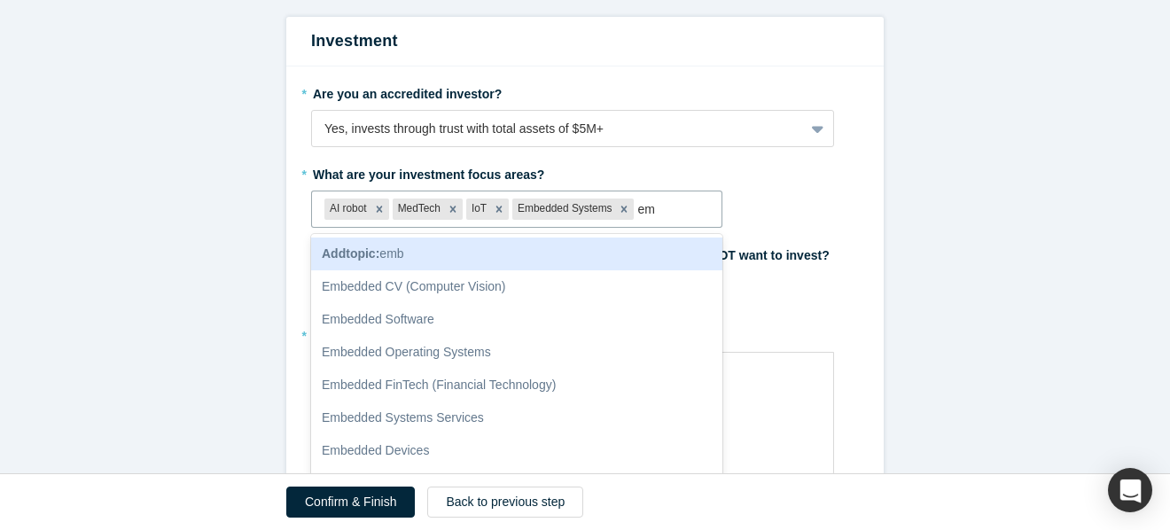
type input "e"
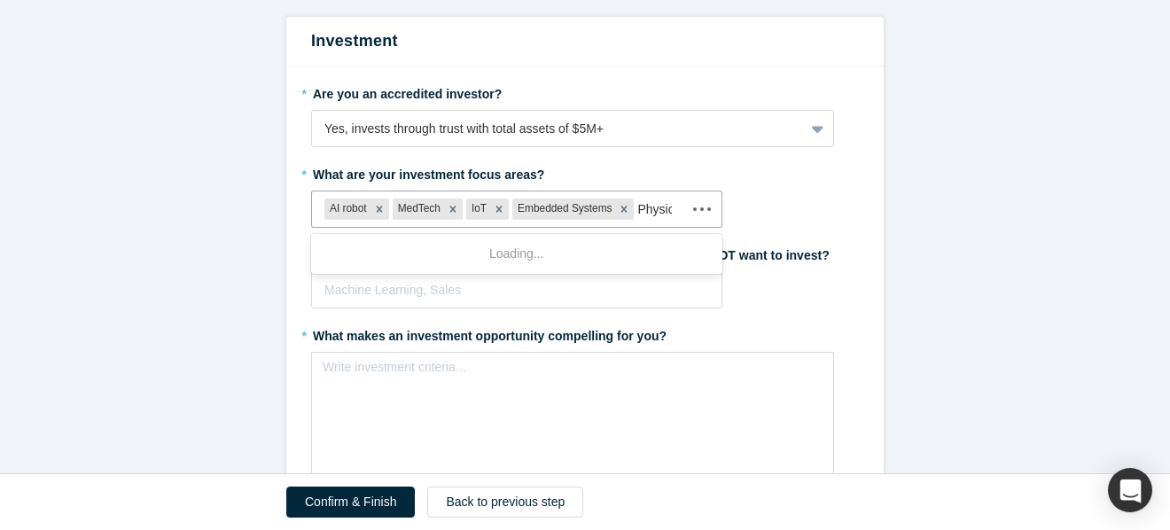
type input "Physica"
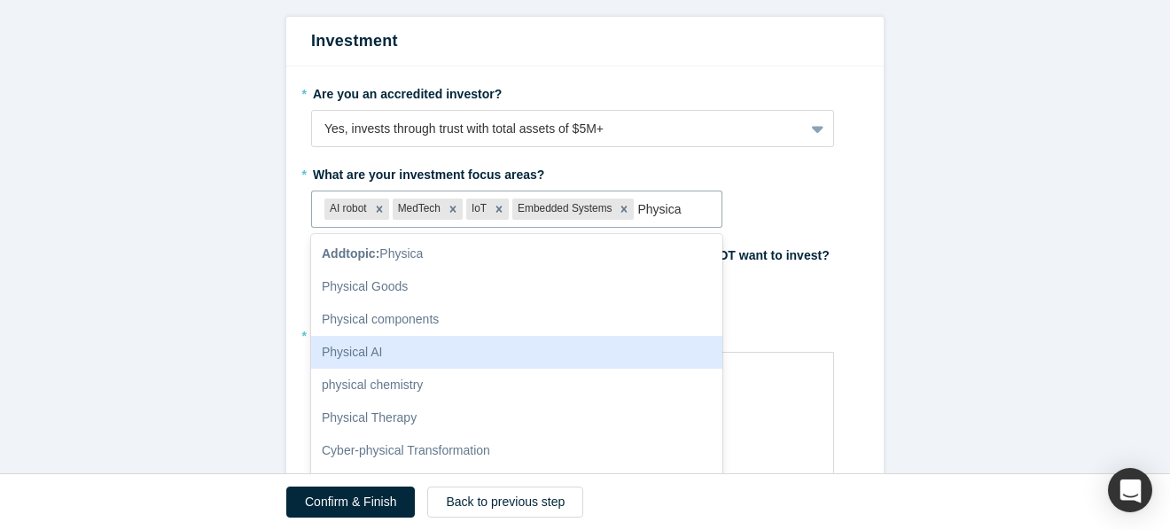
click at [627, 336] on div "Physical AI" at bounding box center [516, 352] width 411 height 33
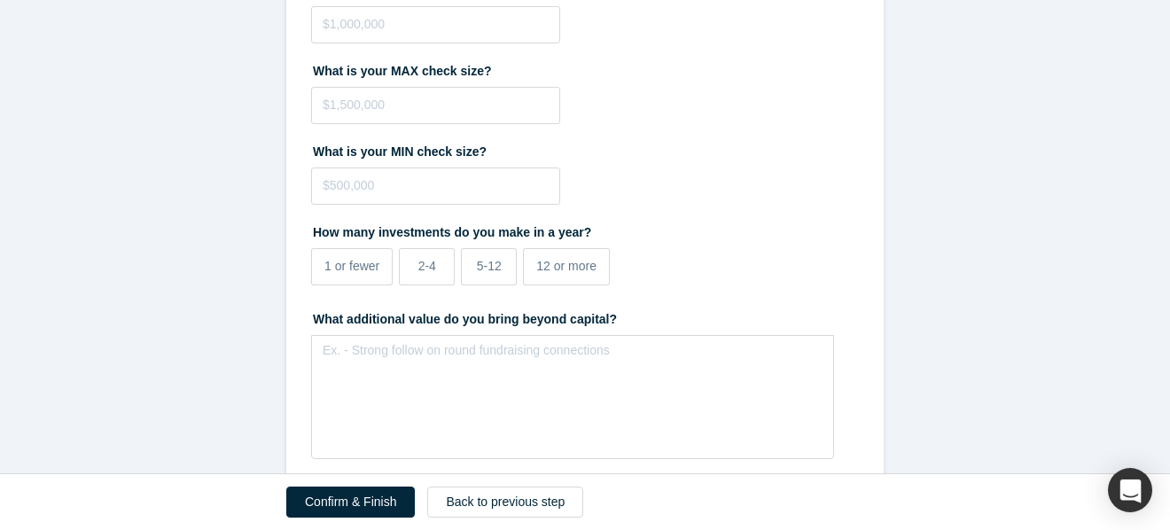
scroll to position [3612, 0]
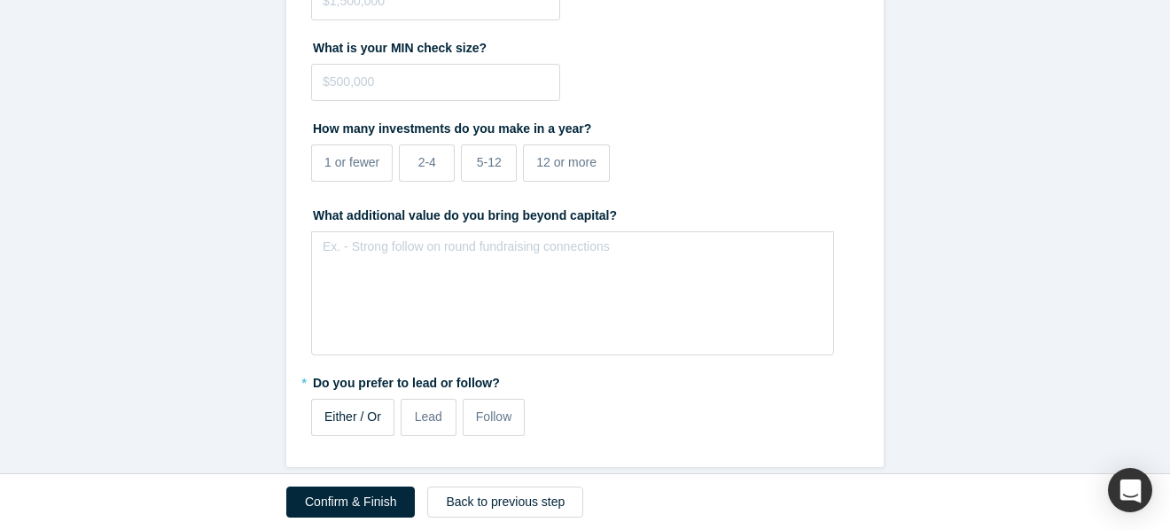
click at [363, 409] on span "Either / Or" at bounding box center [352, 416] width 57 height 14
click at [0, 0] on input "Either / Or" at bounding box center [0, 0] width 0 height 0
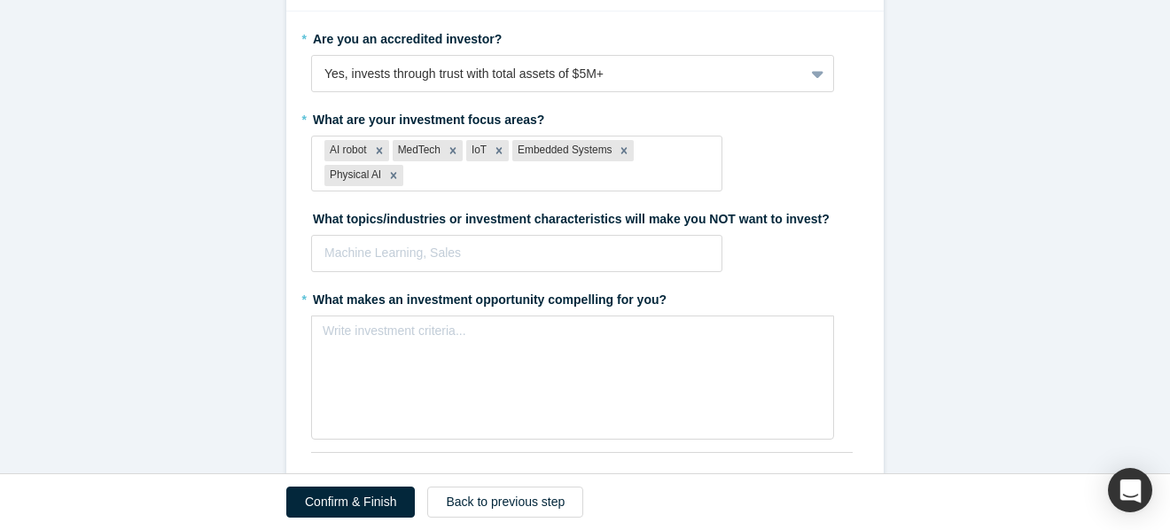
scroll to position [2980, 0]
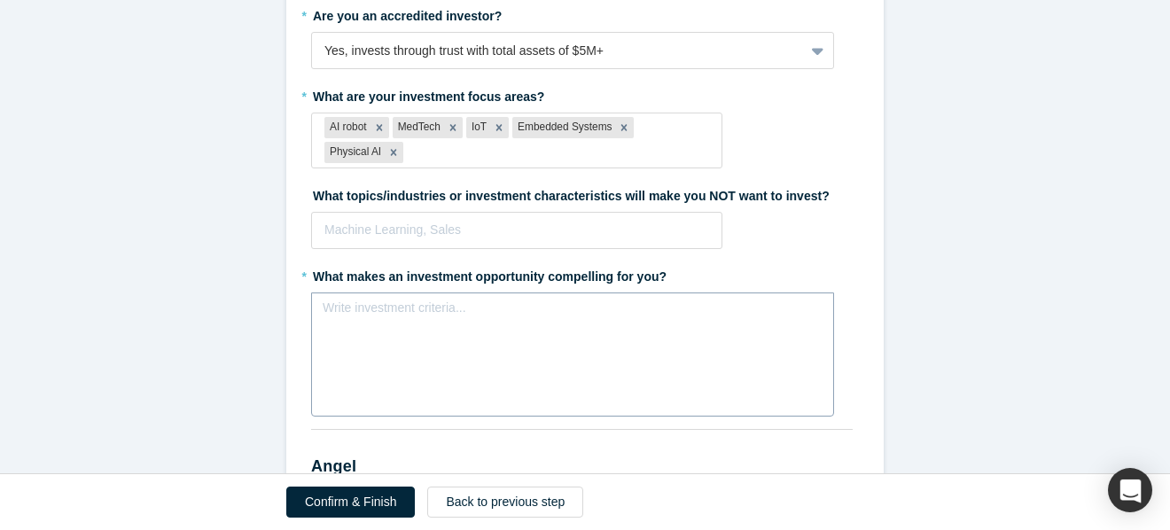
click at [457, 316] on div "Write investment criteria..." at bounding box center [572, 354] width 523 height 124
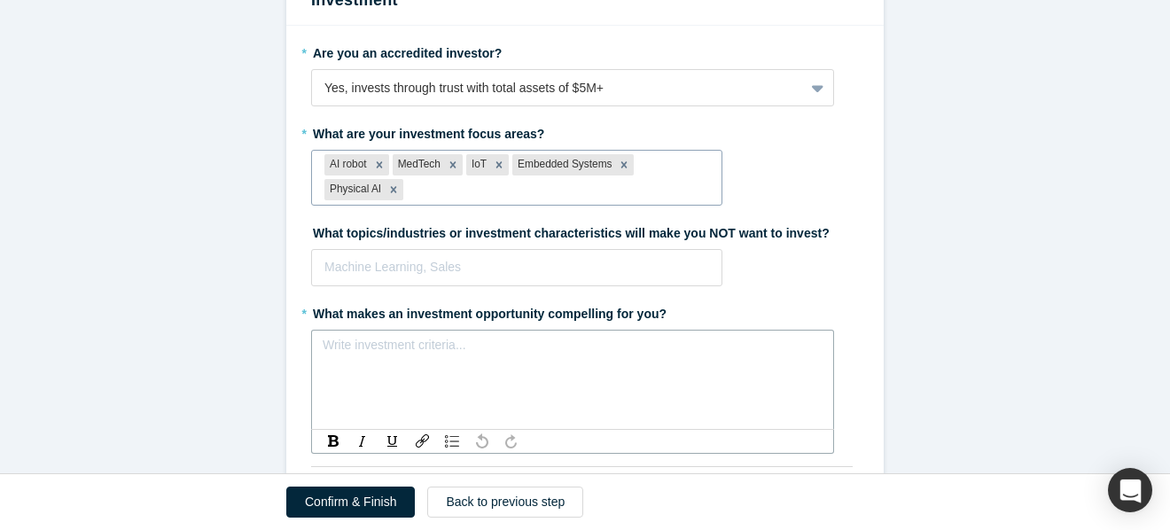
scroll to position [2946, 0]
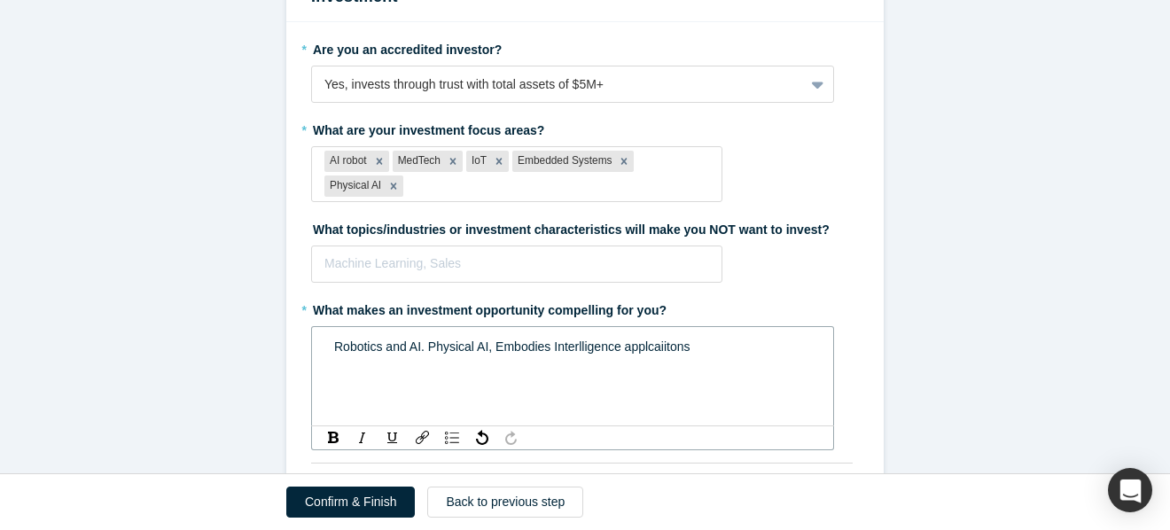
click at [334, 339] on span "Robotics and AI. Physical AI, Embodies Interlligence applcaiitons" at bounding box center [512, 346] width 356 height 14
drag, startPoint x: 778, startPoint y: 322, endPoint x: 680, endPoint y: 329, distance: 98.6
click at [680, 338] on div "Focus on Robotics and AI. Physical AI, Embodies Interlligence applcaiitons" at bounding box center [573, 347] width 478 height 19
click at [644, 378] on div "Focus on Robotics and AI. Physical AI, Embodies Interlligence" at bounding box center [572, 376] width 523 height 100
click at [603, 339] on span "Focus on Robotics and AI. Physical AI, Embodies Interlligence" at bounding box center [504, 346] width 341 height 14
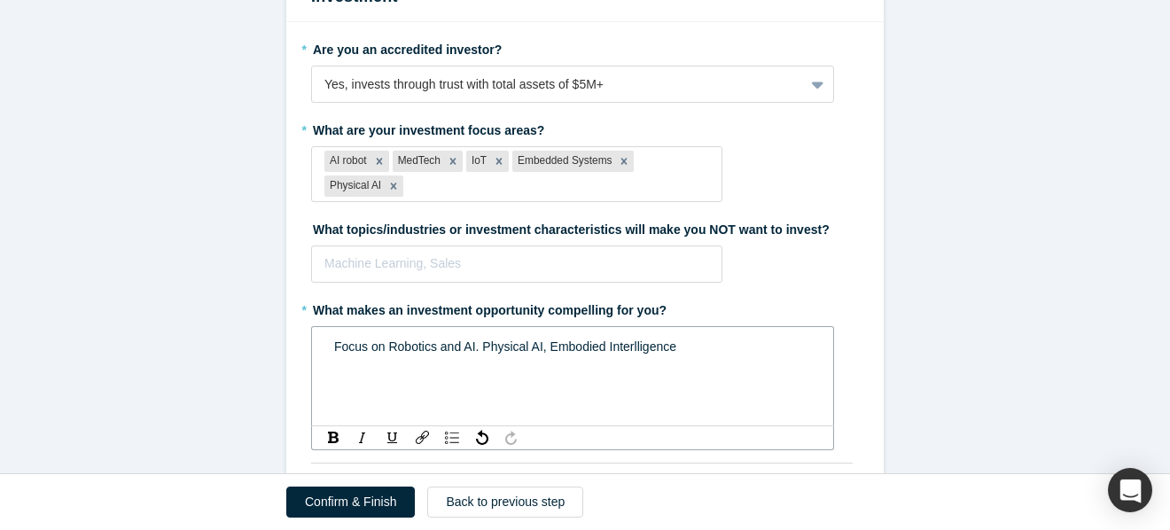
click at [742, 358] on div "Focus on Robotics and AI. Physical AI, Embodied Interlligence" at bounding box center [572, 376] width 523 height 100
click at [637, 339] on span "Focus on Robotics and AI. Physical AI, Embodied Interlligence" at bounding box center [505, 346] width 342 height 14
click at [687, 401] on div "Focus on Robotics and AI. Physical AI, Embodied Intelligence" at bounding box center [572, 376] width 523 height 100
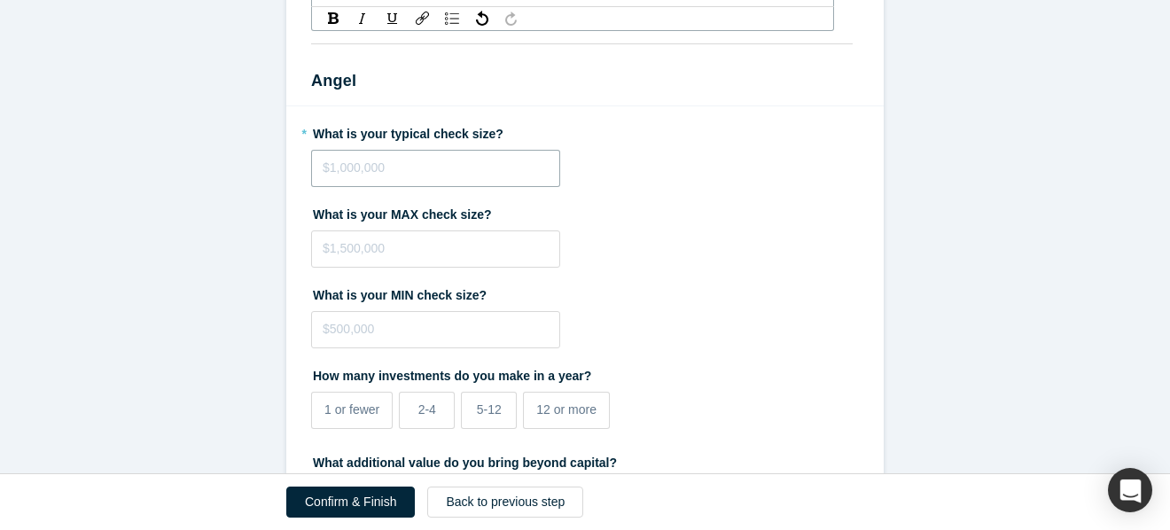
click at [481, 148] on fieldset "* What is your typical check size? What is your MAX check size? What is your MI…" at bounding box center [585, 410] width 548 height 583
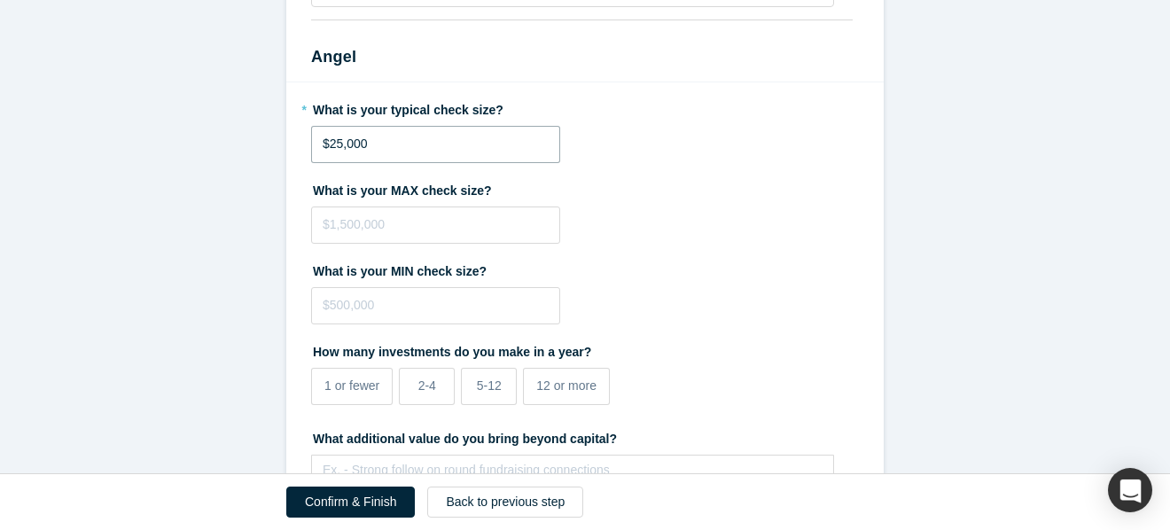
type input "$25,000"
click at [579, 256] on label "What is your MIN check size?" at bounding box center [585, 268] width 548 height 25
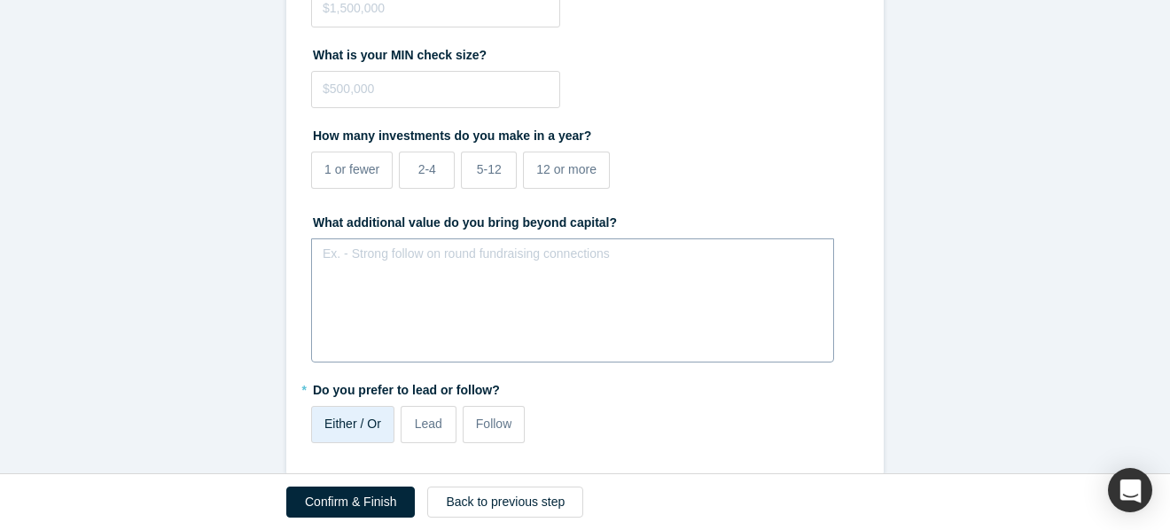
scroll to position [3612, 0]
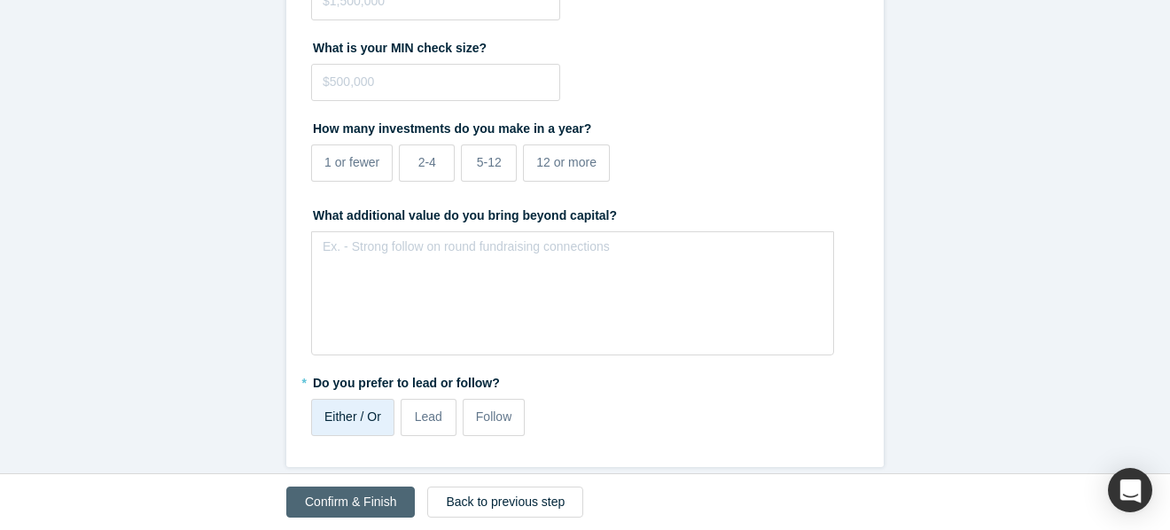
click at [363, 512] on button "Confirm & Finish" at bounding box center [350, 502] width 129 height 31
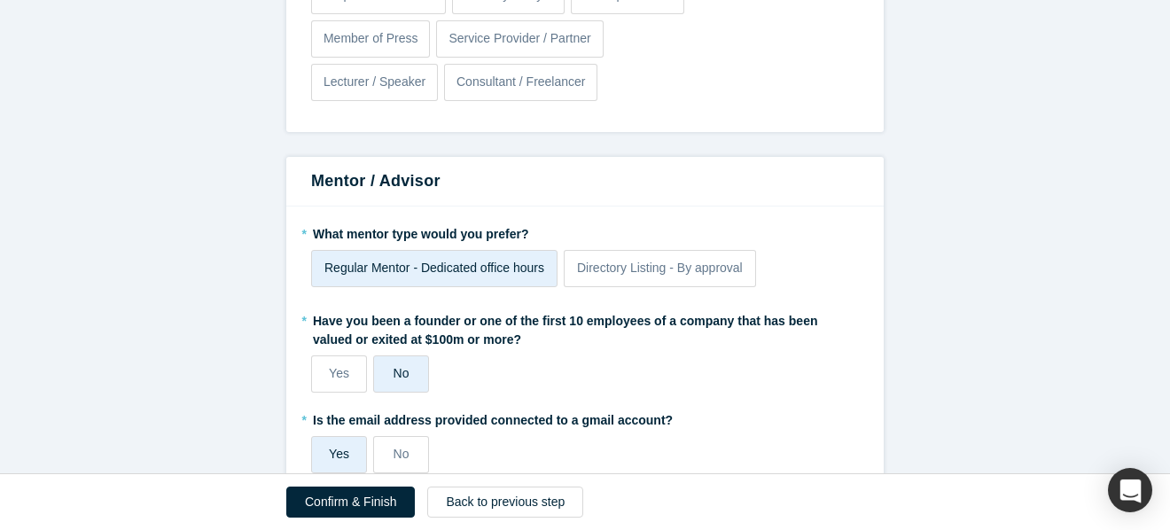
scroll to position [2338, 0]
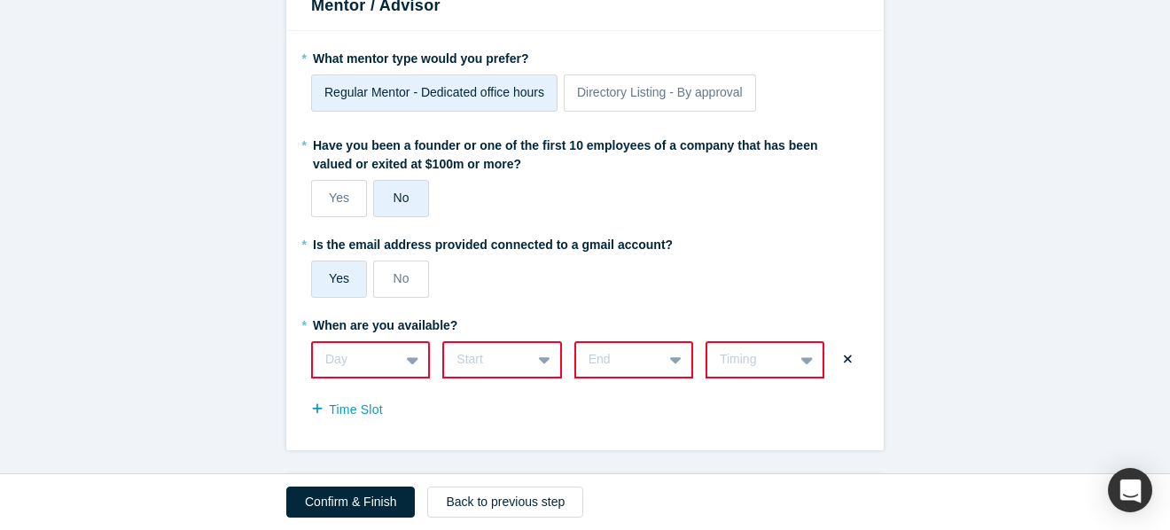
click at [415, 344] on div "Day" at bounding box center [370, 359] width 119 height 37
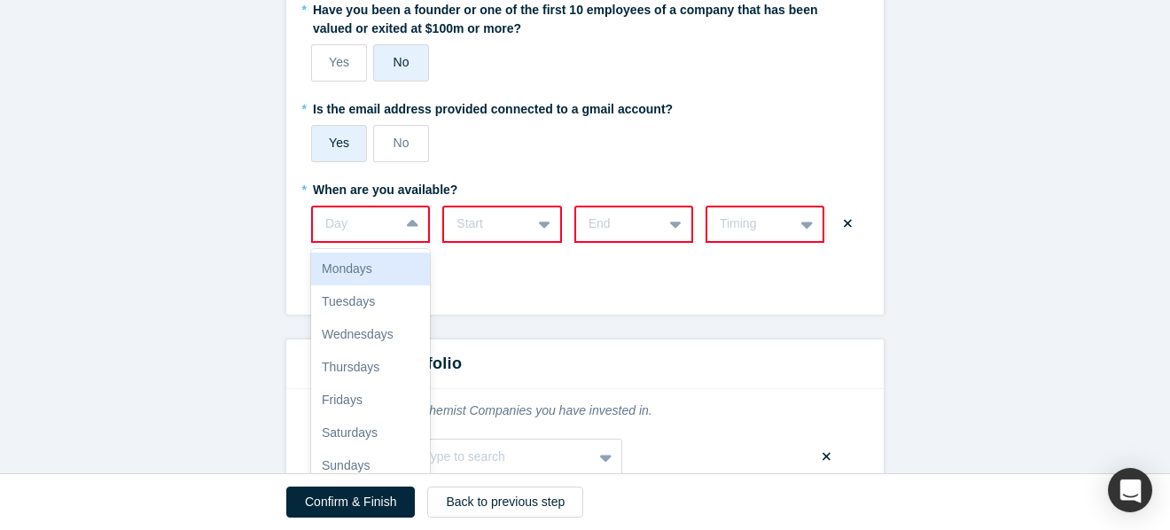
click at [403, 254] on div "Mondays" at bounding box center [370, 269] width 119 height 33
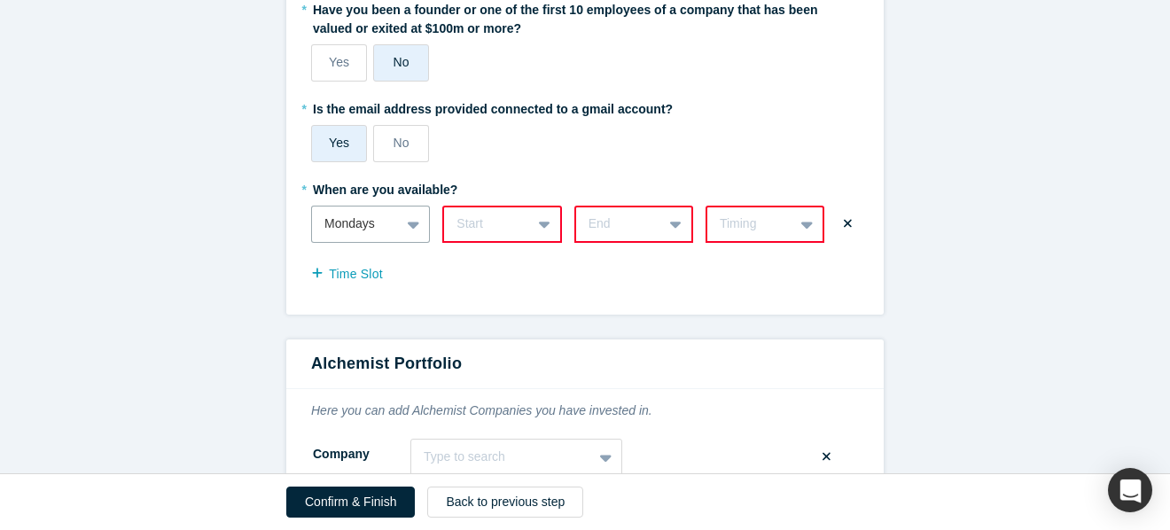
scroll to position [2503, 0]
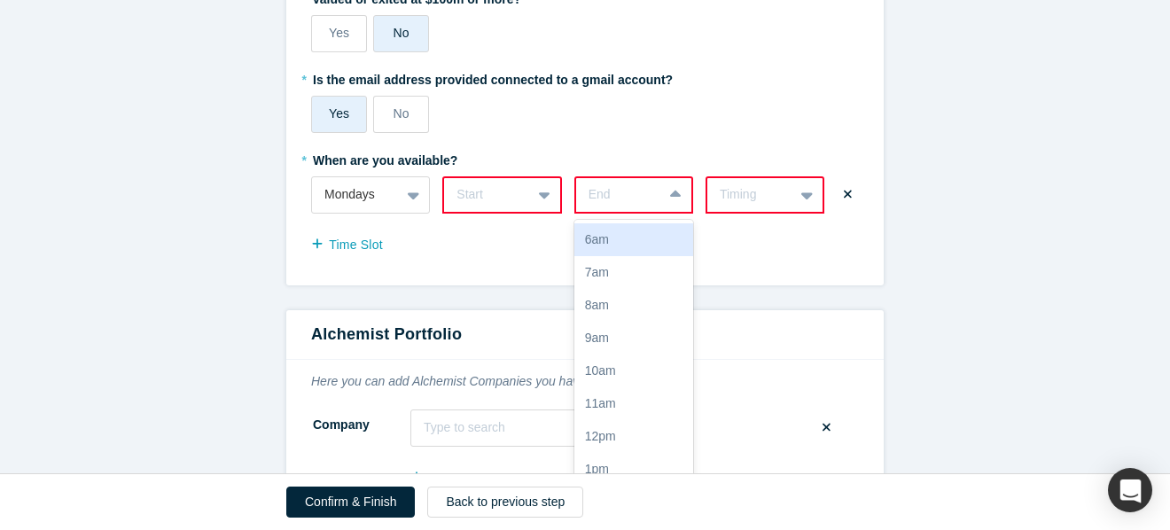
click at [670, 202] on div "6am, 1 of 17. 17 results available. Use Up and Down to choose options, press En…" at bounding box center [633, 194] width 119 height 37
click at [625, 322] on div "9am" at bounding box center [633, 338] width 119 height 33
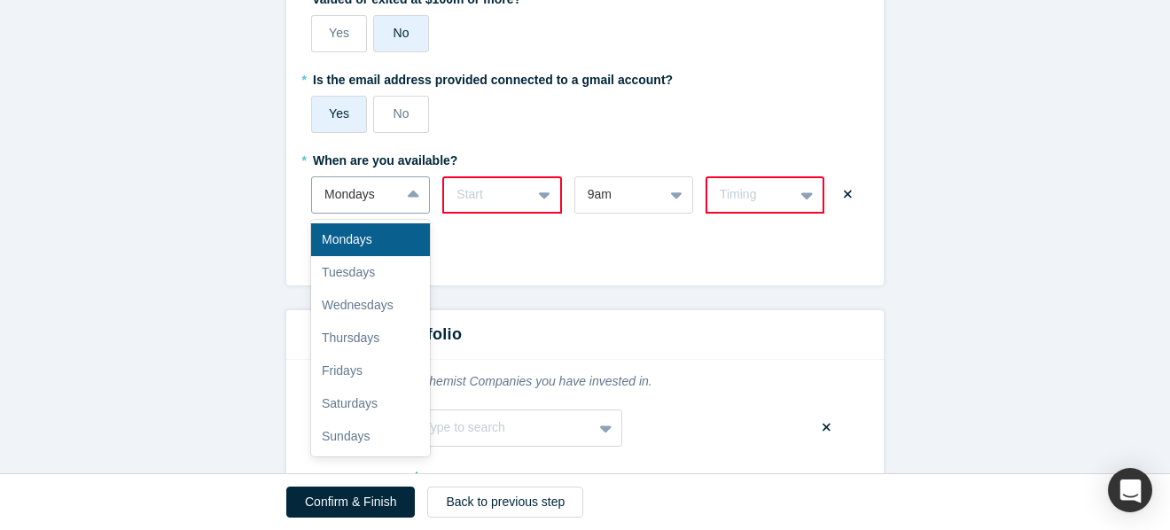
click at [406, 186] on div at bounding box center [415, 195] width 28 height 32
click at [385, 256] on div "Tuesdays" at bounding box center [370, 272] width 119 height 33
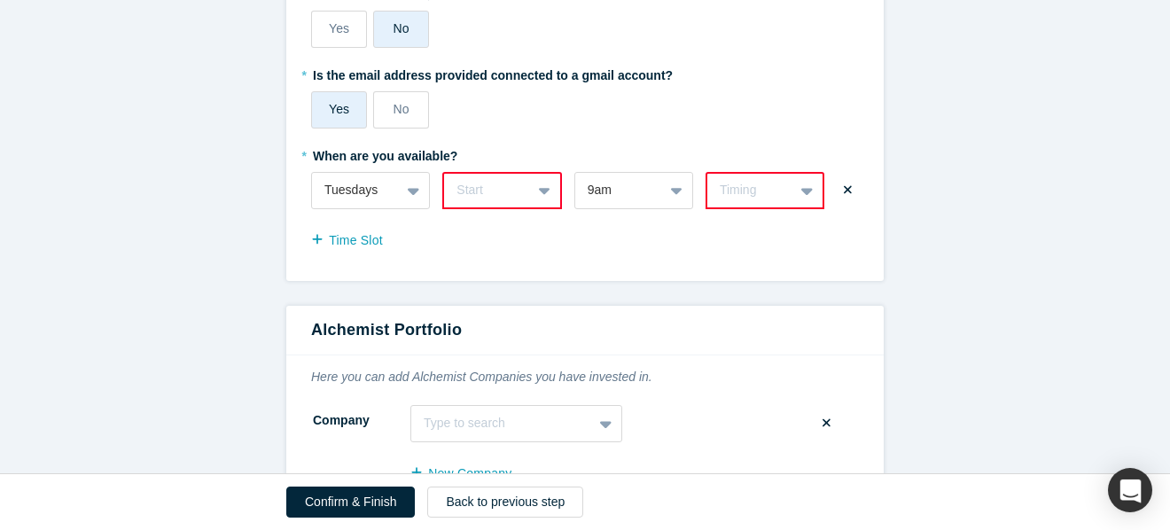
scroll to position [2509, 0]
click at [544, 186] on icon at bounding box center [545, 189] width 12 height 7
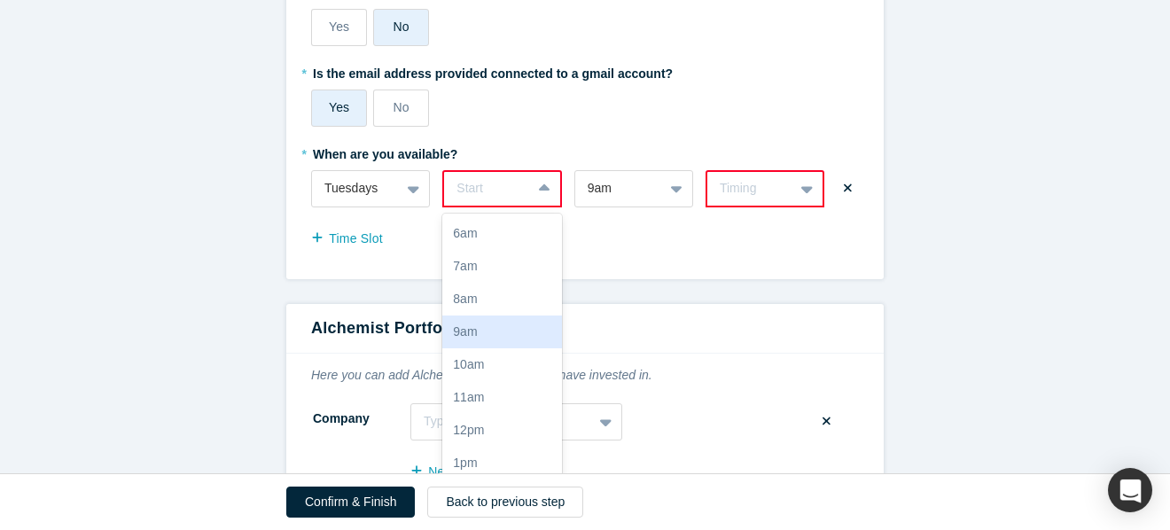
click at [512, 316] on div "9am" at bounding box center [501, 332] width 119 height 33
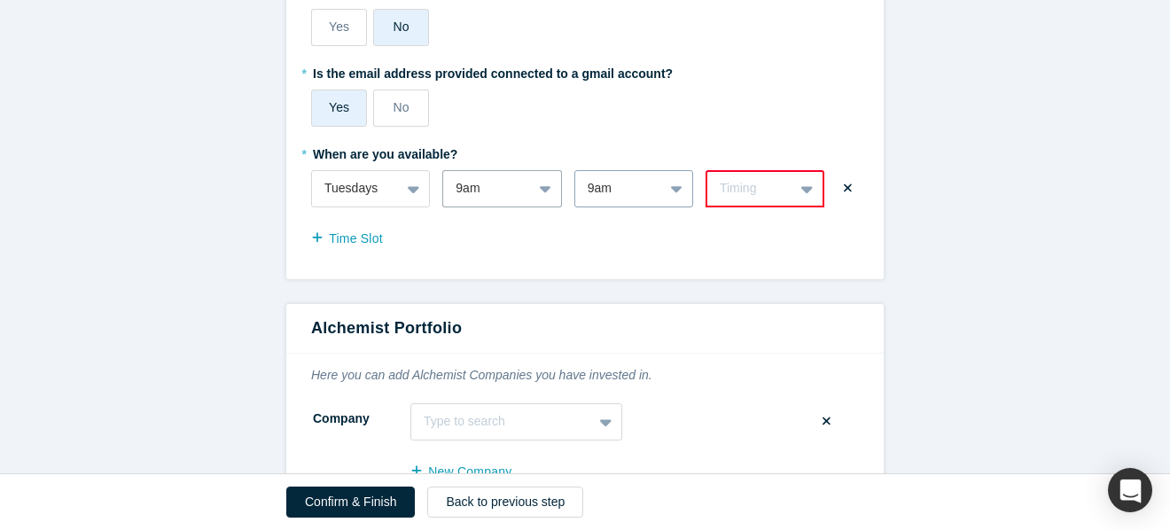
click at [683, 173] on div at bounding box center [678, 189] width 28 height 32
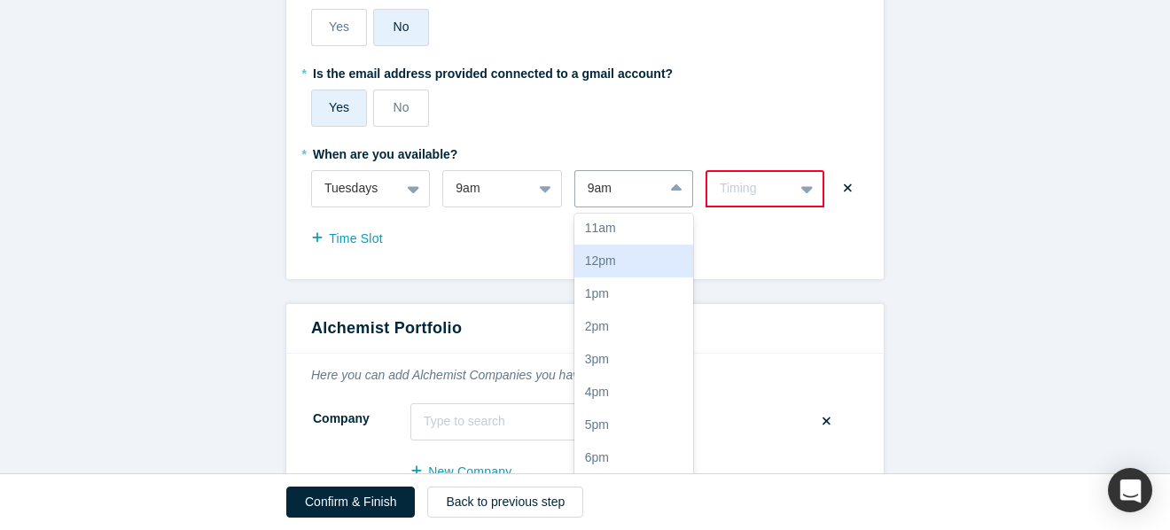
scroll to position [170, 0]
click at [650, 375] on div "4pm" at bounding box center [633, 391] width 119 height 33
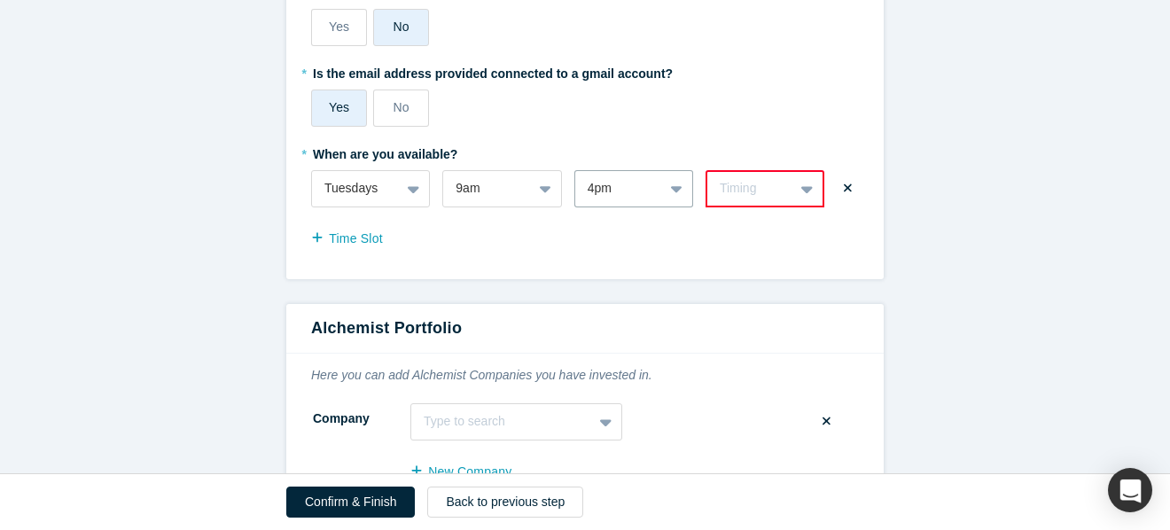
click at [873, 253] on div "* What mentor type would you prefer? Regular Mentor - Dedicated office hours Di…" at bounding box center [584, 69] width 597 height 419
click at [809, 180] on icon at bounding box center [807, 189] width 12 height 18
click at [787, 220] on div "Weekly" at bounding box center [764, 233] width 119 height 33
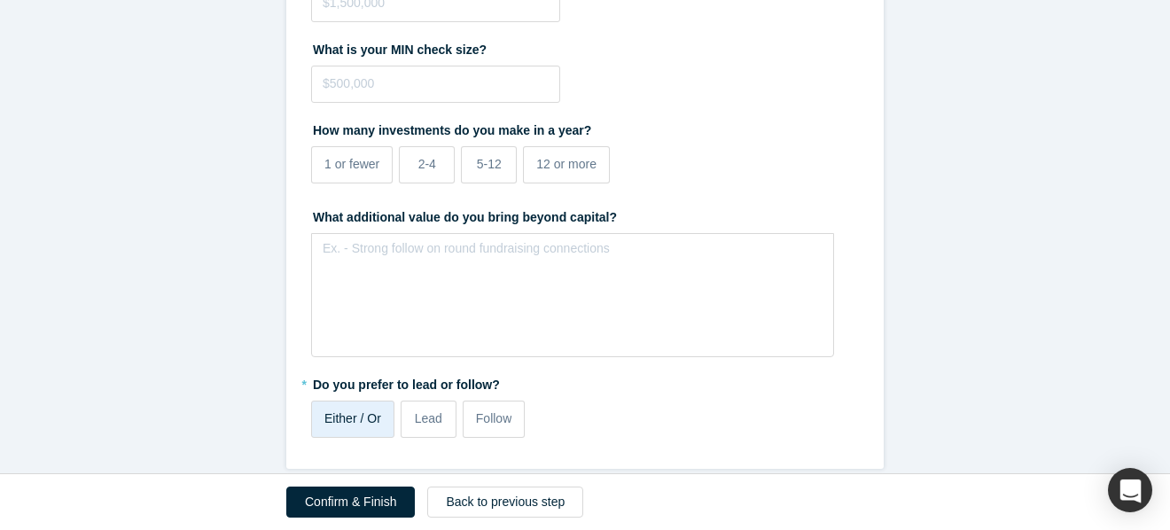
scroll to position [3612, 0]
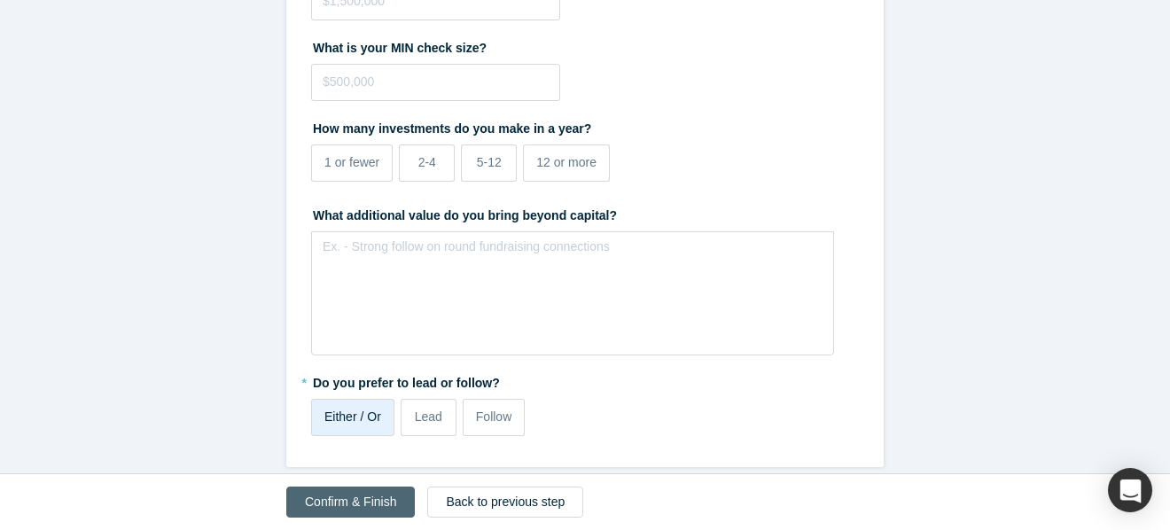
click at [360, 512] on button "Confirm & Finish" at bounding box center [350, 502] width 129 height 31
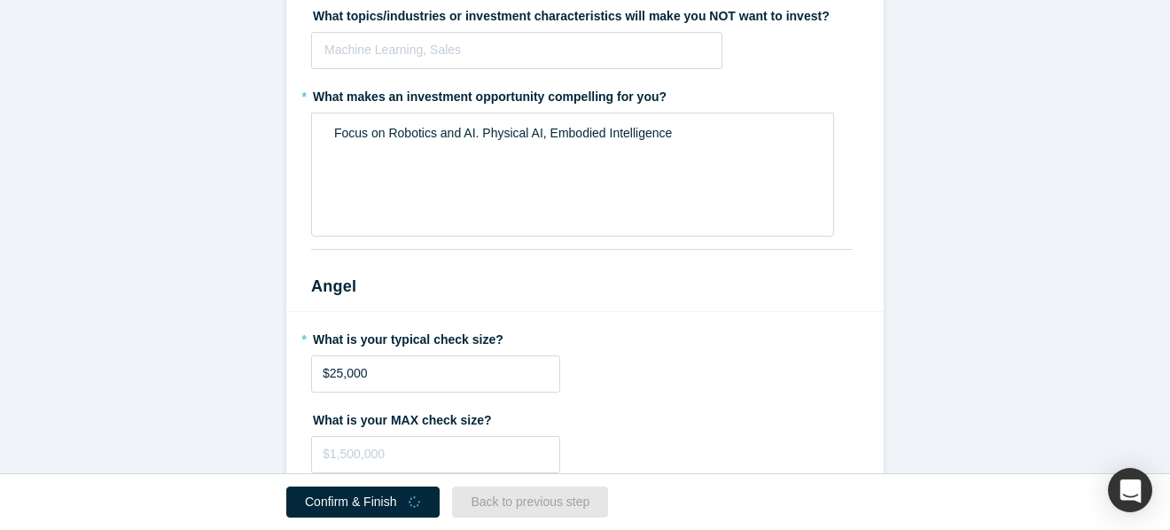
scroll to position [4065, 0]
